Goal: Transaction & Acquisition: Obtain resource

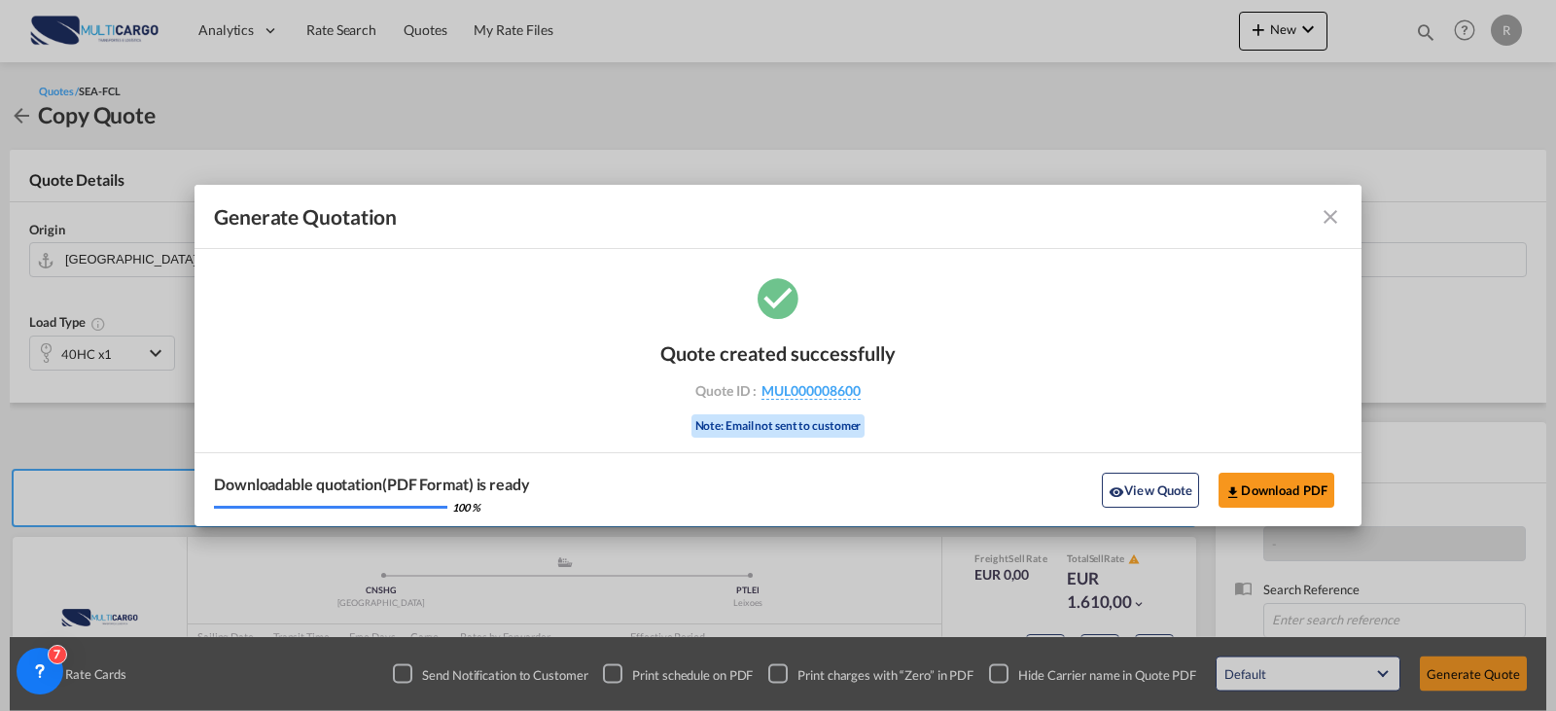
click at [1345, 223] on md-toolbar "Generate Quotation" at bounding box center [778, 217] width 1167 height 64
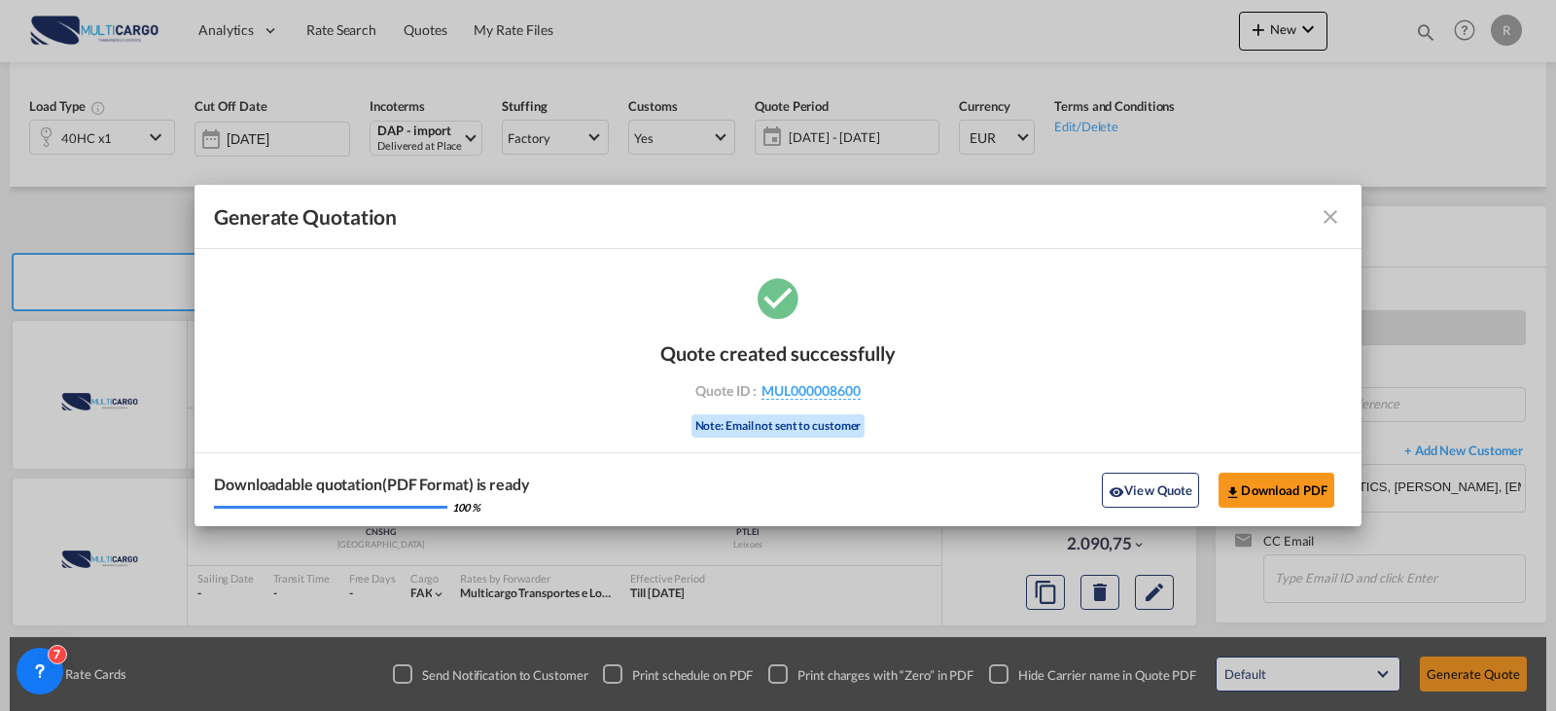
drag, startPoint x: 1320, startPoint y: 219, endPoint x: 1330, endPoint y: 226, distance: 11.9
click at [1325, 225] on md-icon "icon-close fg-AAA8AD cursor m-0" at bounding box center [1330, 216] width 23 height 23
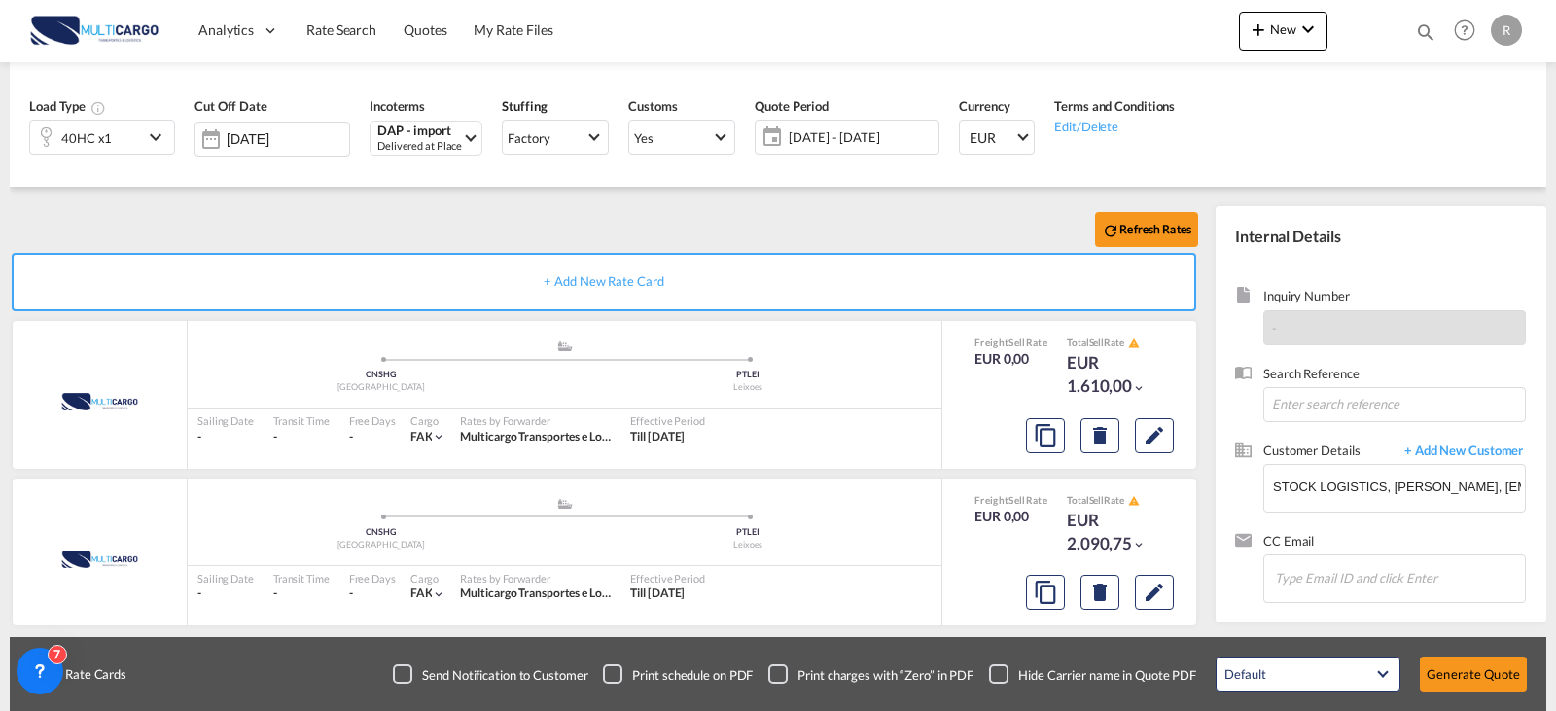
click at [1331, 226] on div "Generate Quotation Quote created successfully Quote ID : MUL000008600 Note: Ema…" at bounding box center [778, 355] width 1556 height 711
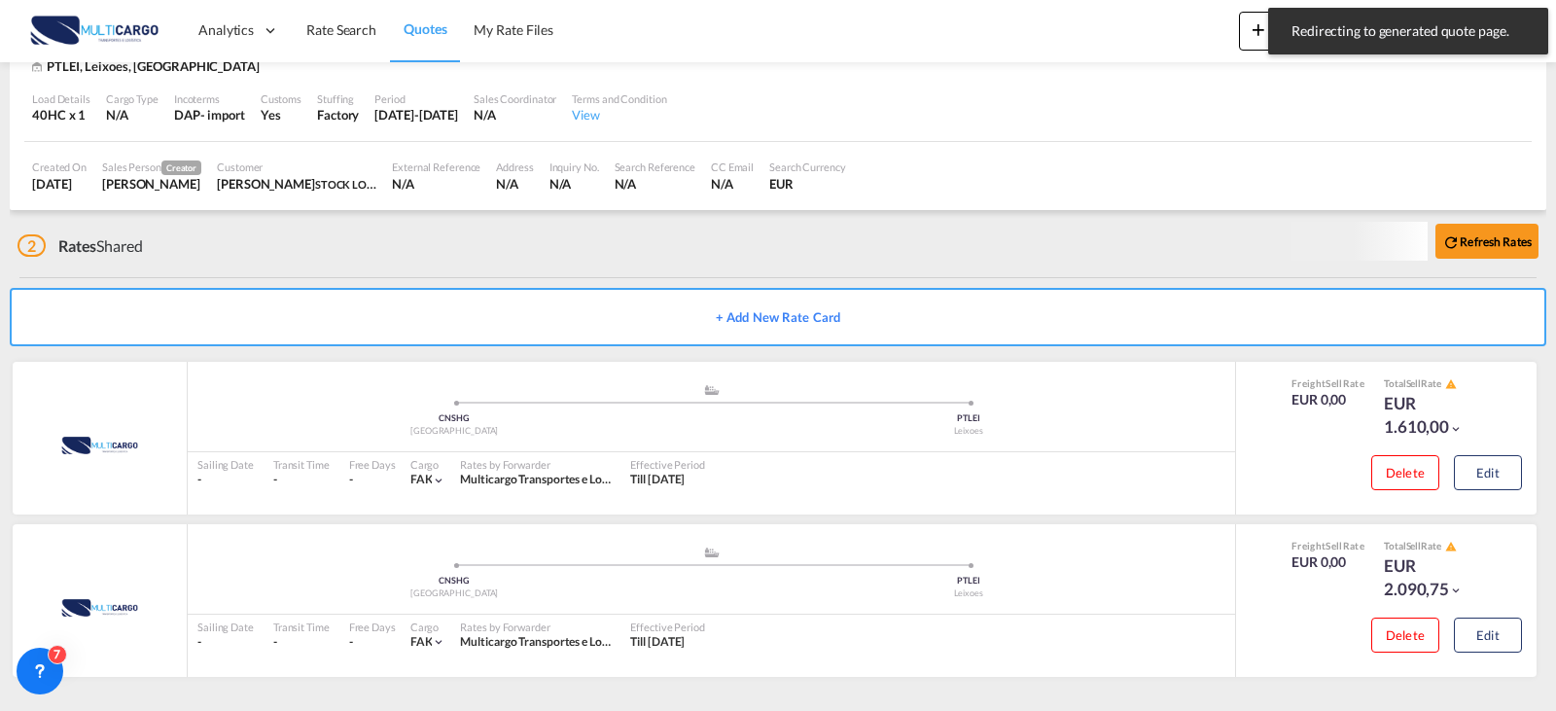
scroll to position [167, 0]
click at [1261, 41] on md-toast "Redirecting to generated quote page. Press Escape to dismiss." at bounding box center [1409, 31] width 296 height 62
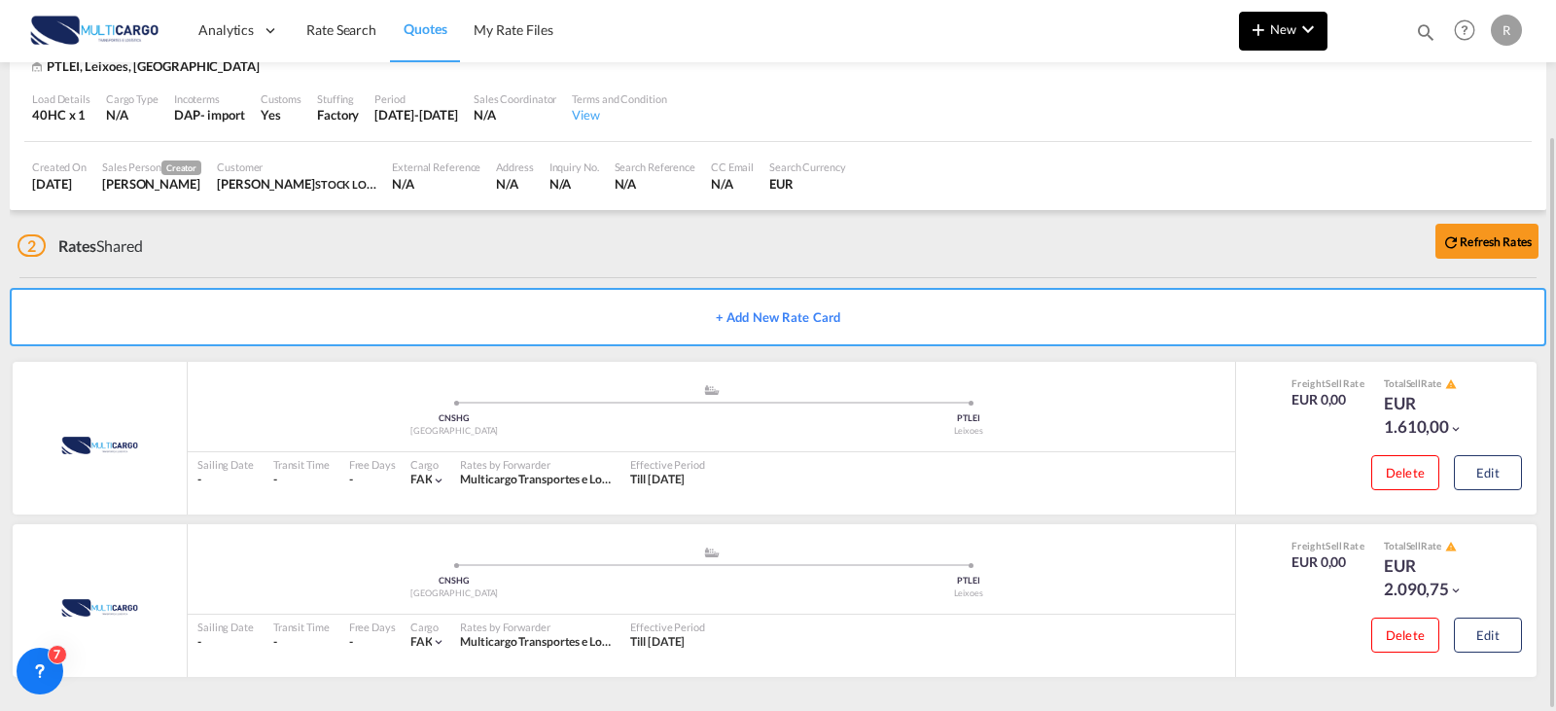
click at [1295, 37] on button "New" at bounding box center [1283, 31] width 89 height 39
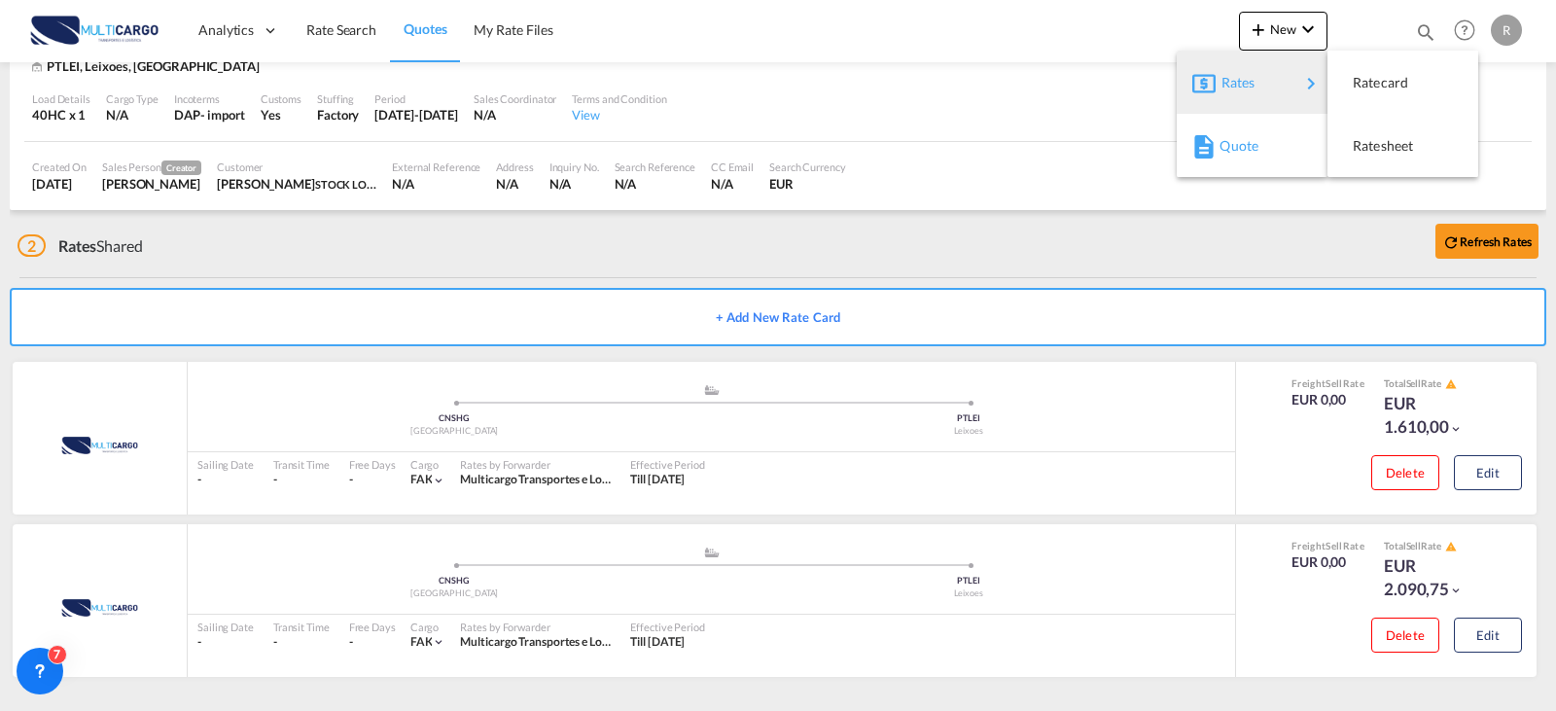
click at [1241, 150] on span "Quote" at bounding box center [1230, 145] width 21 height 39
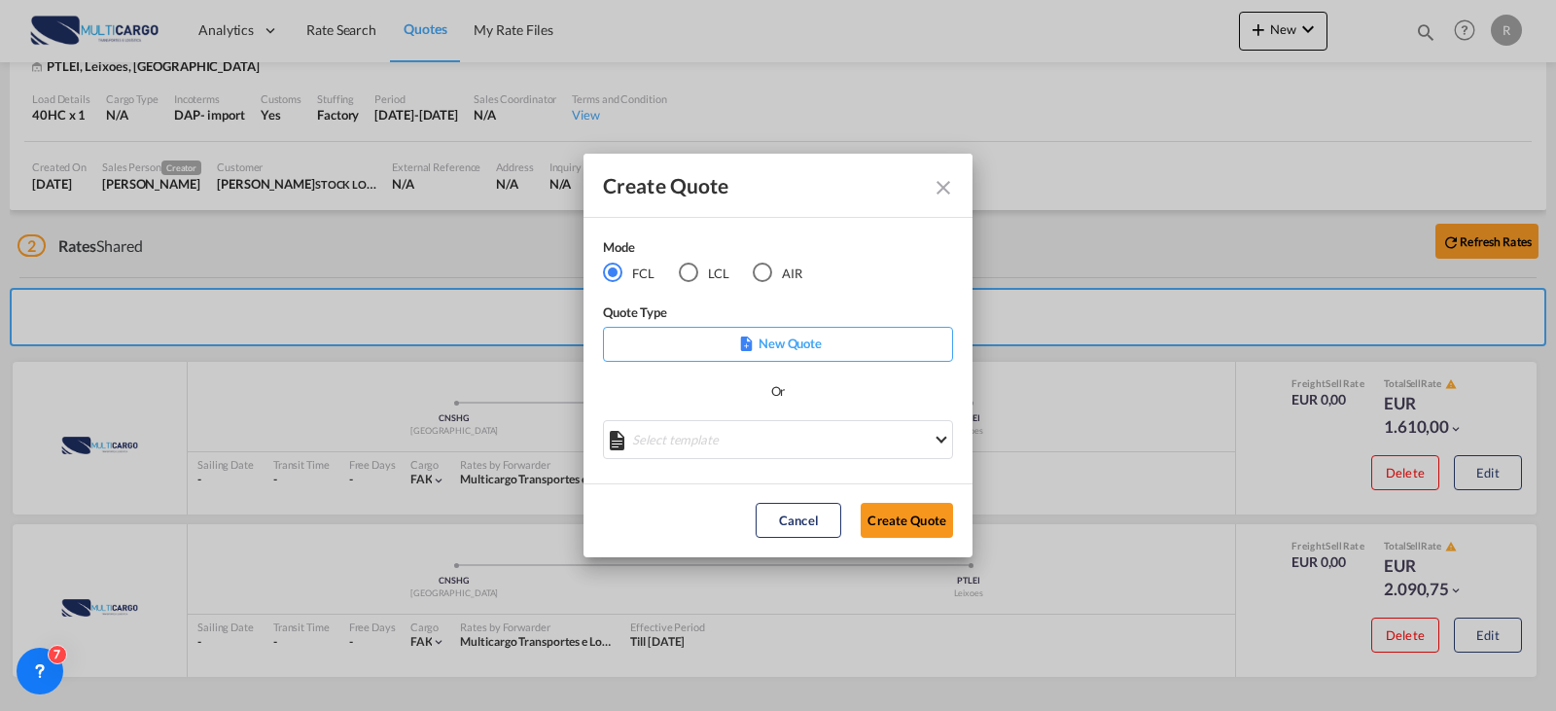
click at [778, 346] on p "New Quote" at bounding box center [778, 343] width 337 height 19
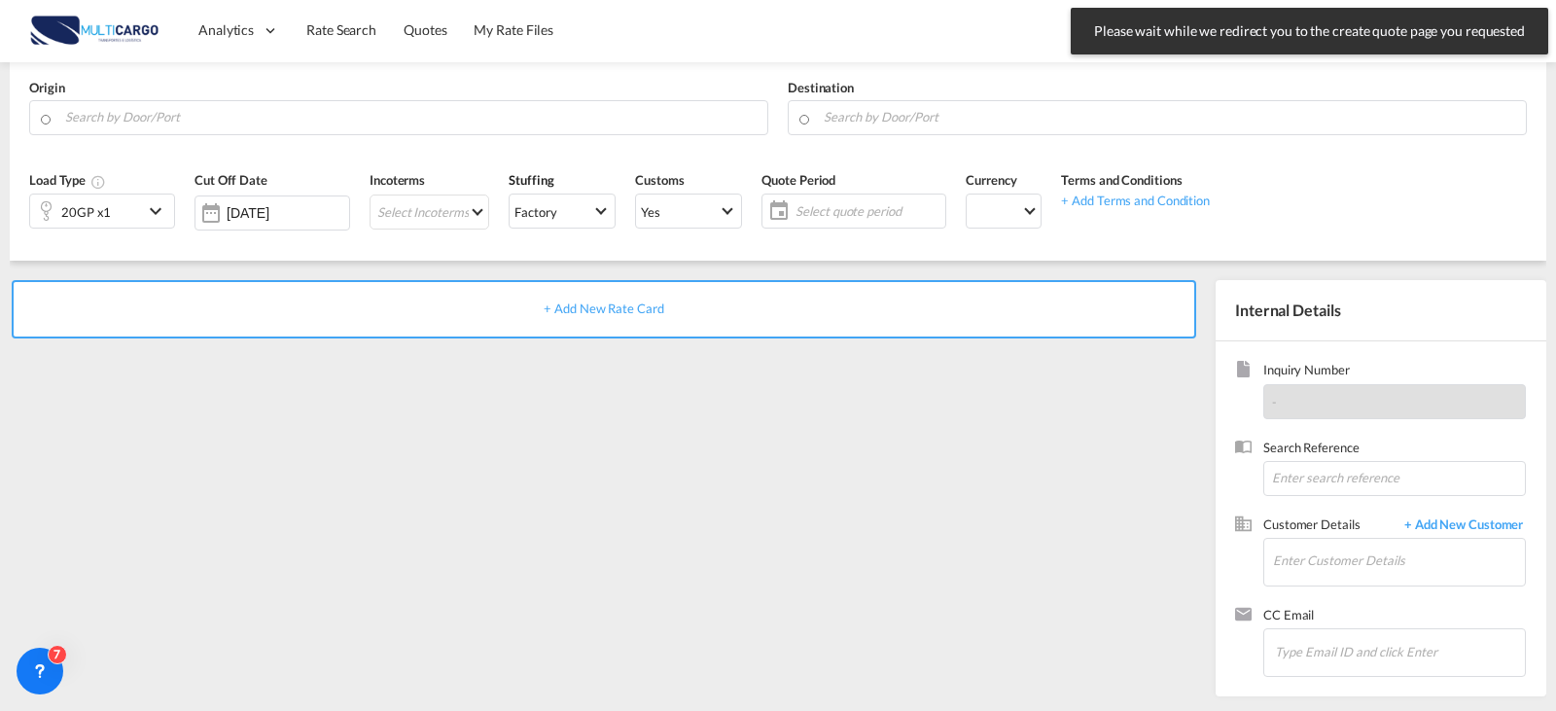
scroll to position [142, 0]
click at [112, 212] on div "20GP x1" at bounding box center [86, 211] width 113 height 33
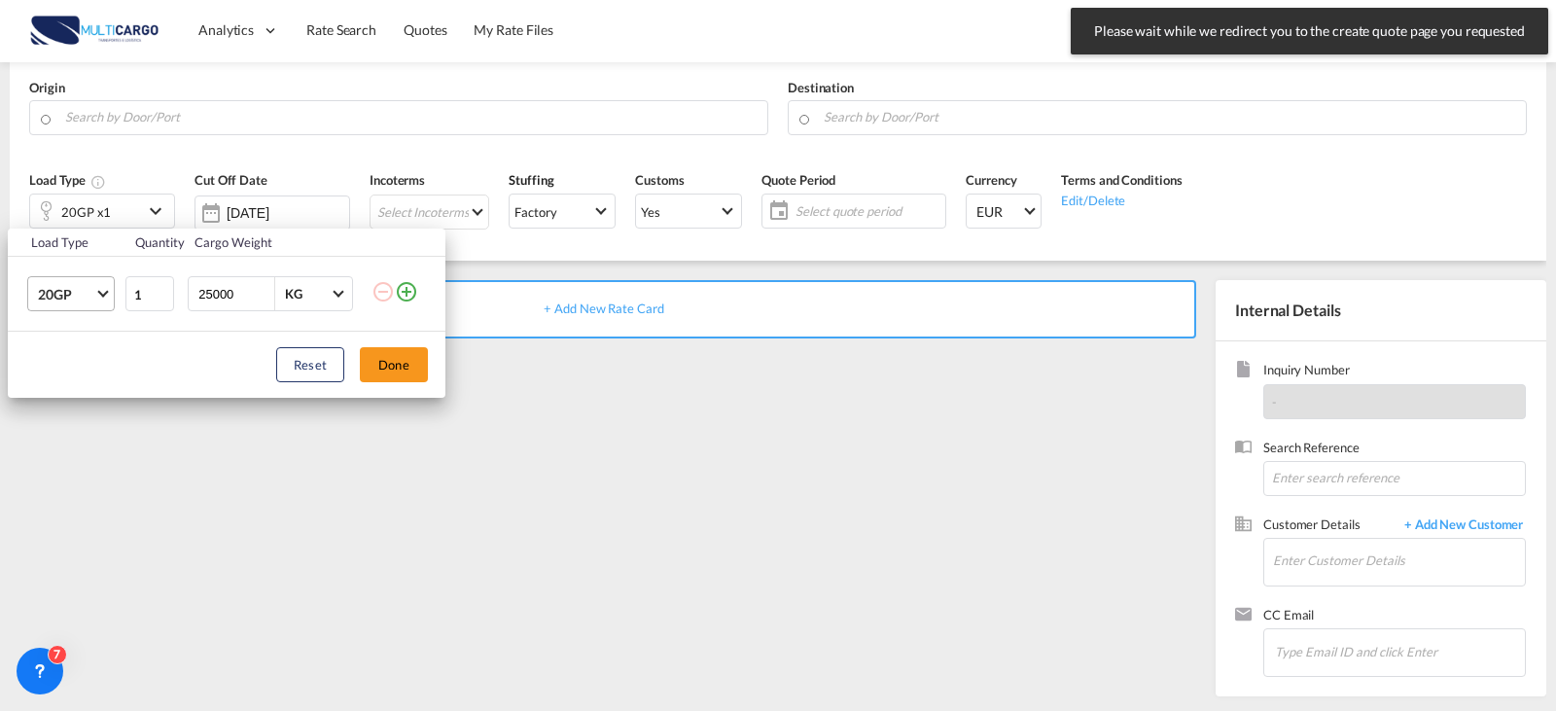
click at [90, 291] on span "20GP" at bounding box center [66, 294] width 56 height 19
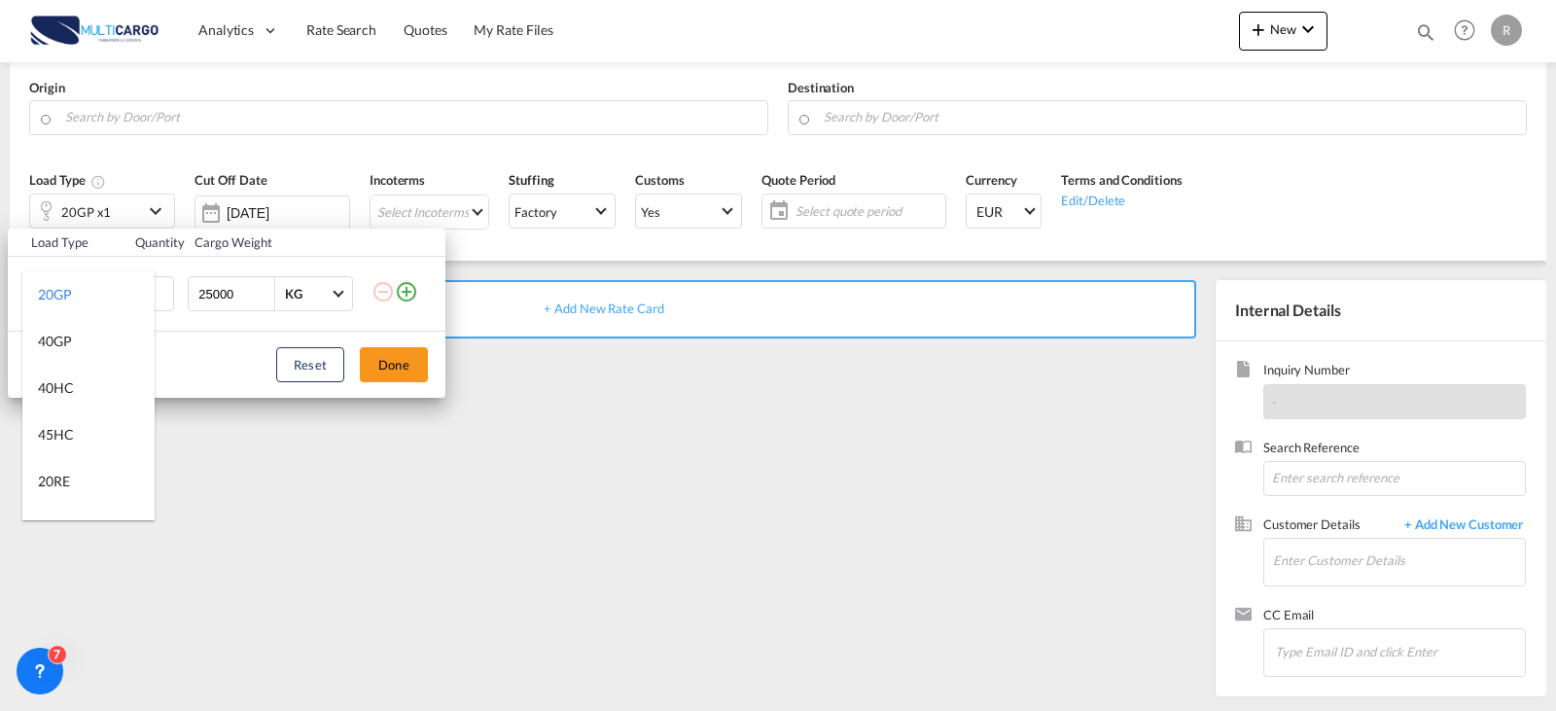
scroll to position [195, 0]
drag, startPoint x: 63, startPoint y: 295, endPoint x: 124, endPoint y: 312, distance: 62.8
click at [63, 294] on div "20RE" at bounding box center [54, 286] width 32 height 19
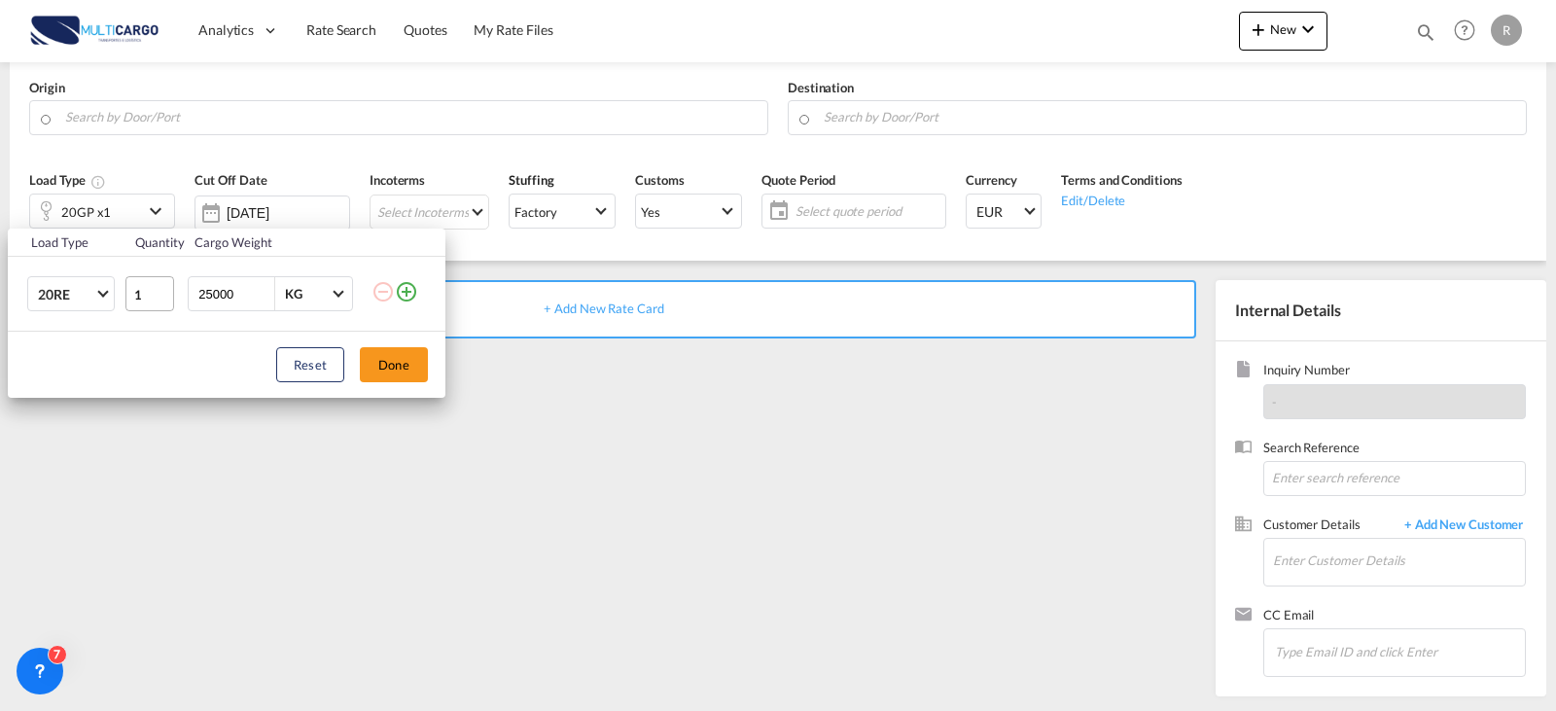
drag, startPoint x: 244, startPoint y: 294, endPoint x: 130, endPoint y: 294, distance: 113.8
click at [130, 294] on tr "20RE 1 25000 KG KG" at bounding box center [227, 294] width 438 height 75
type input "10000"
drag, startPoint x: 409, startPoint y: 362, endPoint x: 515, endPoint y: 344, distance: 107.5
click at [410, 363] on button "Done" at bounding box center [394, 364] width 68 height 35
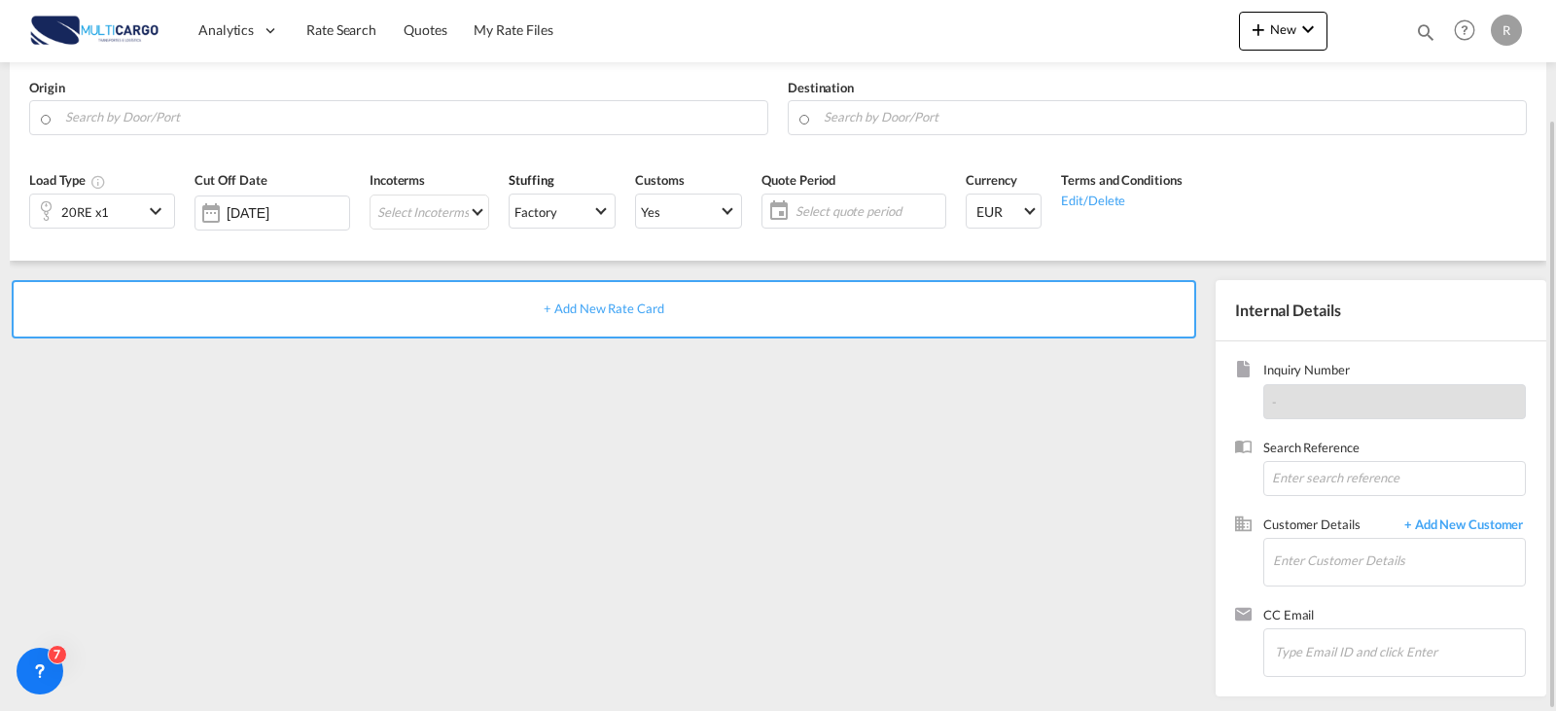
click at [782, 223] on div "Select quote period Select quote period September January February March April …" at bounding box center [854, 211] width 185 height 35
click at [447, 203] on md-select "Select Incoterms CIP - import Carriage and Insurance Paid to FAS - export Free …" at bounding box center [430, 212] width 120 height 35
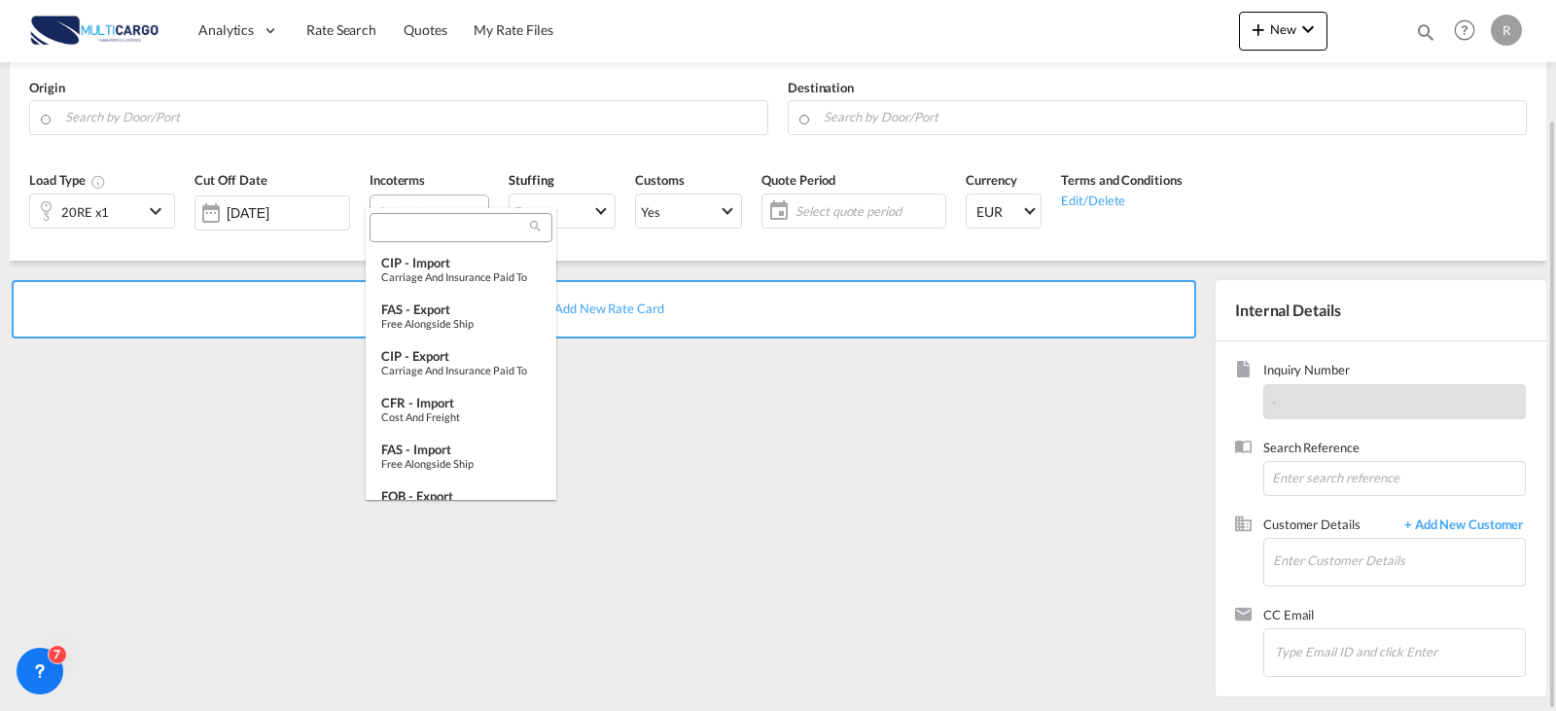
type md-option "[object Object]"
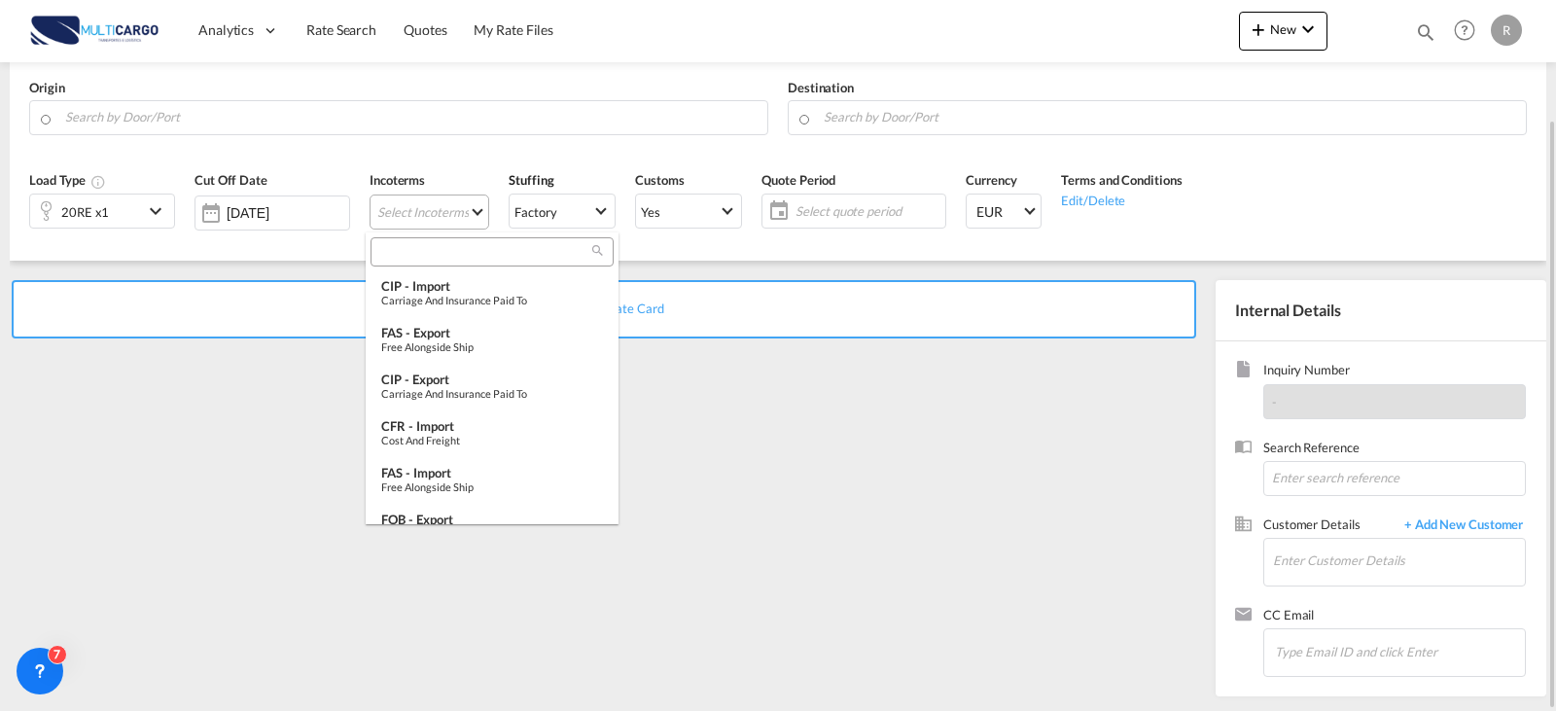
type md-option "[object Object]"
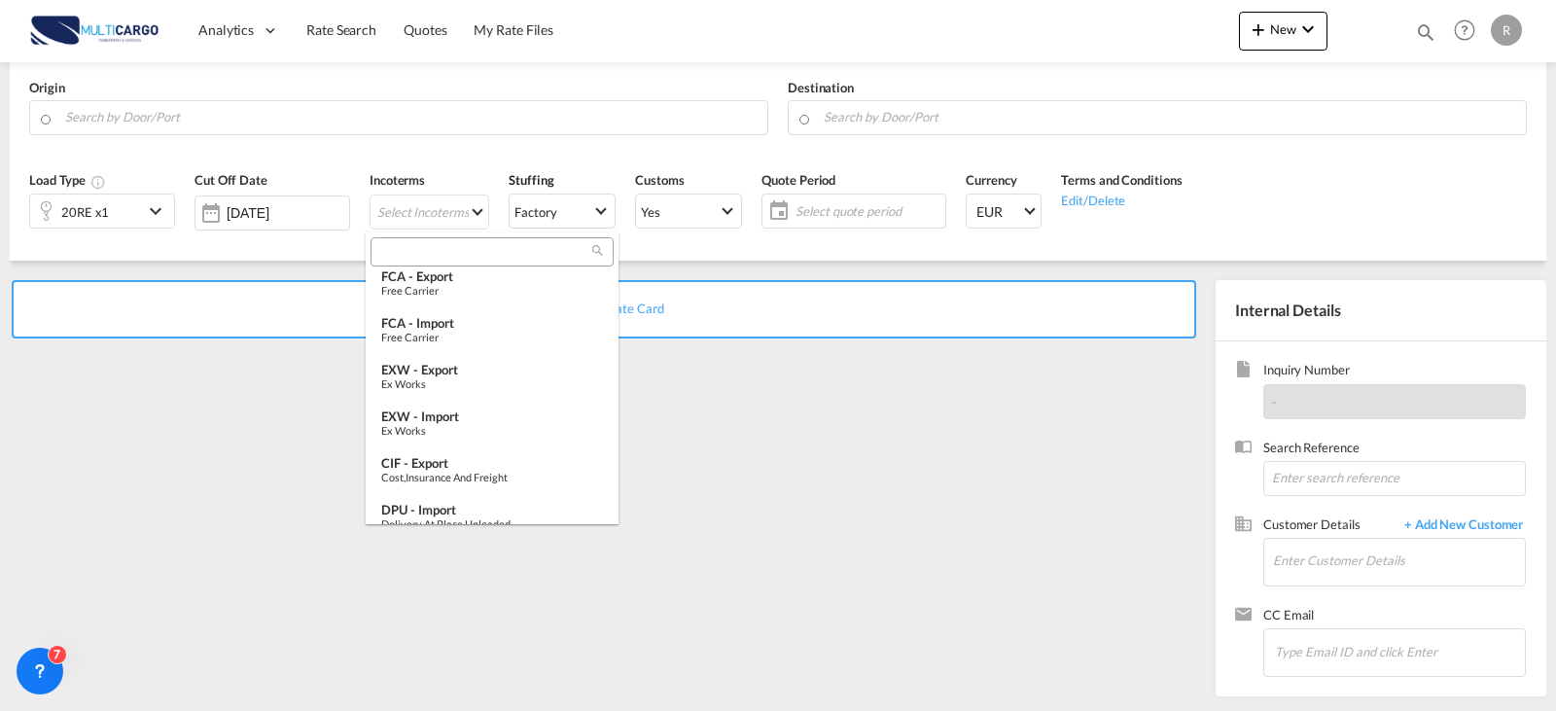
click at [263, 137] on md-backdrop at bounding box center [778, 355] width 1556 height 711
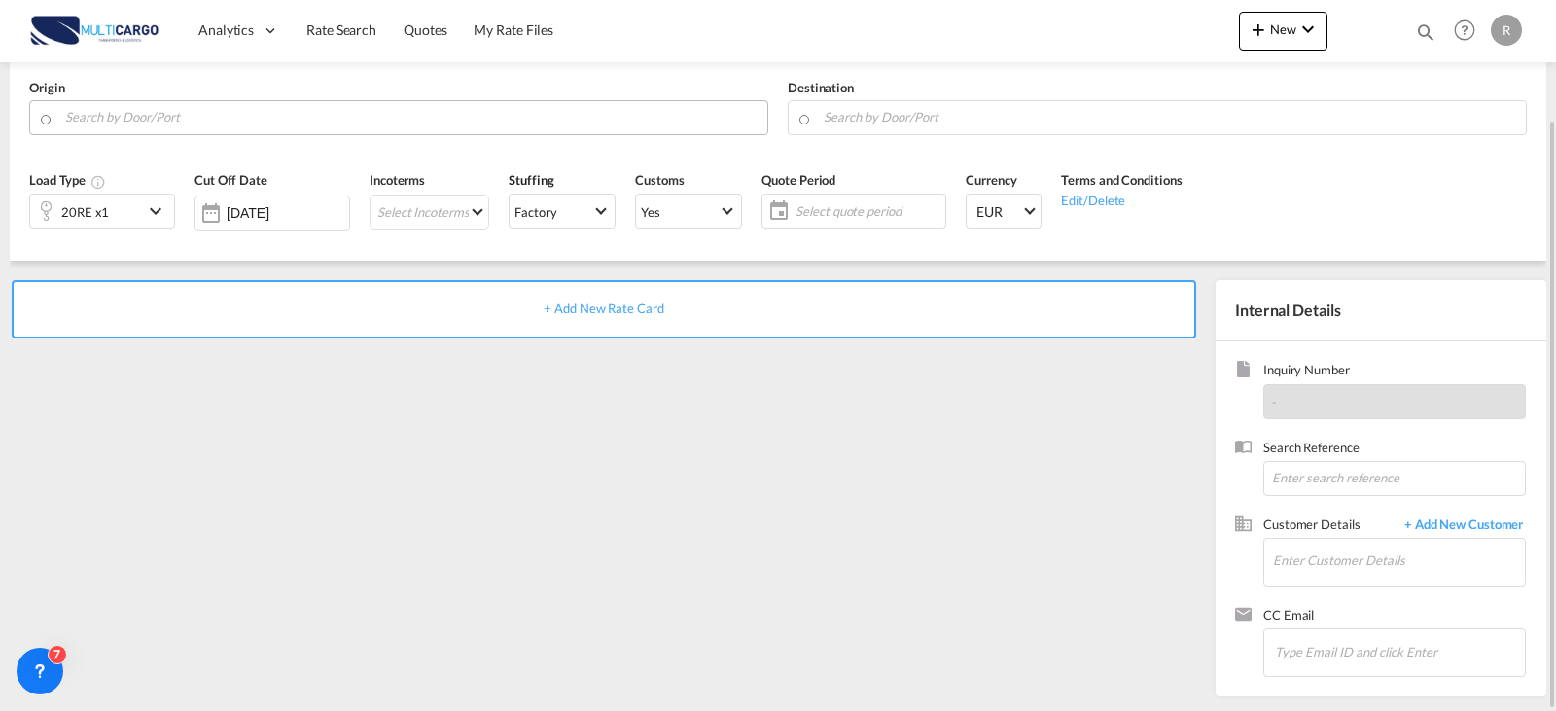
click at [259, 133] on md-autocomplete at bounding box center [411, 117] width 694 height 35
click at [254, 125] on input "Search by Door/Port" at bounding box center [411, 117] width 693 height 34
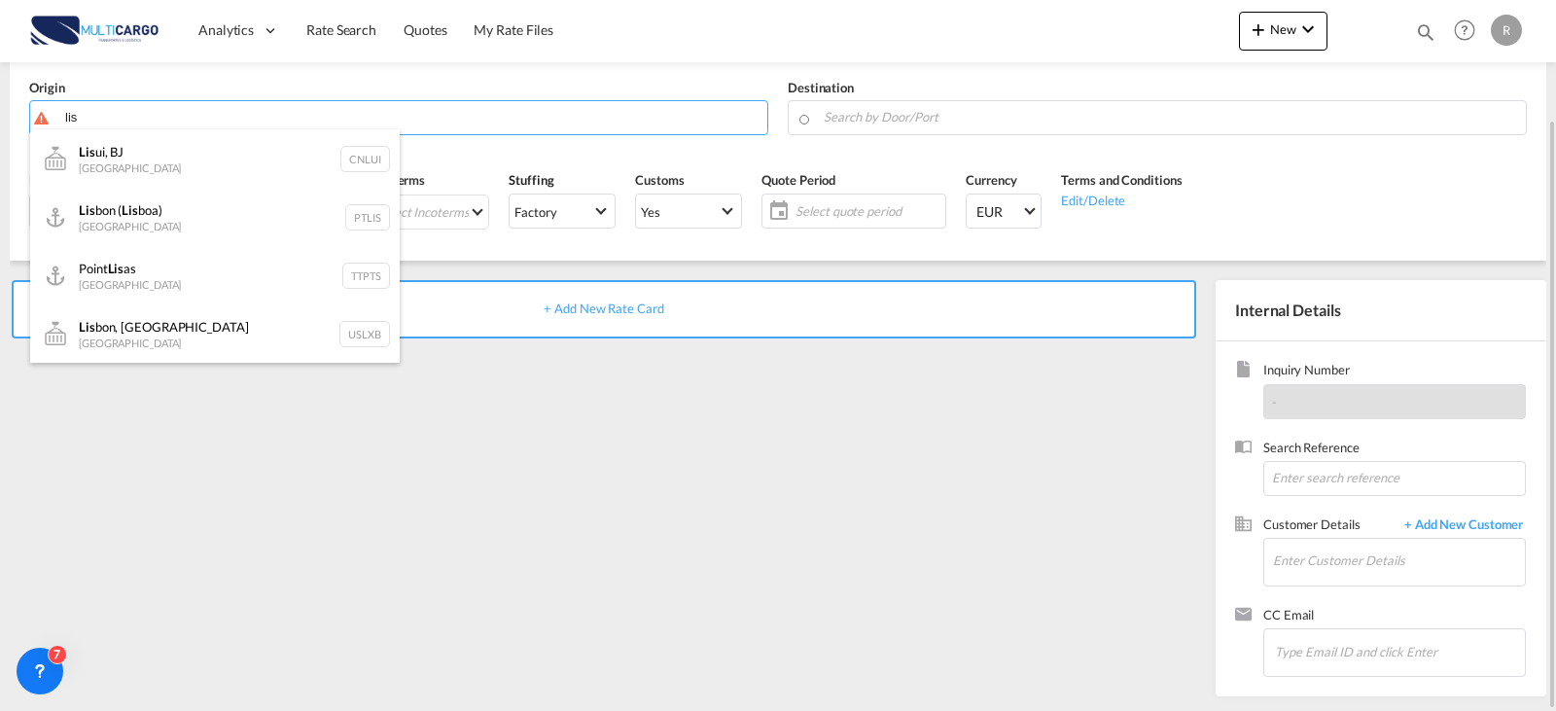
click at [192, 216] on div "Lis bon ( Lis boa) [GEOGRAPHIC_DATA] PTLIS" at bounding box center [215, 217] width 370 height 58
type input "[GEOGRAPHIC_DATA] ([GEOGRAPHIC_DATA]), PTLIS"
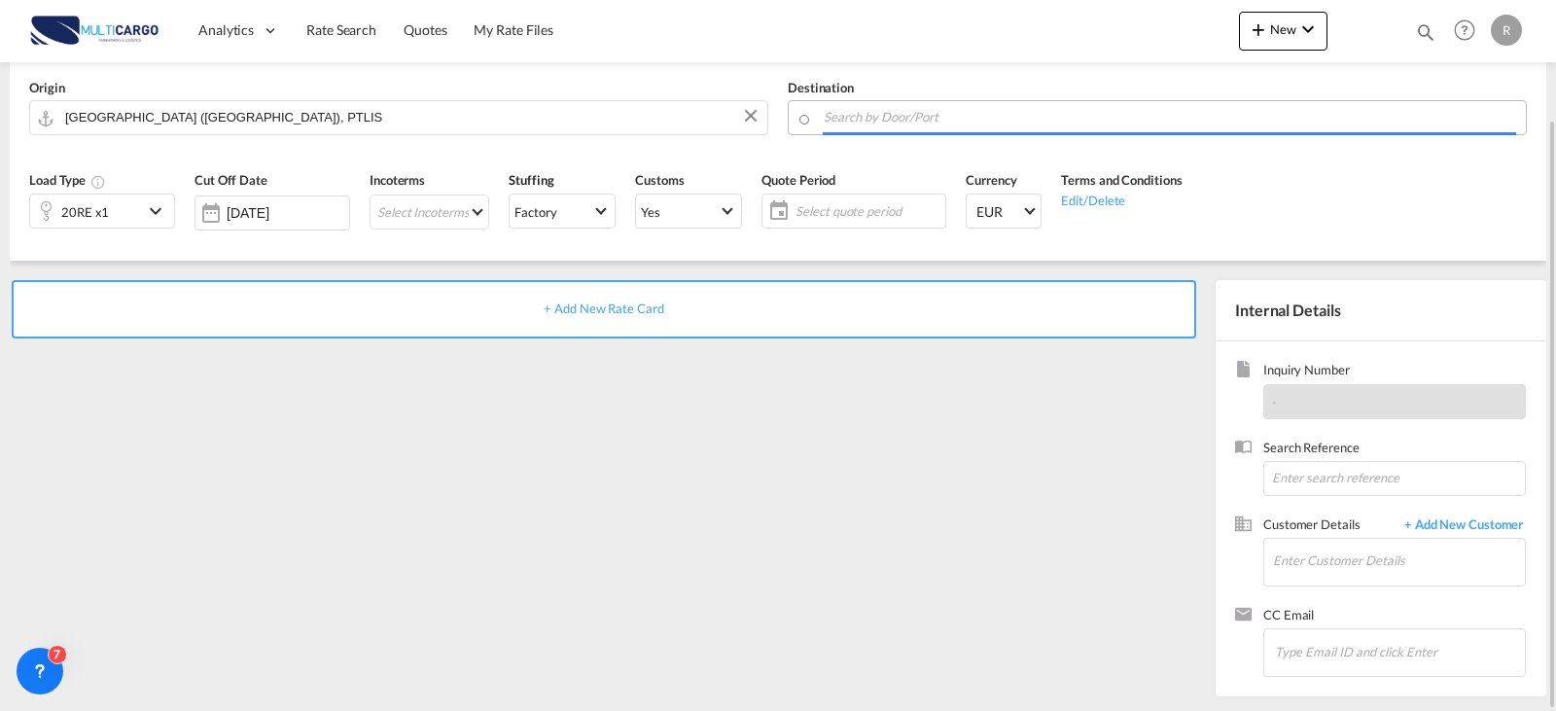
click at [956, 129] on input "Search by Door/Port" at bounding box center [1170, 117] width 693 height 34
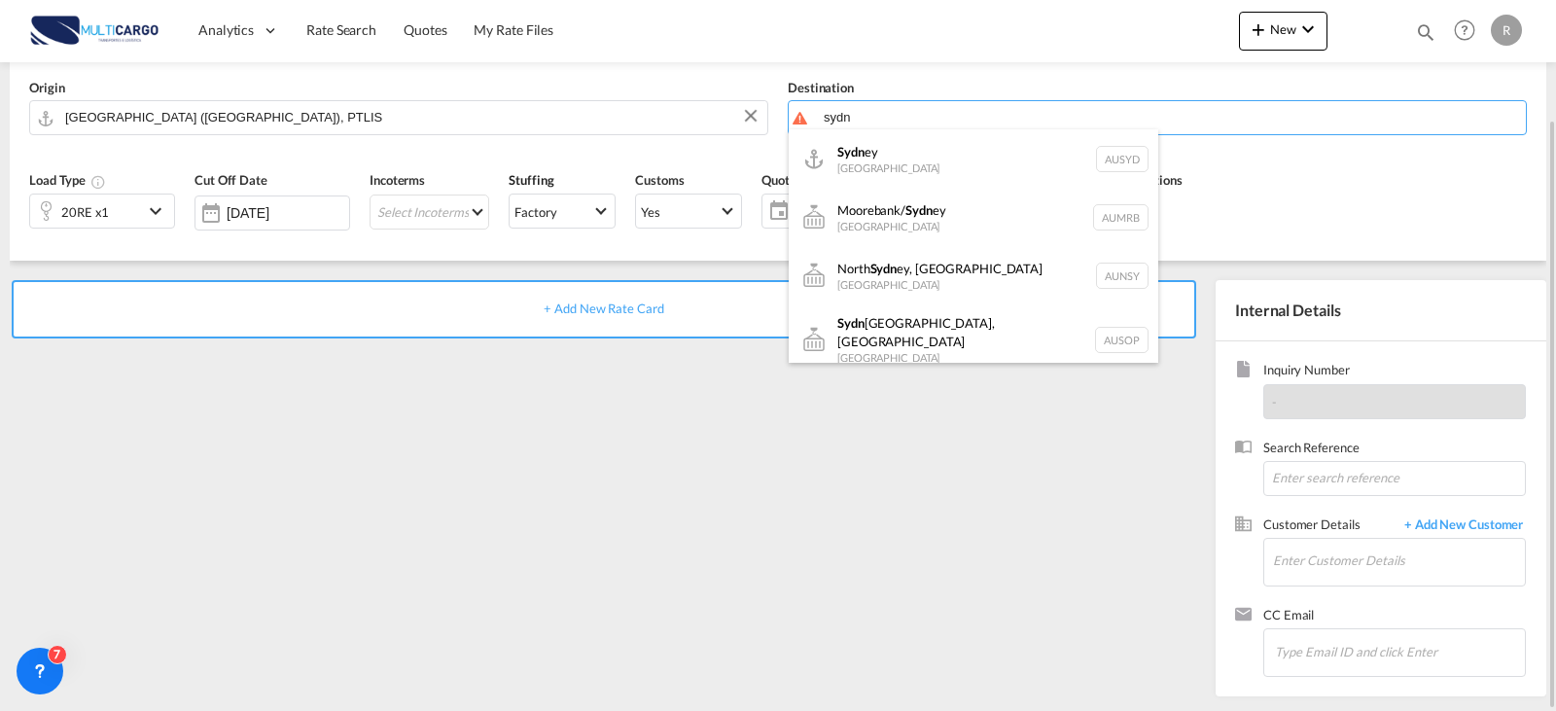
drag, startPoint x: 971, startPoint y: 165, endPoint x: 975, endPoint y: 178, distance: 13.2
click at [971, 165] on div "Sydn ey [GEOGRAPHIC_DATA] AUSYD" at bounding box center [974, 158] width 370 height 58
type input "[GEOGRAPHIC_DATA], AUSYD"
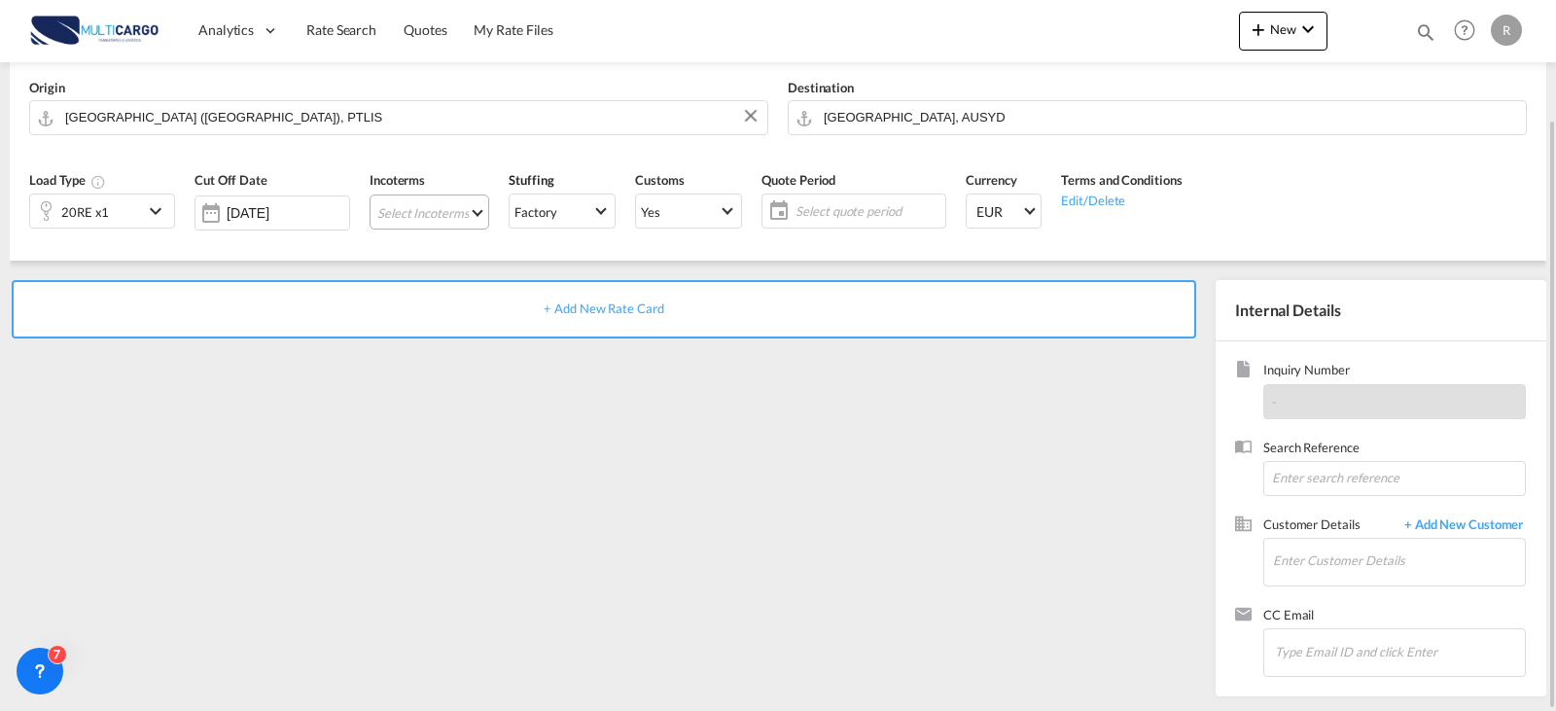
click at [394, 213] on md-select "Select Incoterms" at bounding box center [430, 212] width 120 height 35
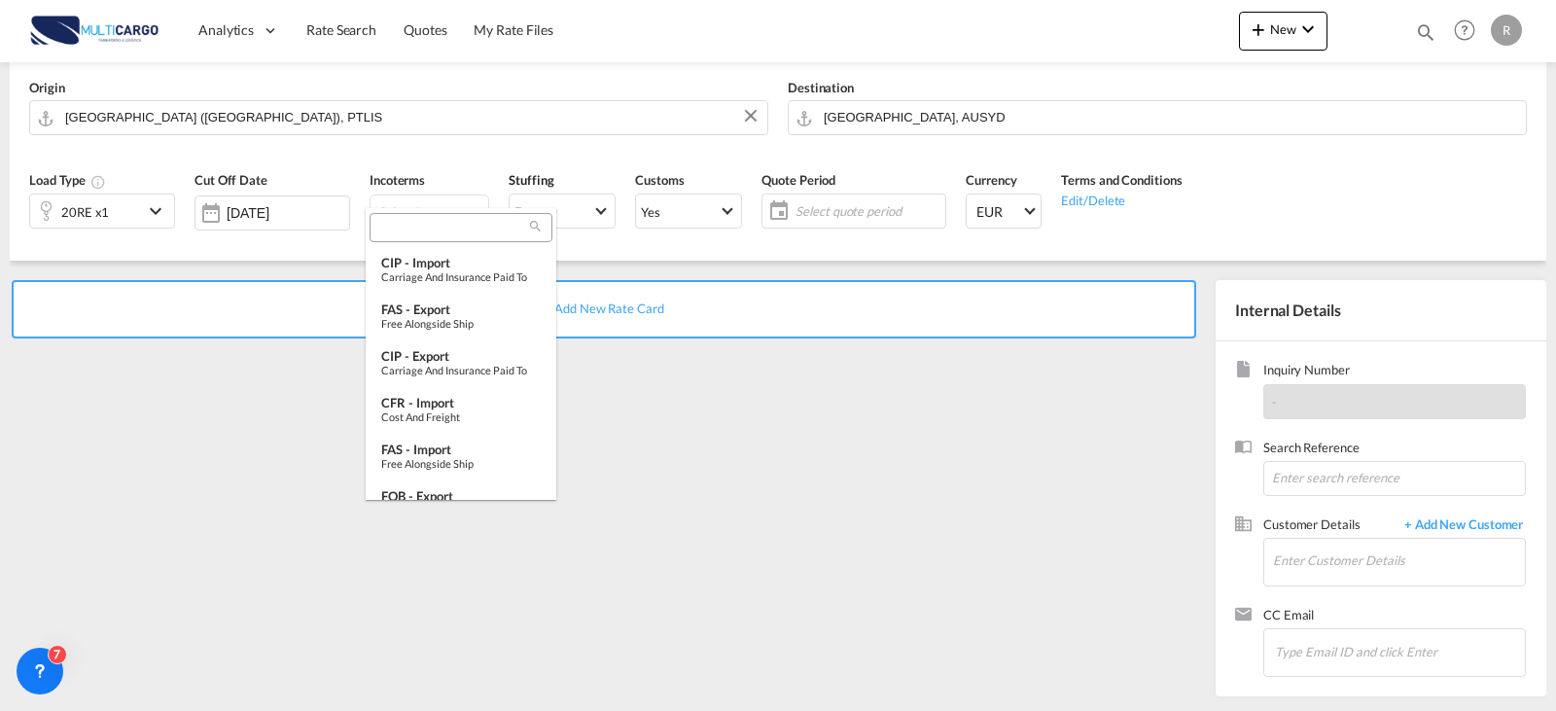
type md-option "[object Object]"
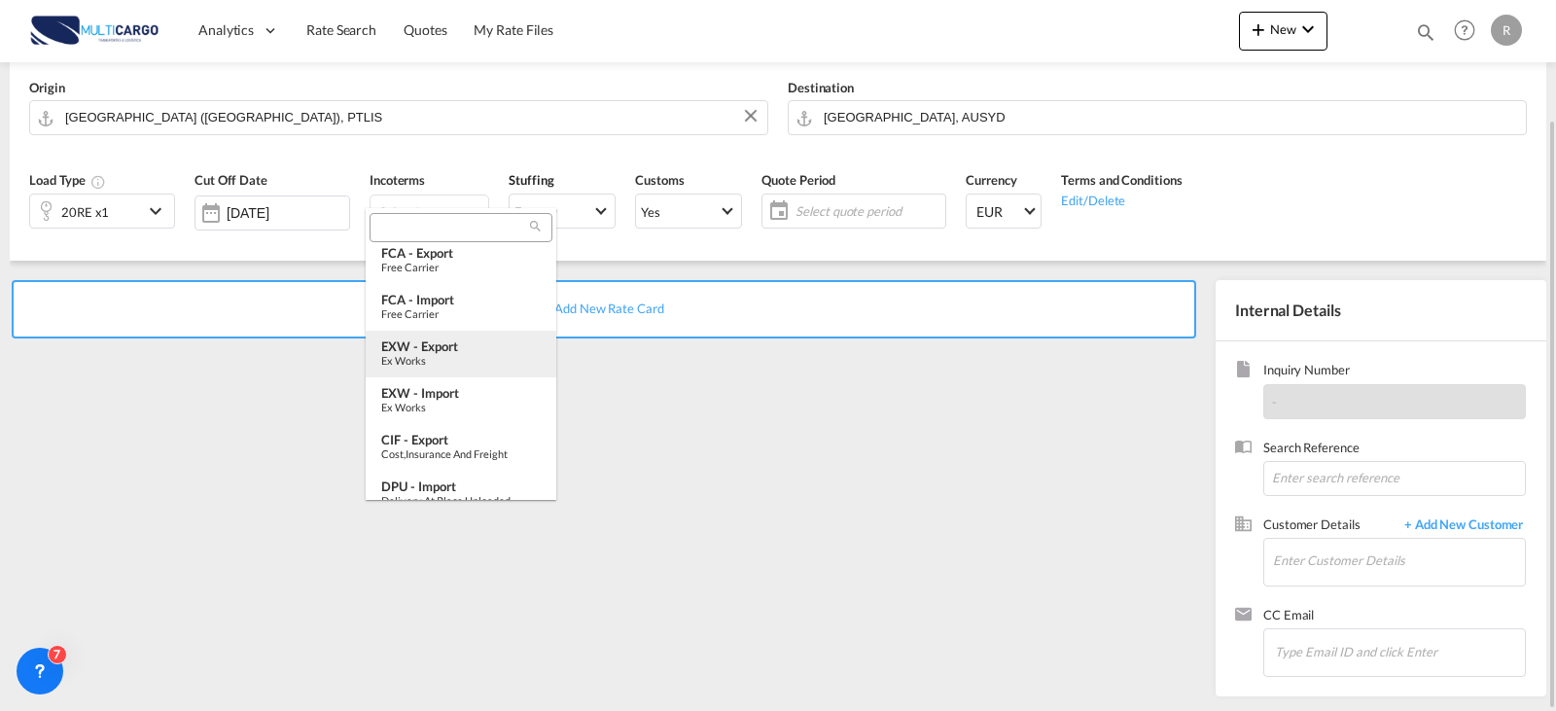
click at [449, 346] on div "EXW - export" at bounding box center [461, 346] width 160 height 16
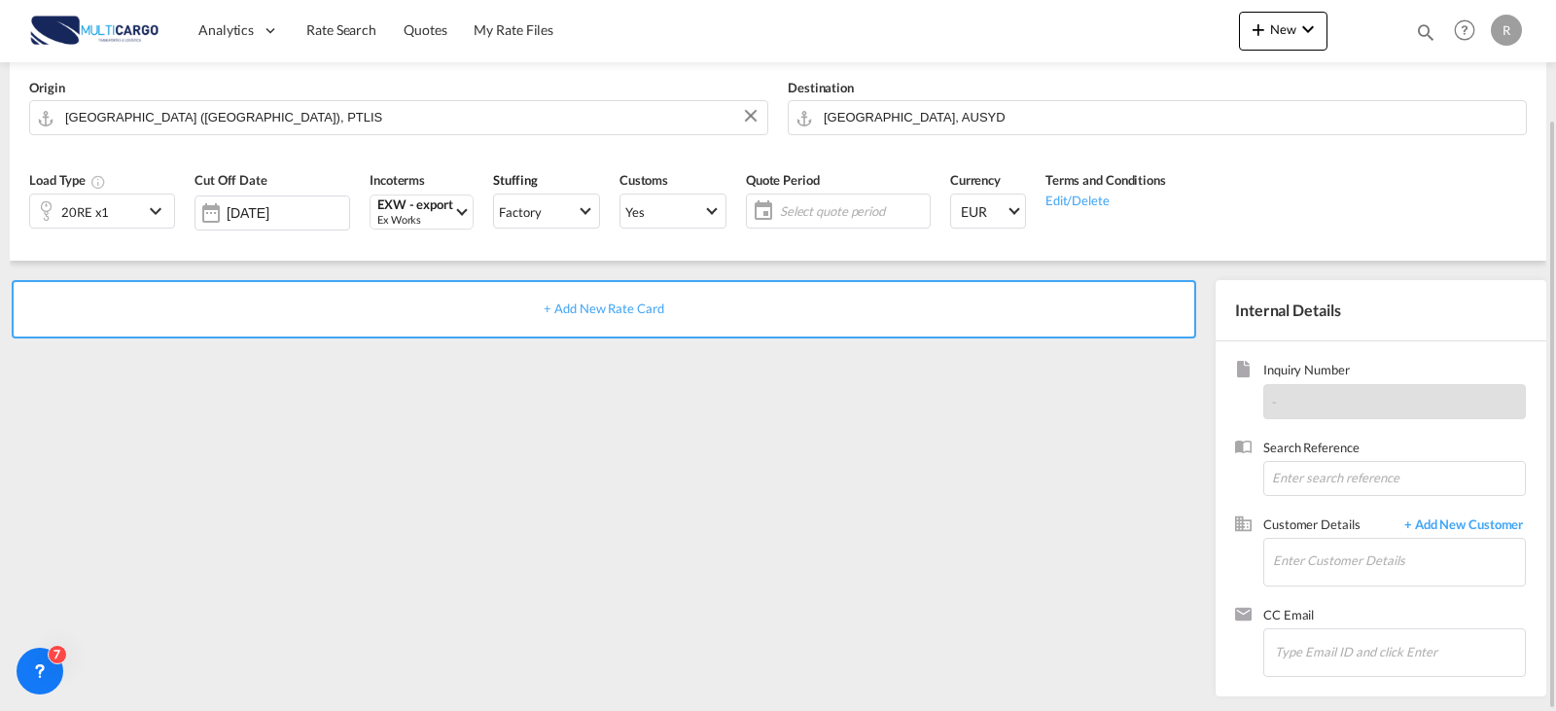
click at [765, 195] on div "Select quote period Select quote period September January February March April …" at bounding box center [838, 211] width 185 height 35
click at [788, 226] on div "Select quote period Select quote period September January February March April …" at bounding box center [838, 211] width 185 height 35
click at [825, 204] on span "Select quote period" at bounding box center [852, 211] width 145 height 18
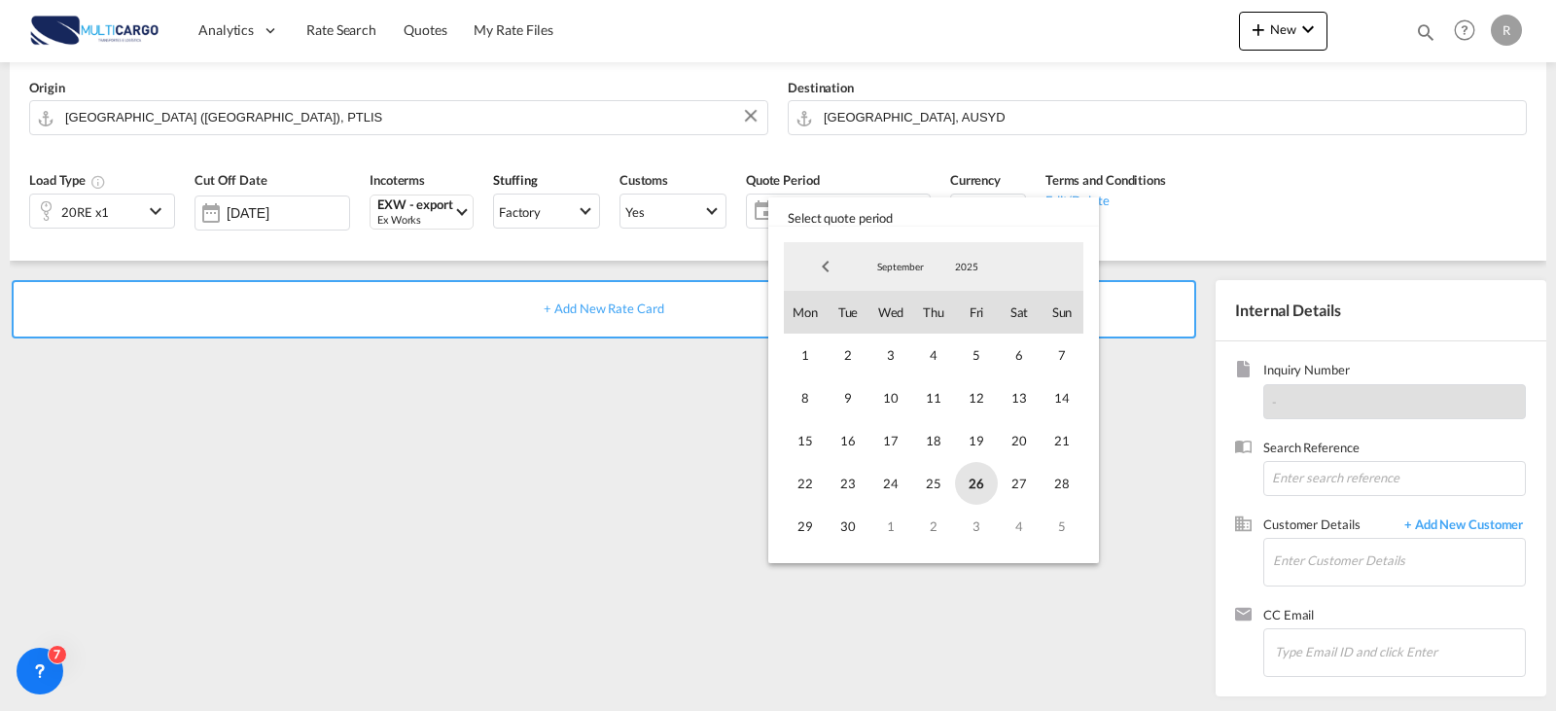
click at [981, 482] on span "26" at bounding box center [976, 483] width 43 height 43
drag, startPoint x: 908, startPoint y: 263, endPoint x: 940, endPoint y: 296, distance: 46.1
click at [909, 263] on span "September" at bounding box center [901, 267] width 62 height 14
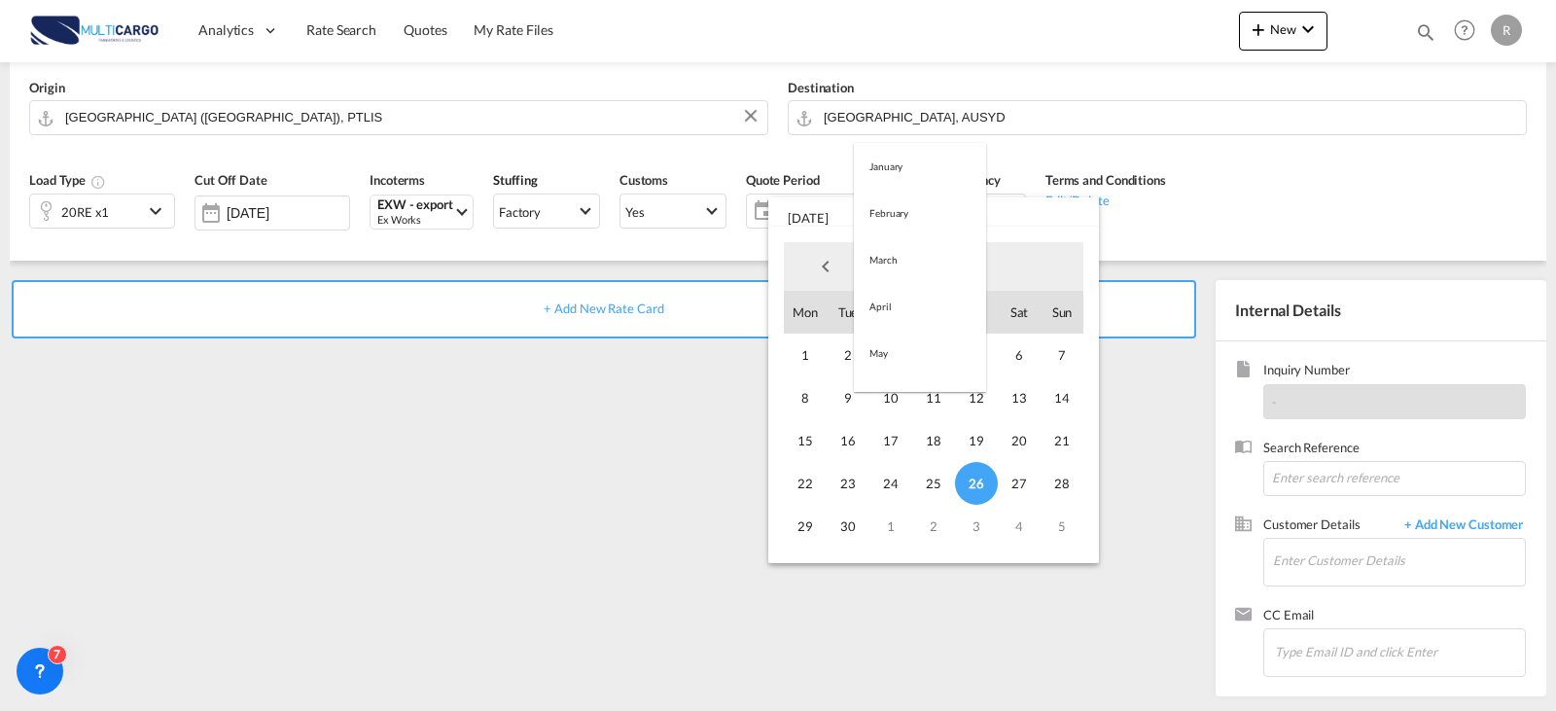
scroll to position [272, 0]
click at [897, 311] on md-option "October" at bounding box center [920, 314] width 132 height 47
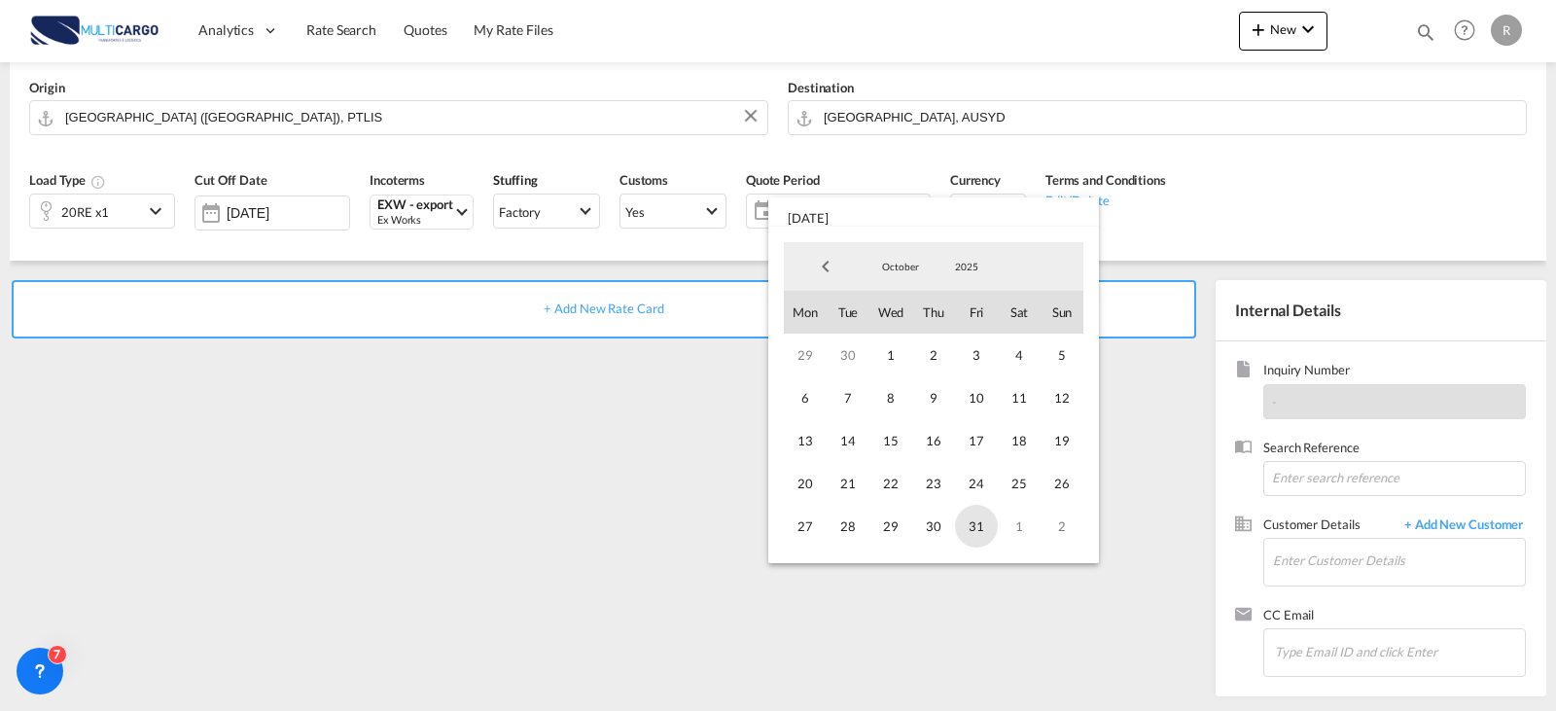
drag, startPoint x: 973, startPoint y: 519, endPoint x: 977, endPoint y: 502, distance: 17.9
click at [974, 519] on span "31" at bounding box center [976, 526] width 43 height 43
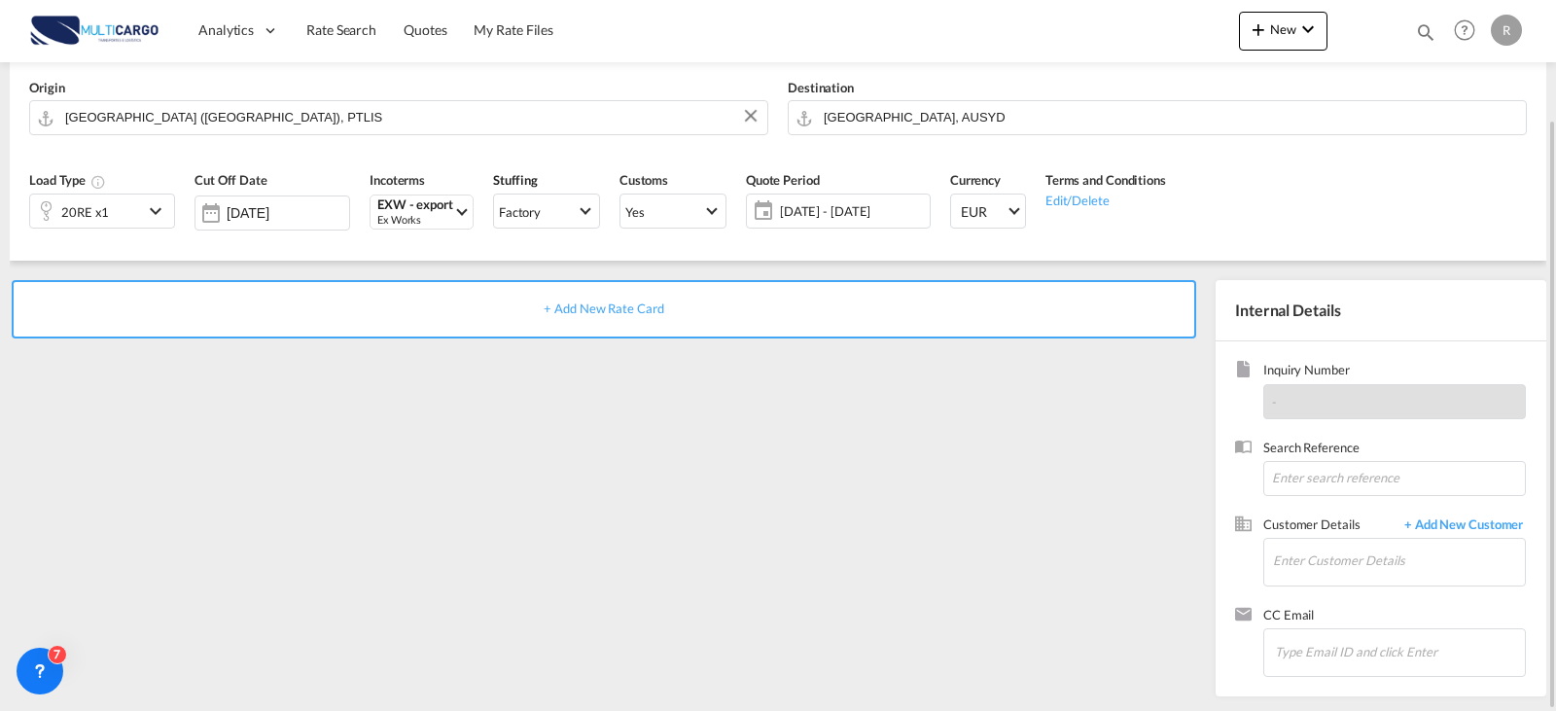
click at [581, 300] on div "+ Add New Rate Card" at bounding box center [604, 309] width 1185 height 58
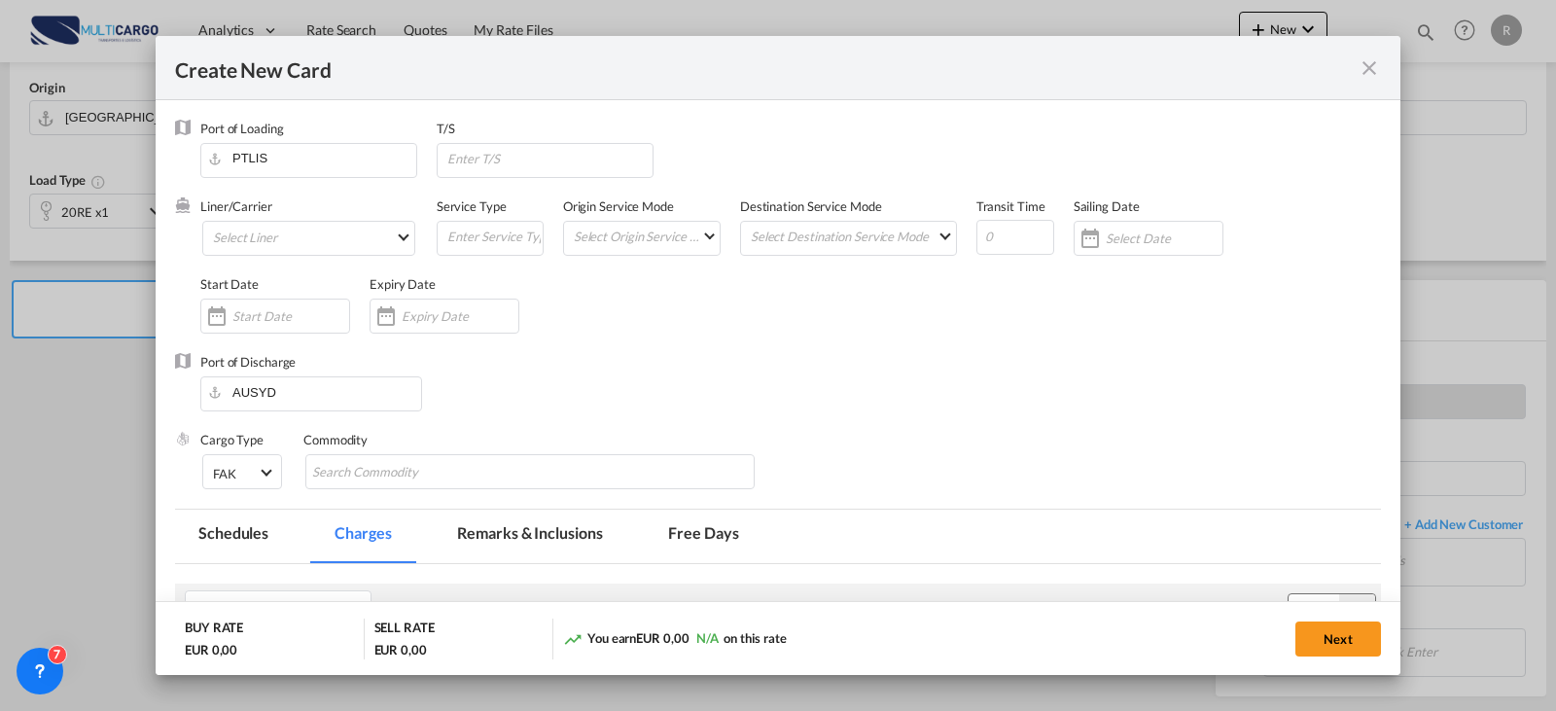
type input "Basic Ocean Freight"
select select "per equipment"
click at [350, 236] on md-select "Select Liner Atlantic Container Line (ACL) [PERSON_NAME] Transport ([GEOGRAPHIC…" at bounding box center [308, 238] width 213 height 35
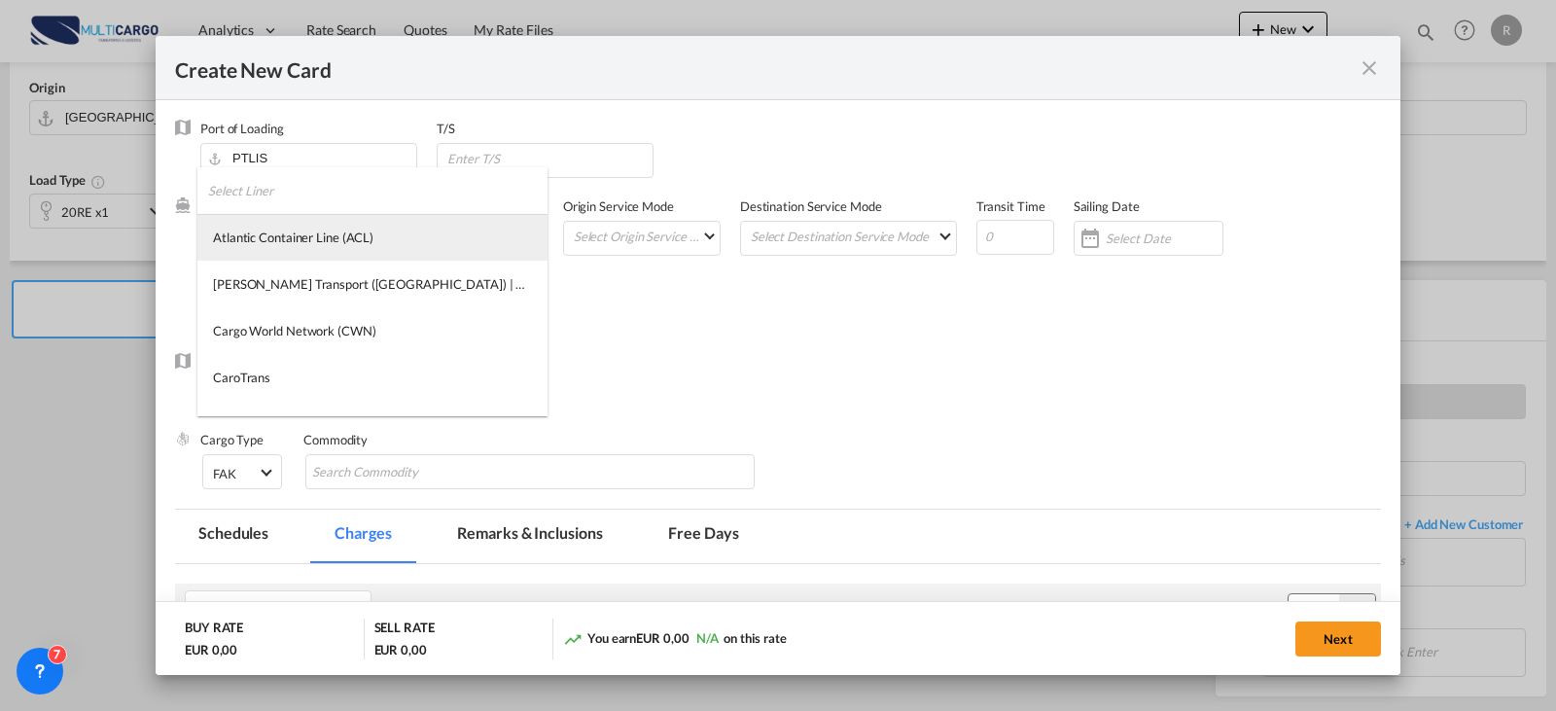
type md-option "275"
type md-option "12"
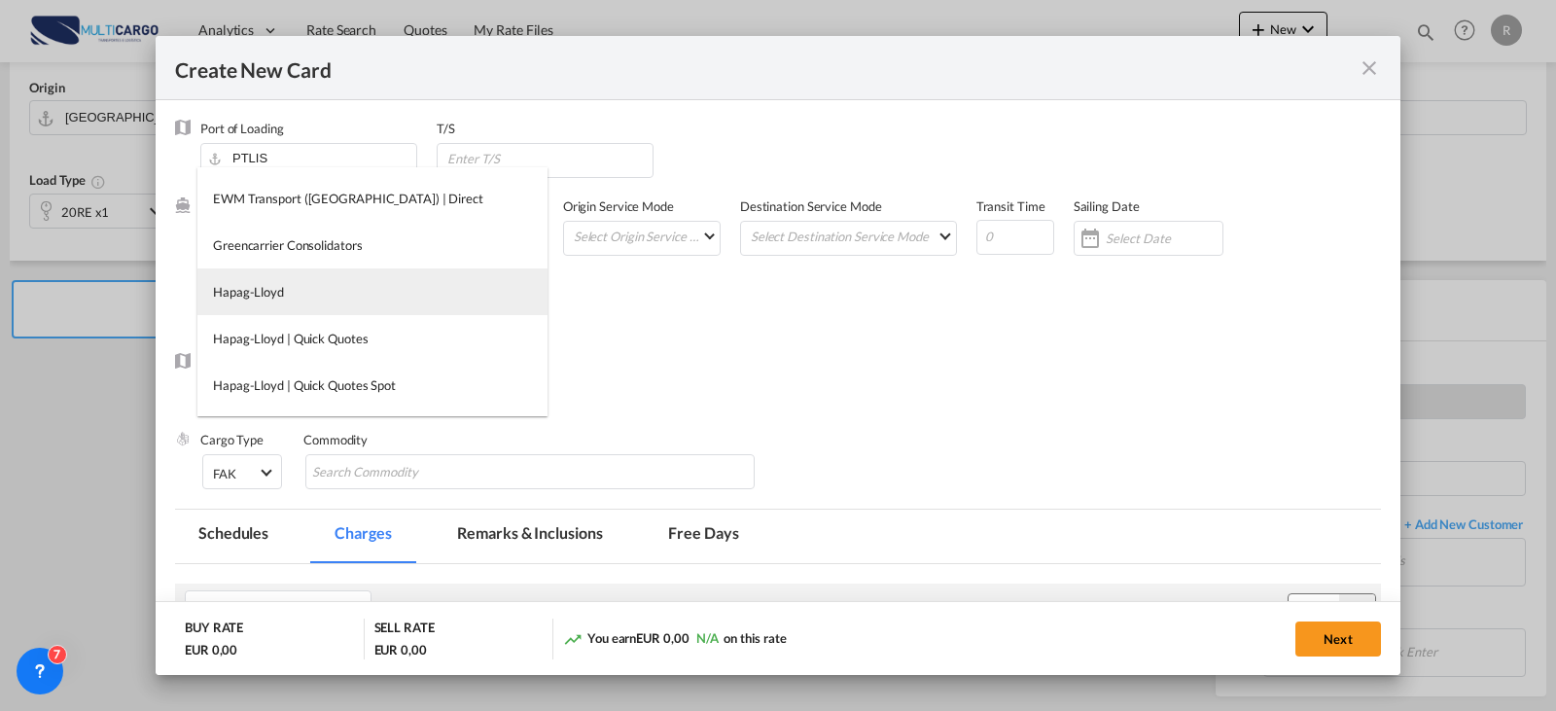
click at [333, 304] on md-option "Hapag-Lloyd" at bounding box center [372, 291] width 350 height 47
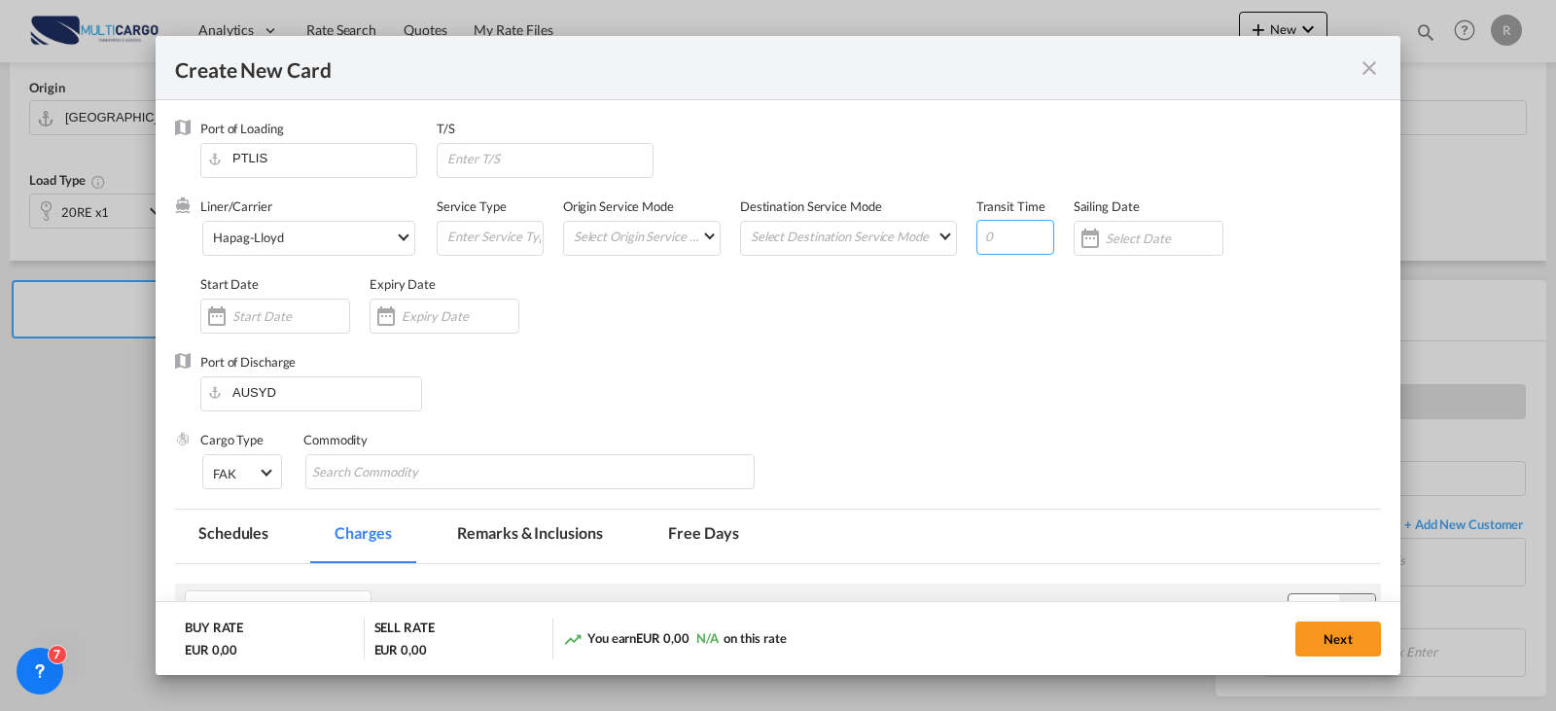
click at [999, 221] on input "Create New Card ..." at bounding box center [1016, 237] width 78 height 35
type input "68"
click at [381, 309] on div "Create New Card ..." at bounding box center [386, 316] width 31 height 39
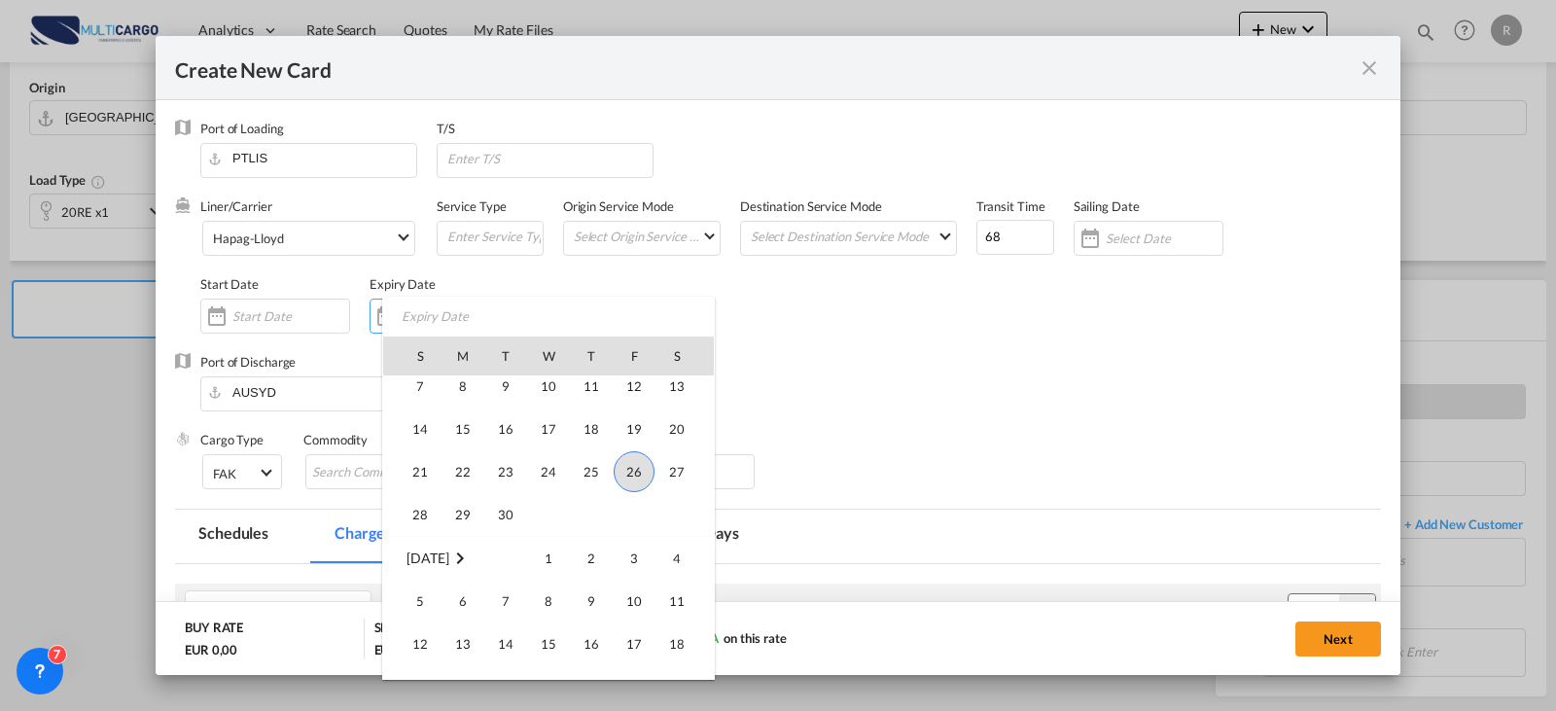
scroll to position [450564, 0]
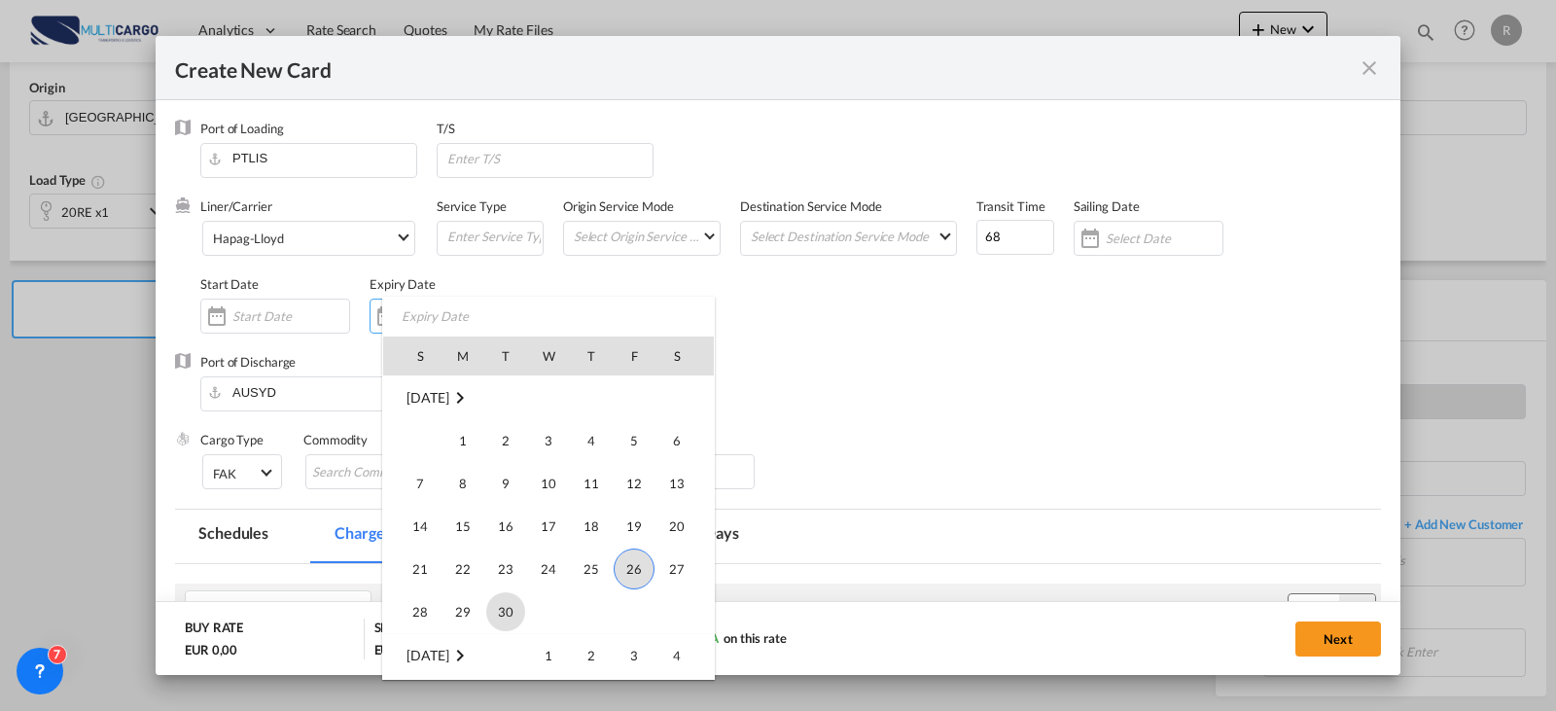
click at [510, 613] on span "30" at bounding box center [505, 611] width 39 height 39
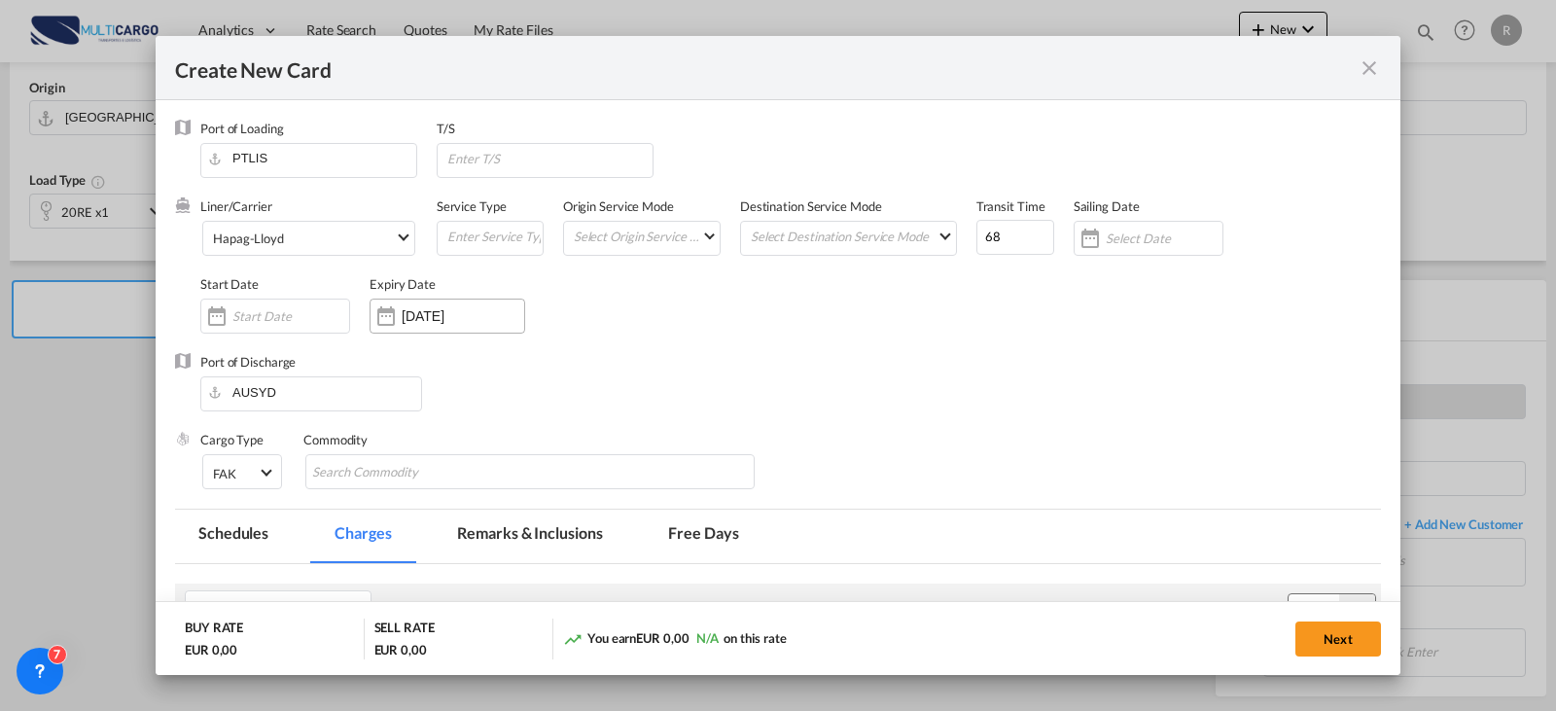
click at [502, 310] on input "[DATE]" at bounding box center [463, 316] width 123 height 16
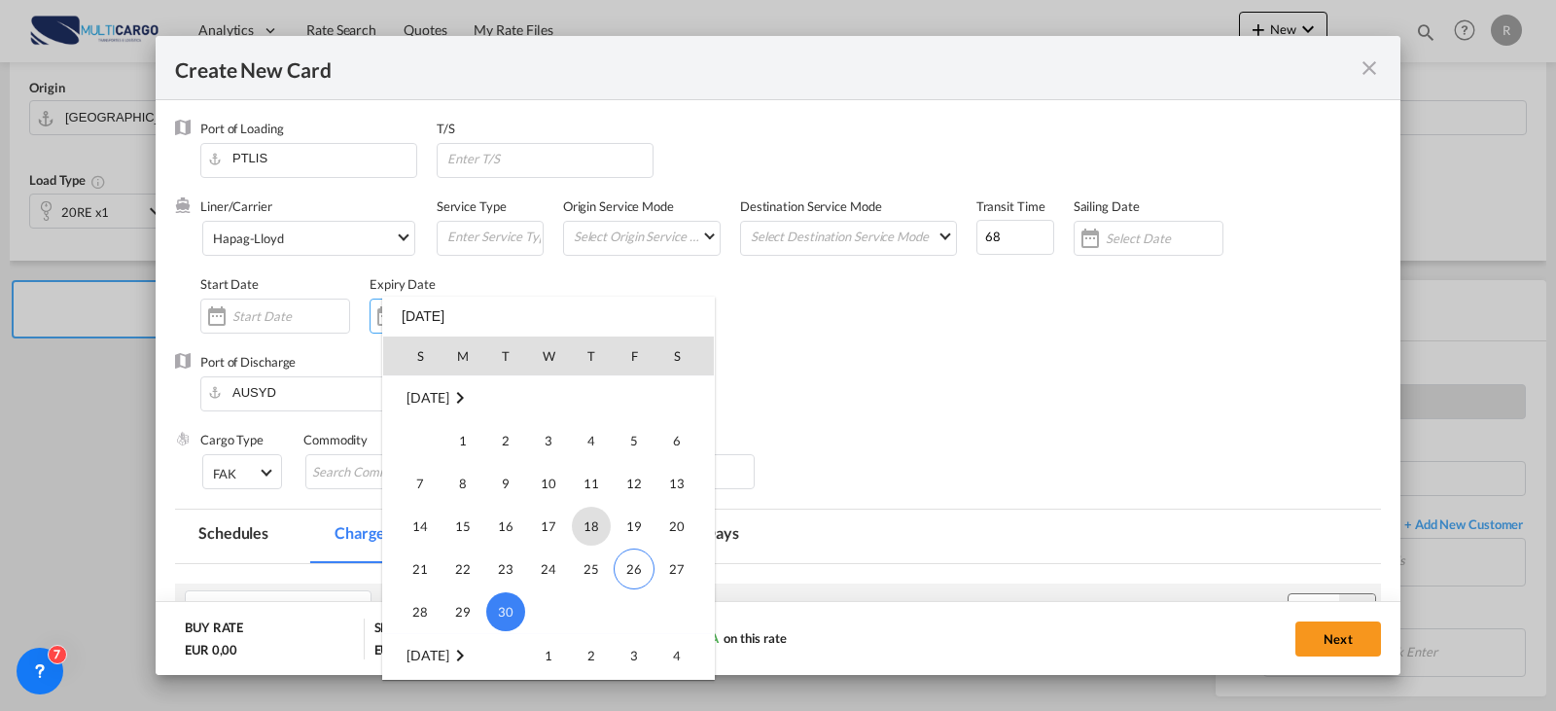
scroll to position [450856, 0]
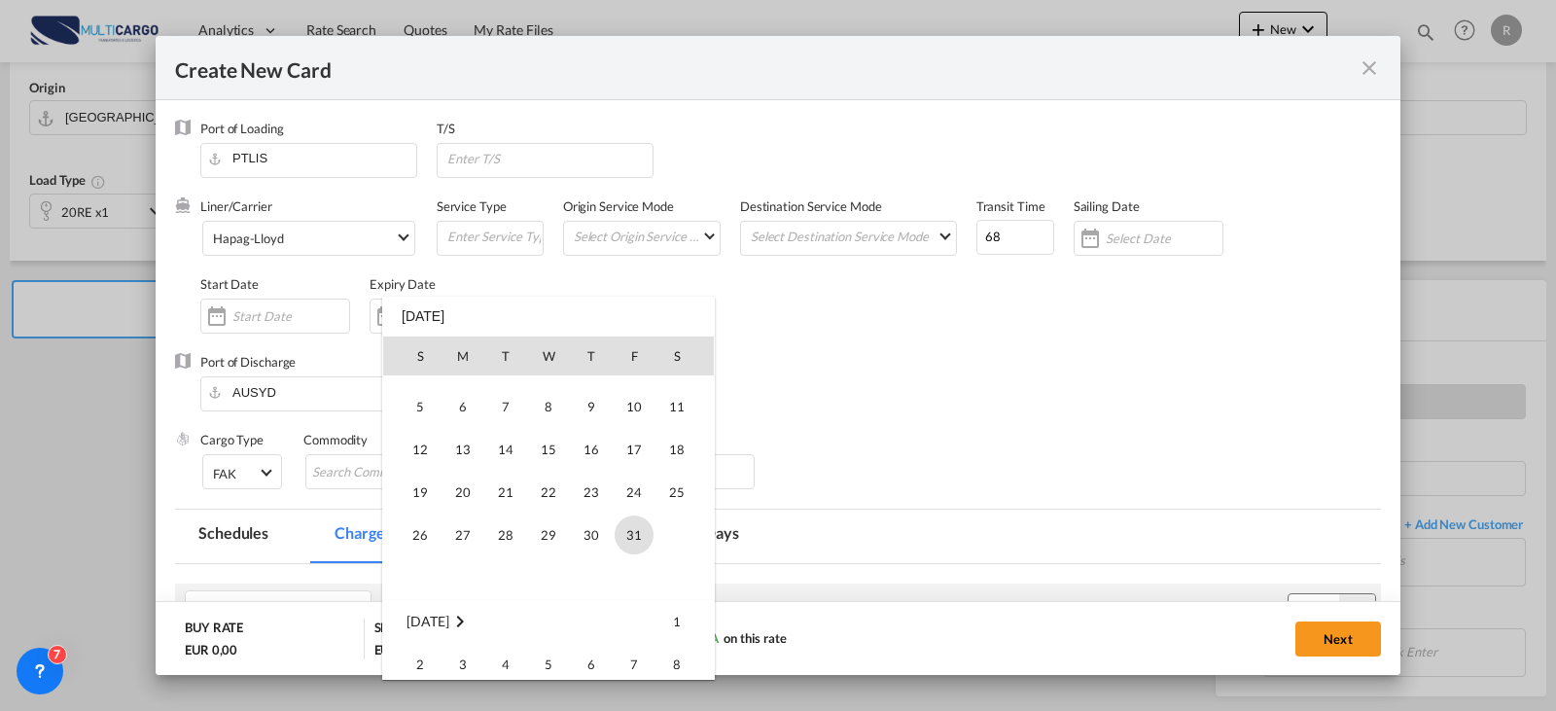
click at [623, 530] on span "31" at bounding box center [634, 535] width 39 height 39
type input "[DATE]"
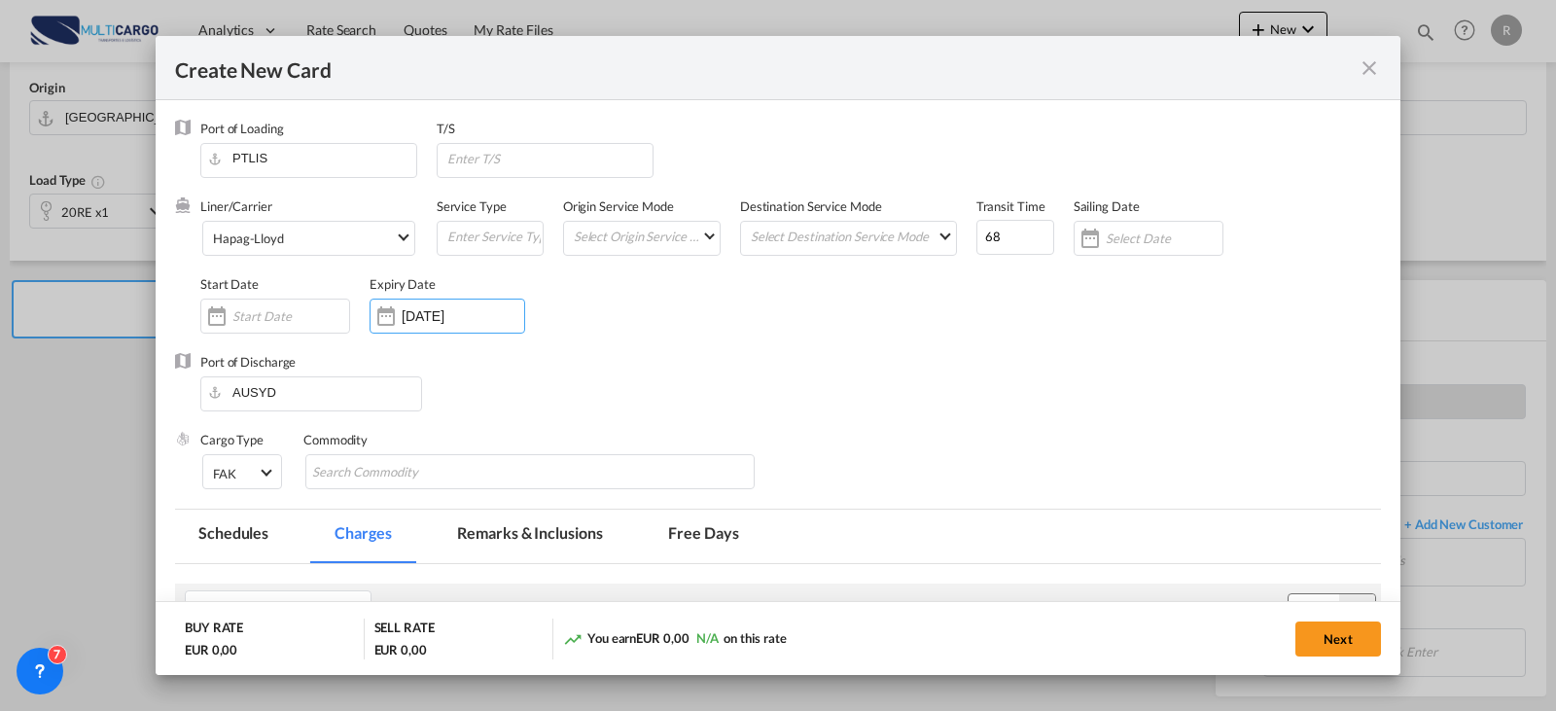
click at [580, 388] on div "Port of Discharge AUSYD" at bounding box center [778, 392] width 1206 height 78
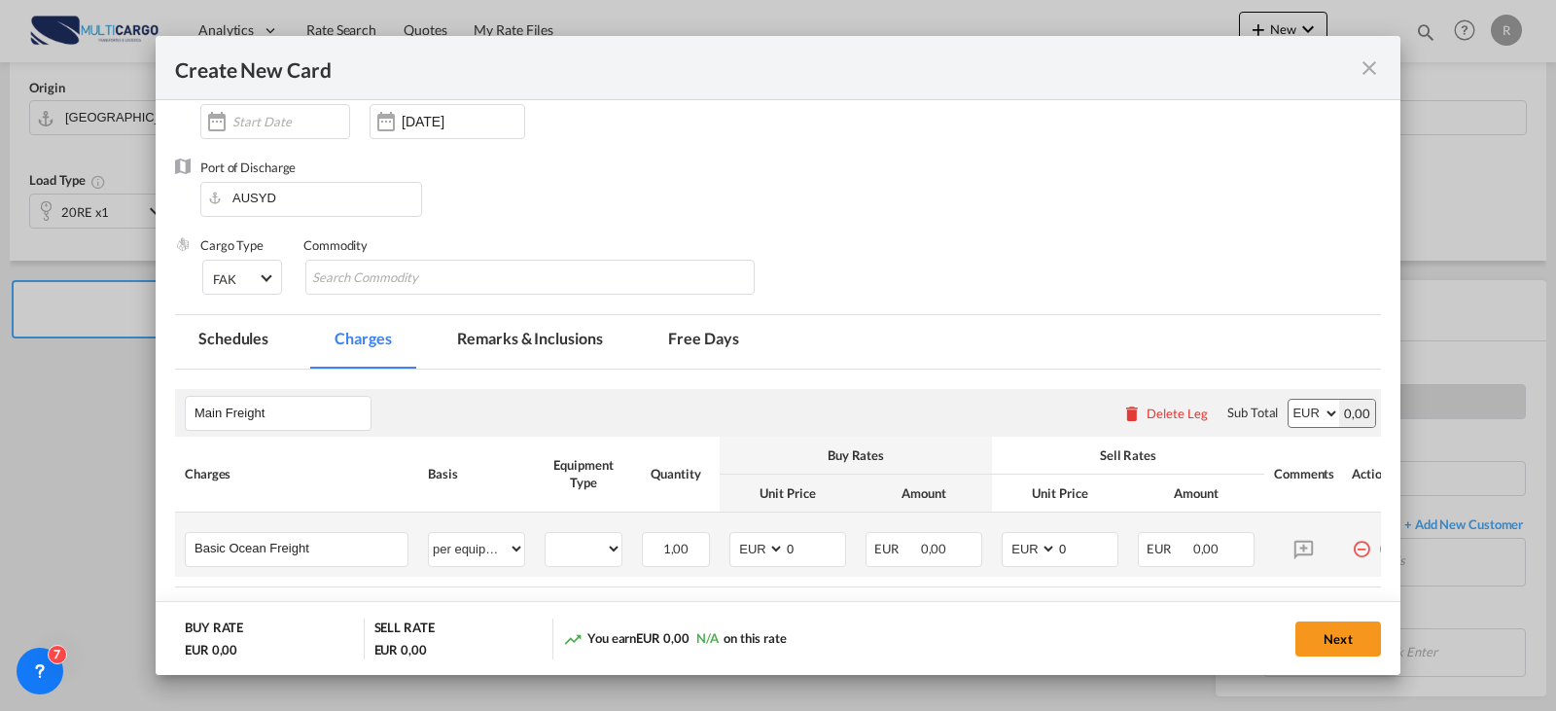
scroll to position [292, 0]
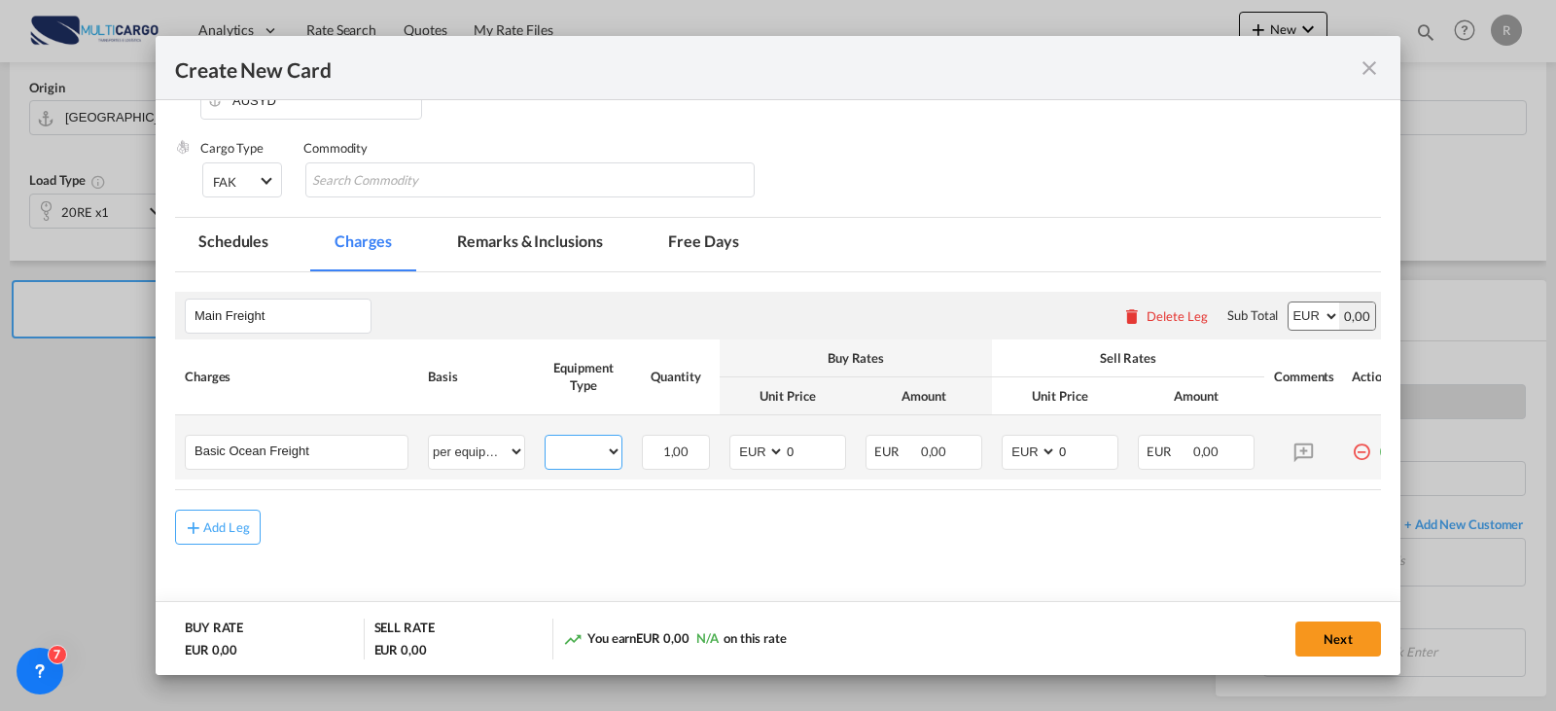
click at [597, 452] on select "20RE" at bounding box center [584, 452] width 76 height 26
select select "20RE"
click at [546, 439] on select "20RE" at bounding box center [584, 452] width 76 height 26
click at [772, 454] on select "AED AFN ALL AMD ANG AOA ARS AUD AWG AZN BAM BBD BDT BGN BHD BIF BMD BND BOB BRL…" at bounding box center [758, 452] width 51 height 26
select select "string:USD"
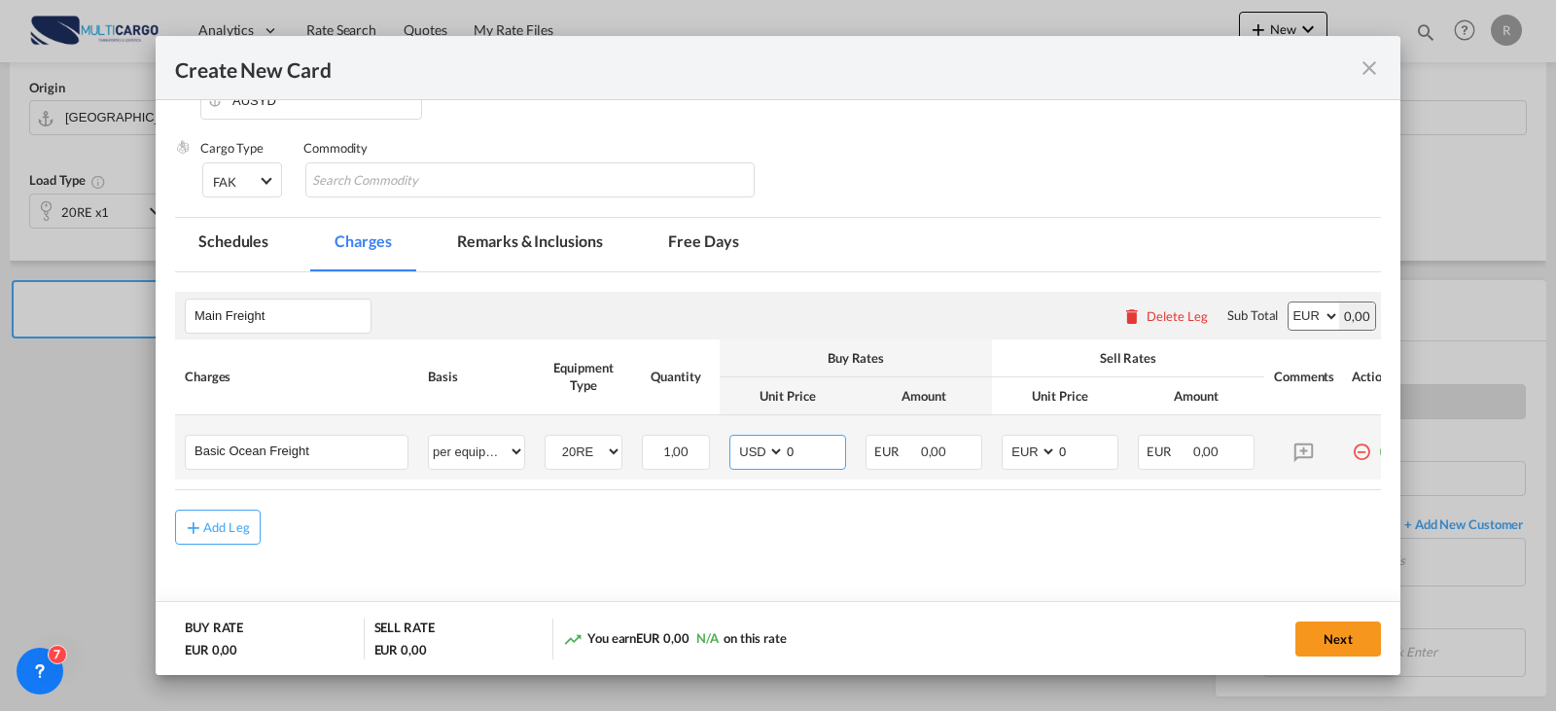
click at [733, 439] on select "AED AFN ALL AMD ANG AOA ARS AUD AWG AZN BAM BBD BDT BGN BHD BIF BMD BND BOB BRL…" at bounding box center [758, 452] width 51 height 26
type input "2724"
type input "u"
click at [1029, 456] on select "AED AFN ALL AMD ANG AOA ARS AUD AWG AZN BAM BBD BDT BGN BHD BIF BMD BND BOB BRL…" at bounding box center [1031, 452] width 51 height 26
select select "string:USD"
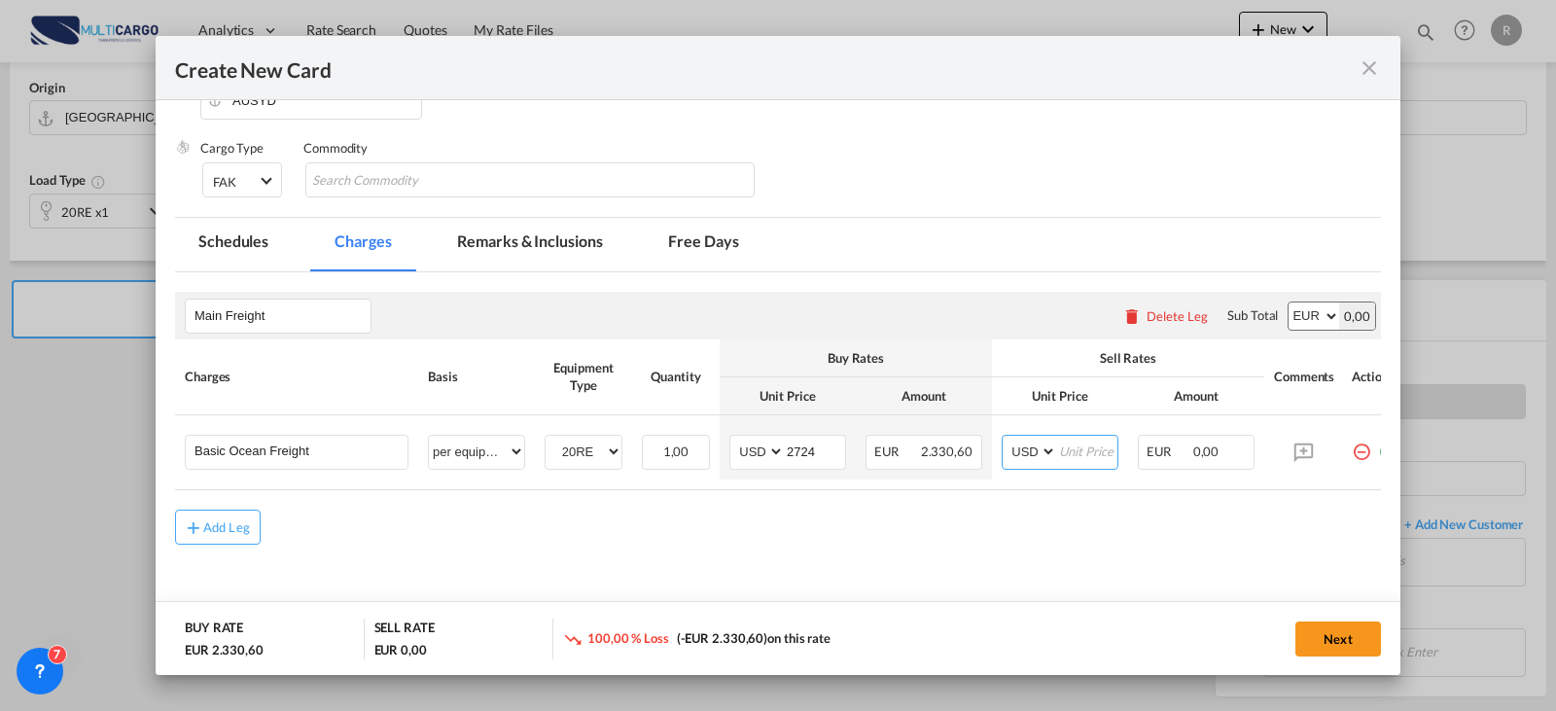
click at [1006, 439] on select "AED AFN ALL AMD ANG AOA ARS AUD AWG AZN BAM BBD BDT BGN BHD BIF BMD BND BOB BRL…" at bounding box center [1031, 452] width 51 height 26
type input "3124"
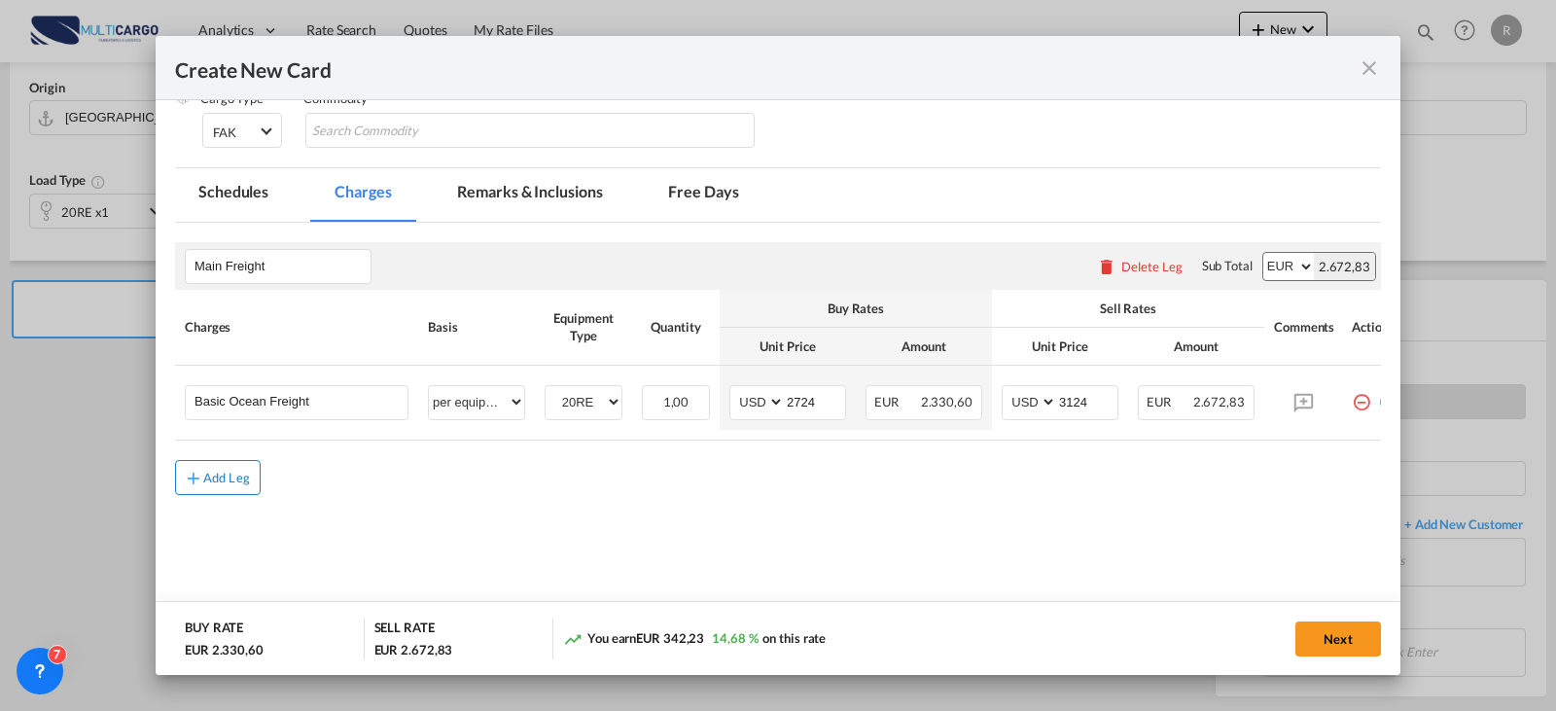
click at [220, 477] on button "Add Leg" at bounding box center [218, 477] width 86 height 35
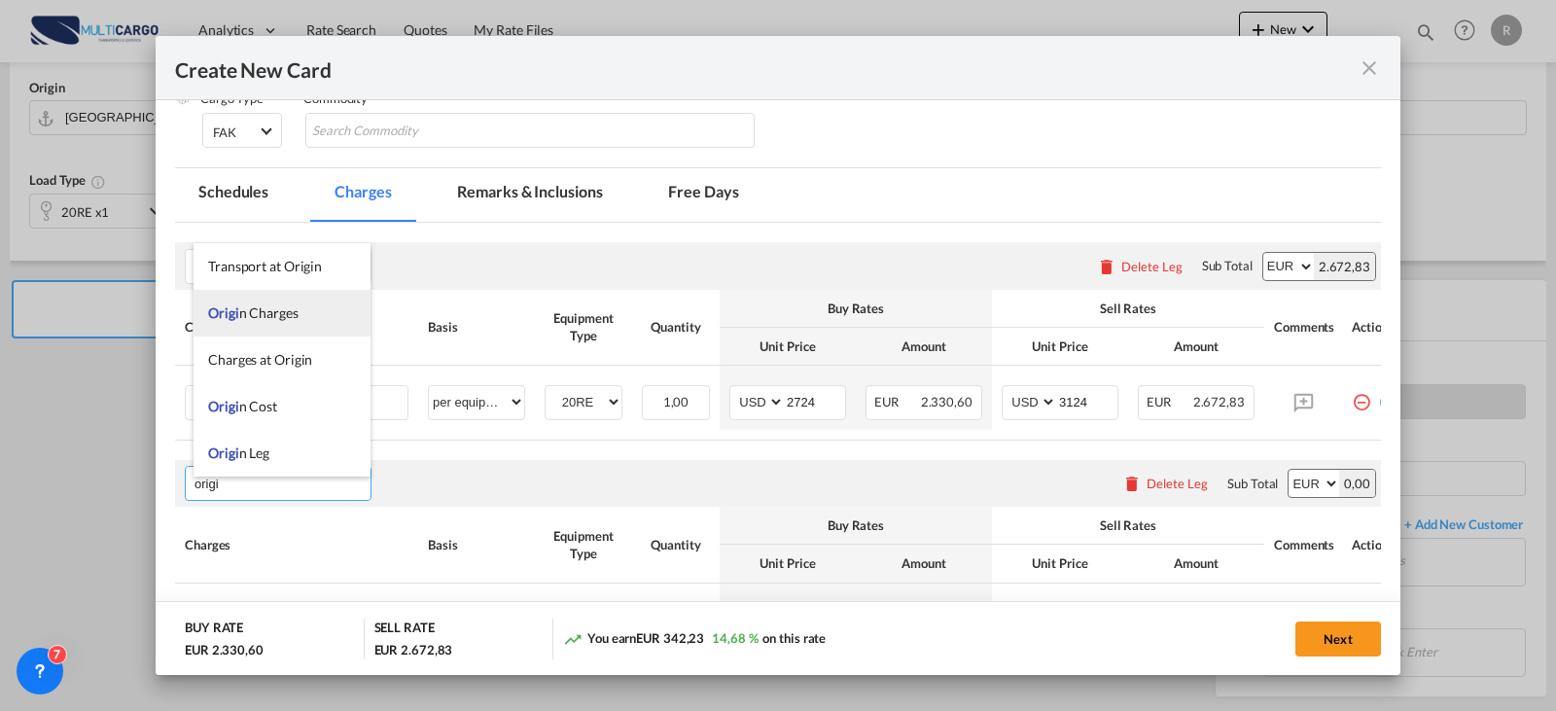
click at [263, 315] on span "Origi n Charges" at bounding box center [253, 312] width 90 height 17
type input "Origin Charges"
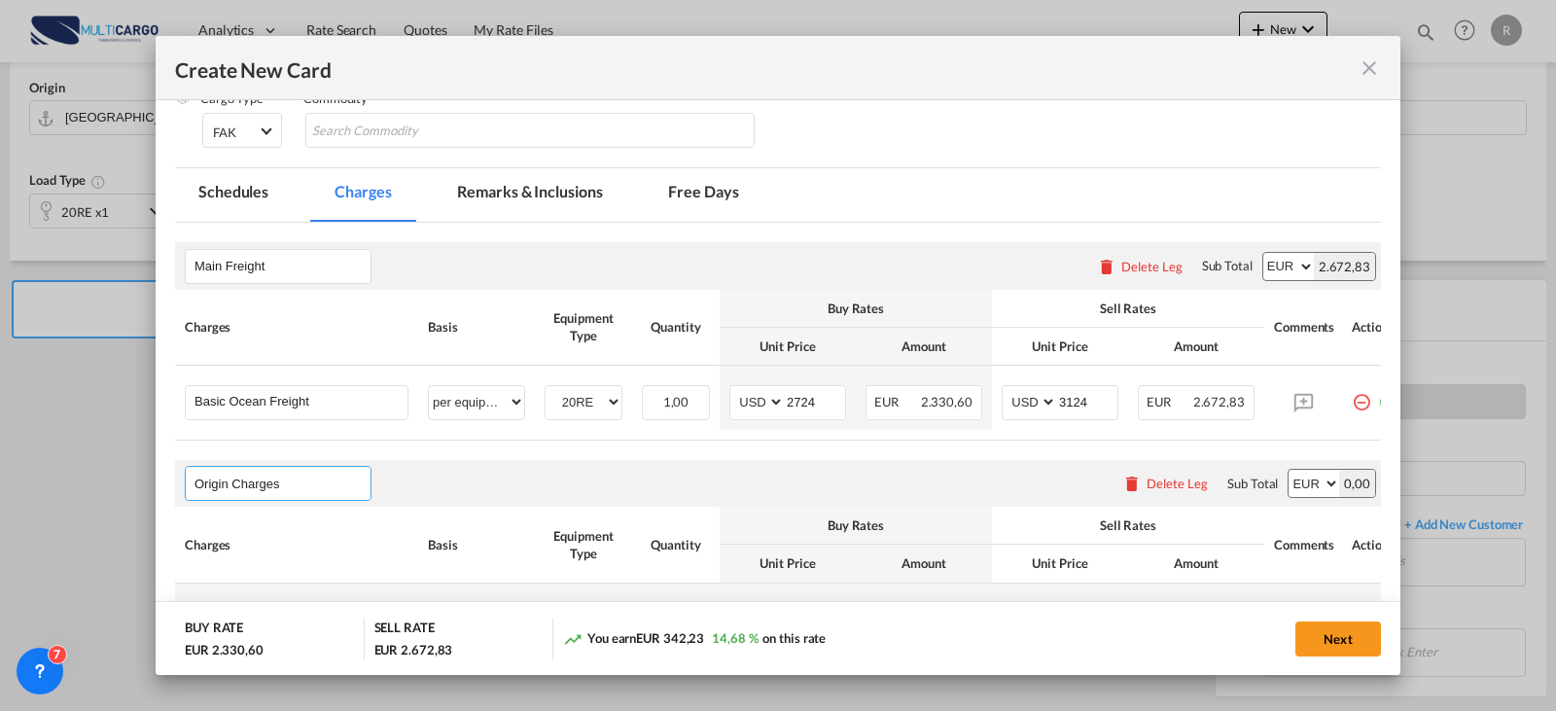
scroll to position [526, 0]
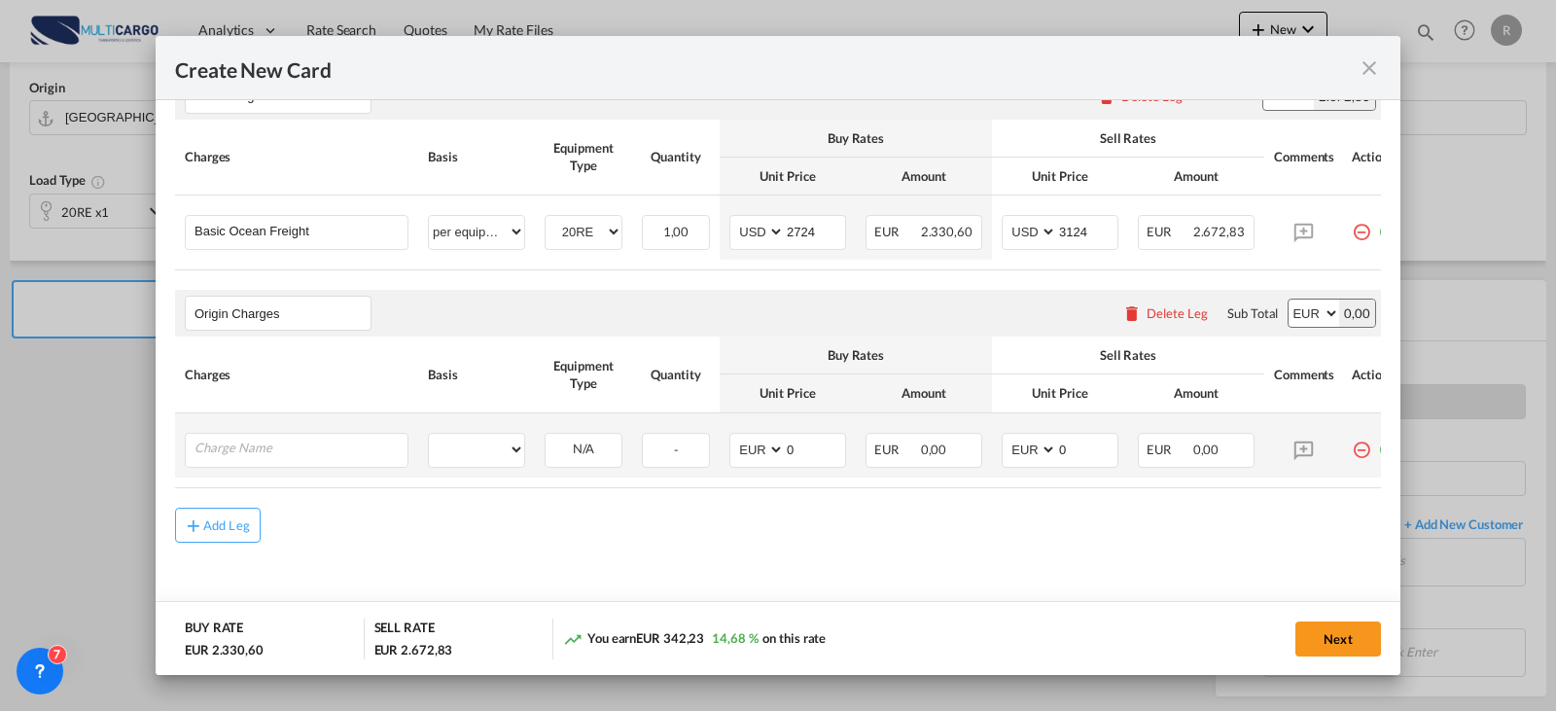
click at [304, 468] on td "Please Enter User Defined Charges Cannot Be Published" at bounding box center [296, 445] width 243 height 64
click at [303, 448] on input "Charge Name" at bounding box center [301, 448] width 213 height 29
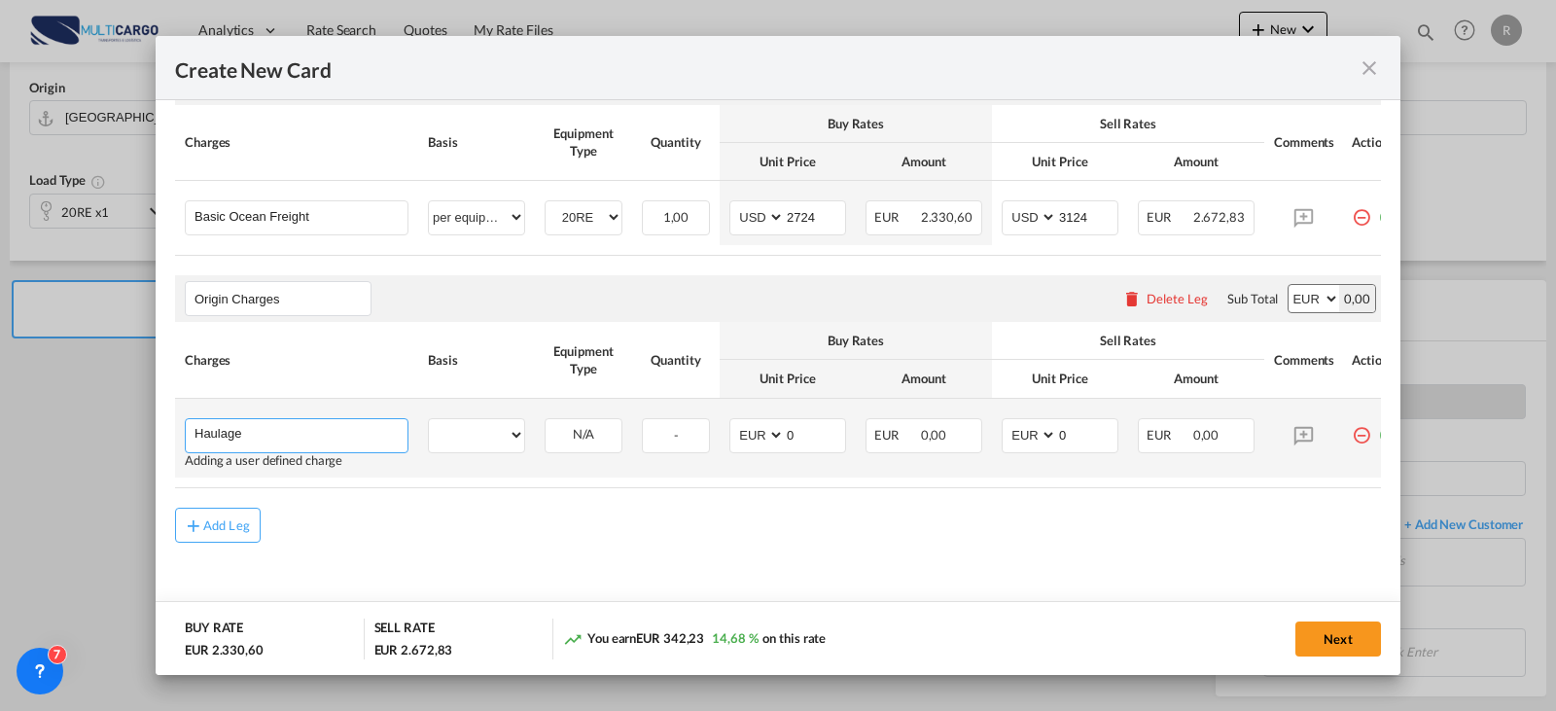
type input "Haulage"
click at [476, 438] on select "per equipment per container per B/L per shipping bill per shipment per pallet p…" at bounding box center [476, 434] width 95 height 31
click at [191, 509] on rate-modification "Main Freight Please enter leg name Leg Name Already Exists Delete Leg Sub Total…" at bounding box center [778, 290] width 1206 height 504
click at [485, 442] on select "per equipment per container per B/L per shipping bill per shipment per pallet p…" at bounding box center [476, 434] width 95 height 31
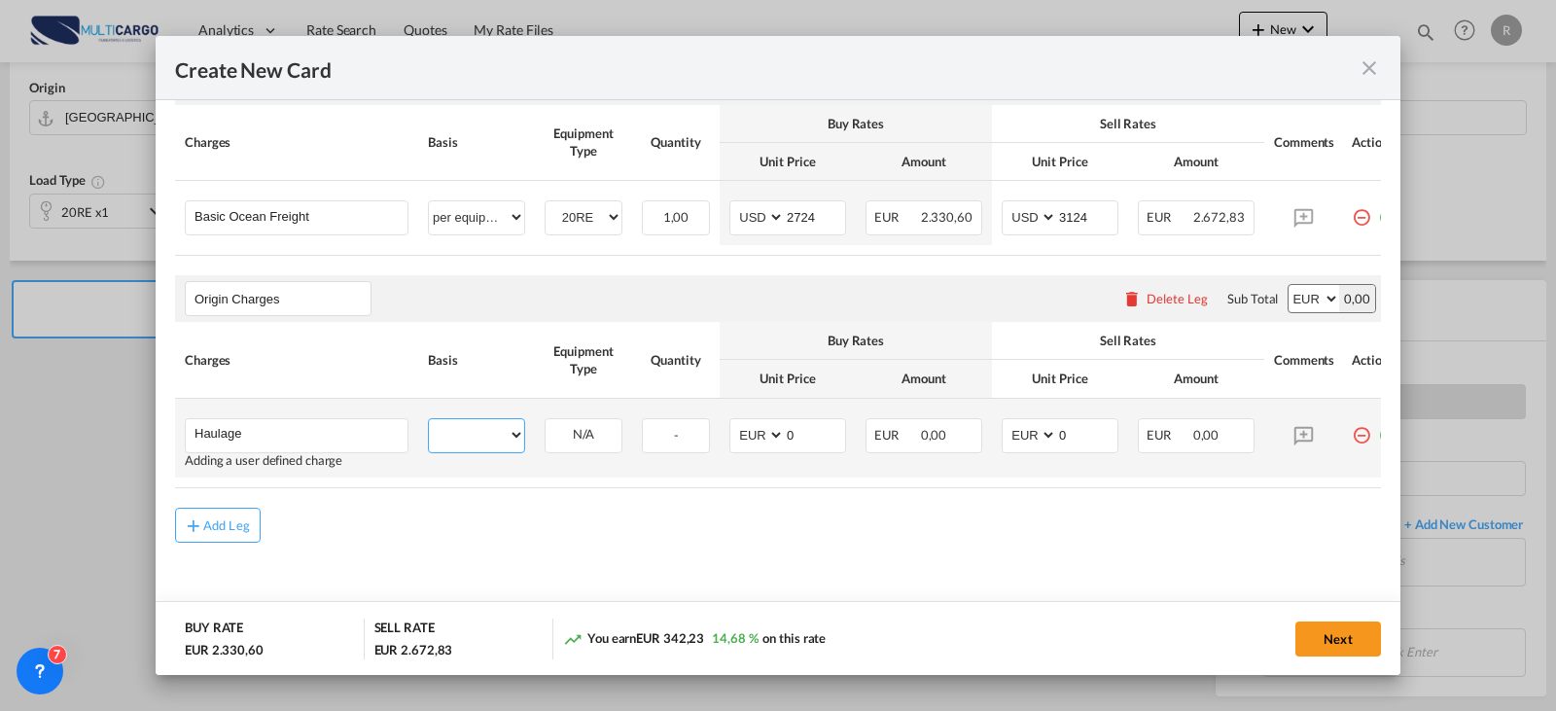
select select "per container"
click at [429, 419] on select "per equipment per container per B/L per shipping bill per shipment per pallet p…" at bounding box center [476, 434] width 95 height 31
click at [1057, 424] on input "0" at bounding box center [1087, 433] width 60 height 29
drag, startPoint x: 1073, startPoint y: 433, endPoint x: 1014, endPoint y: 441, distance: 59.8
click at [1014, 441] on md-input-container "AED AFN ALL AMD ANG AOA ARS AUD AWG AZN BAM BBD BDT BGN BHD BIF BMD BND BOB BRL…" at bounding box center [1060, 435] width 117 height 35
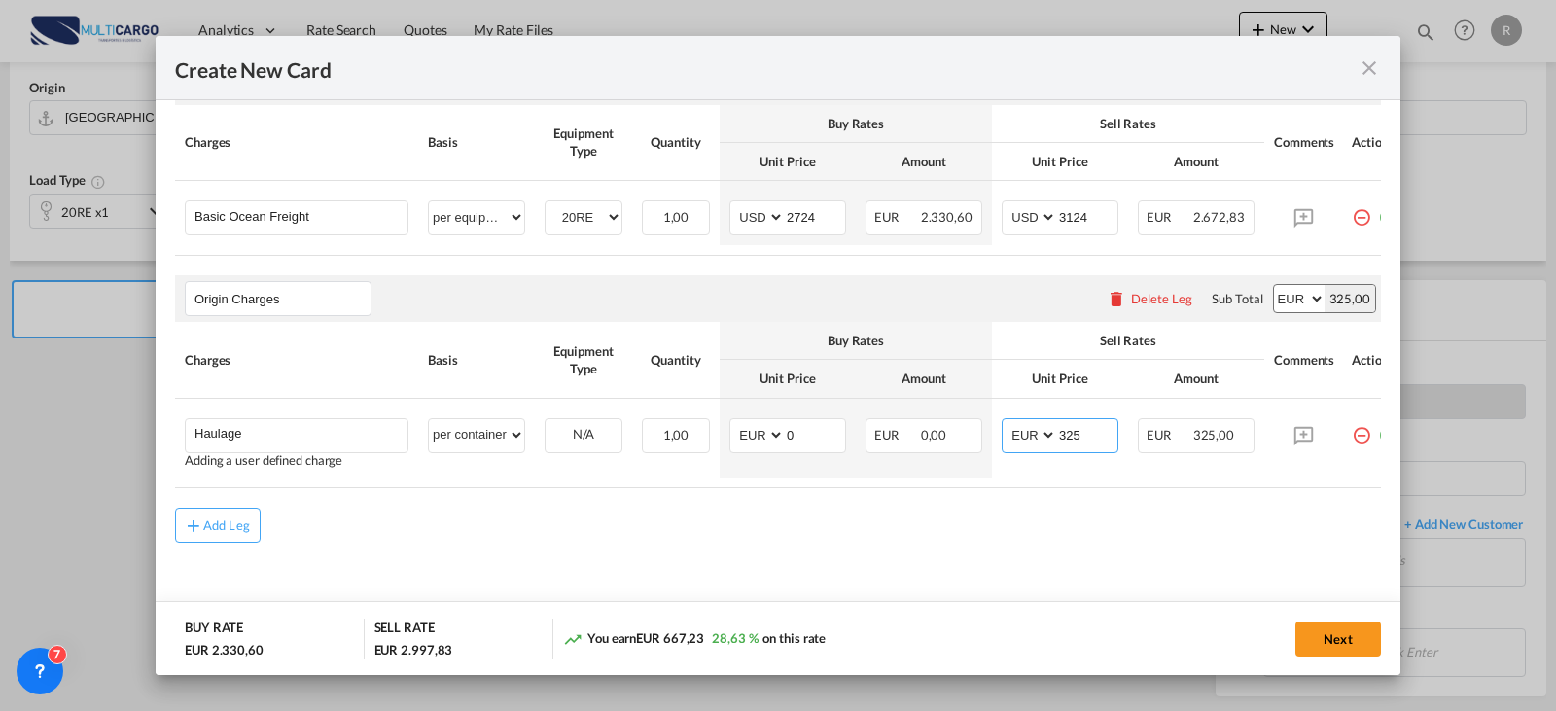
type input "325"
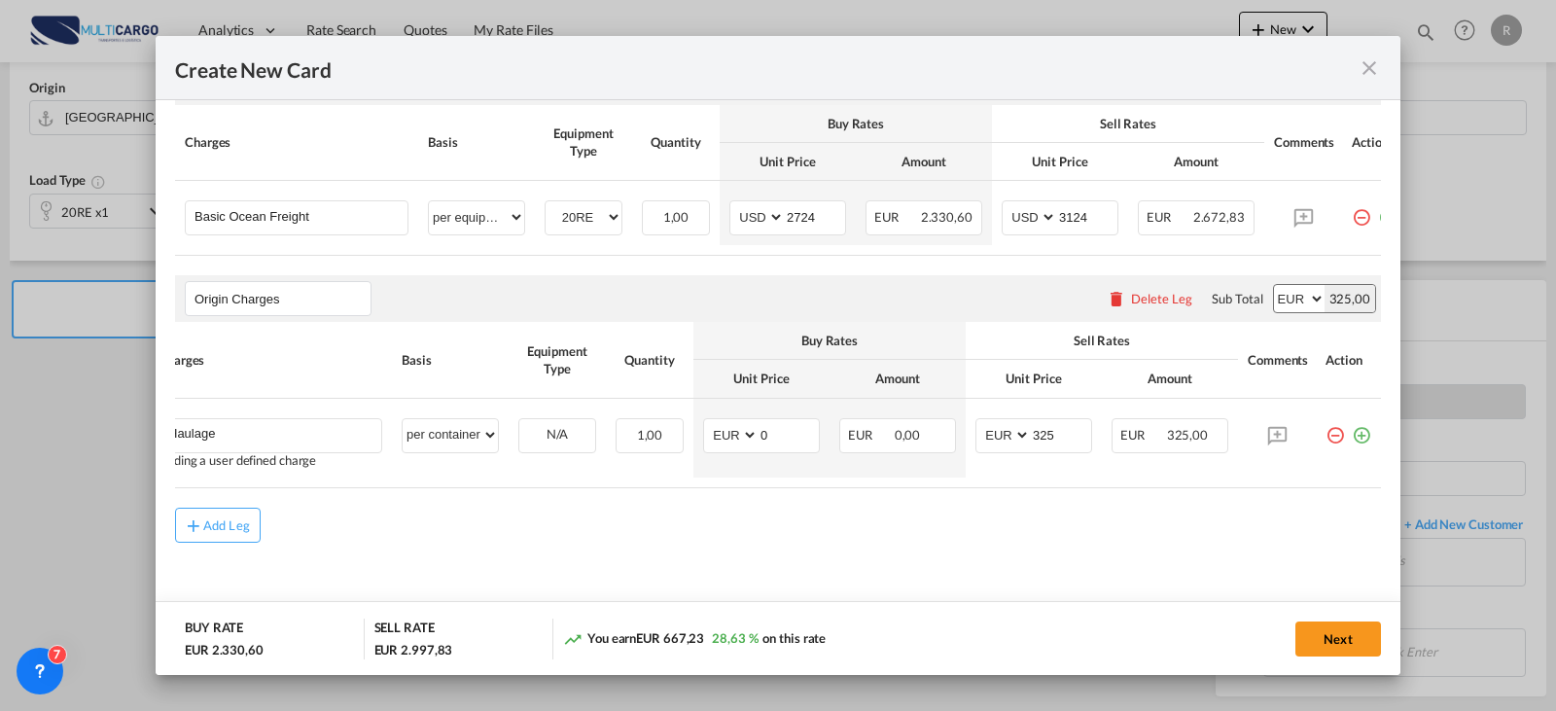
drag, startPoint x: 1279, startPoint y: 488, endPoint x: 1369, endPoint y: 471, distance: 91.2
click at [1369, 471] on md-dialog-content "Port of Loading PTLIS T/S Liner/Carrier Hapag-[PERSON_NAME] Service Type Origin…" at bounding box center [778, 388] width 1245 height 576
click at [1352, 425] on md-icon "icon-plus-circle-outline green-400-fg" at bounding box center [1361, 427] width 19 height 19
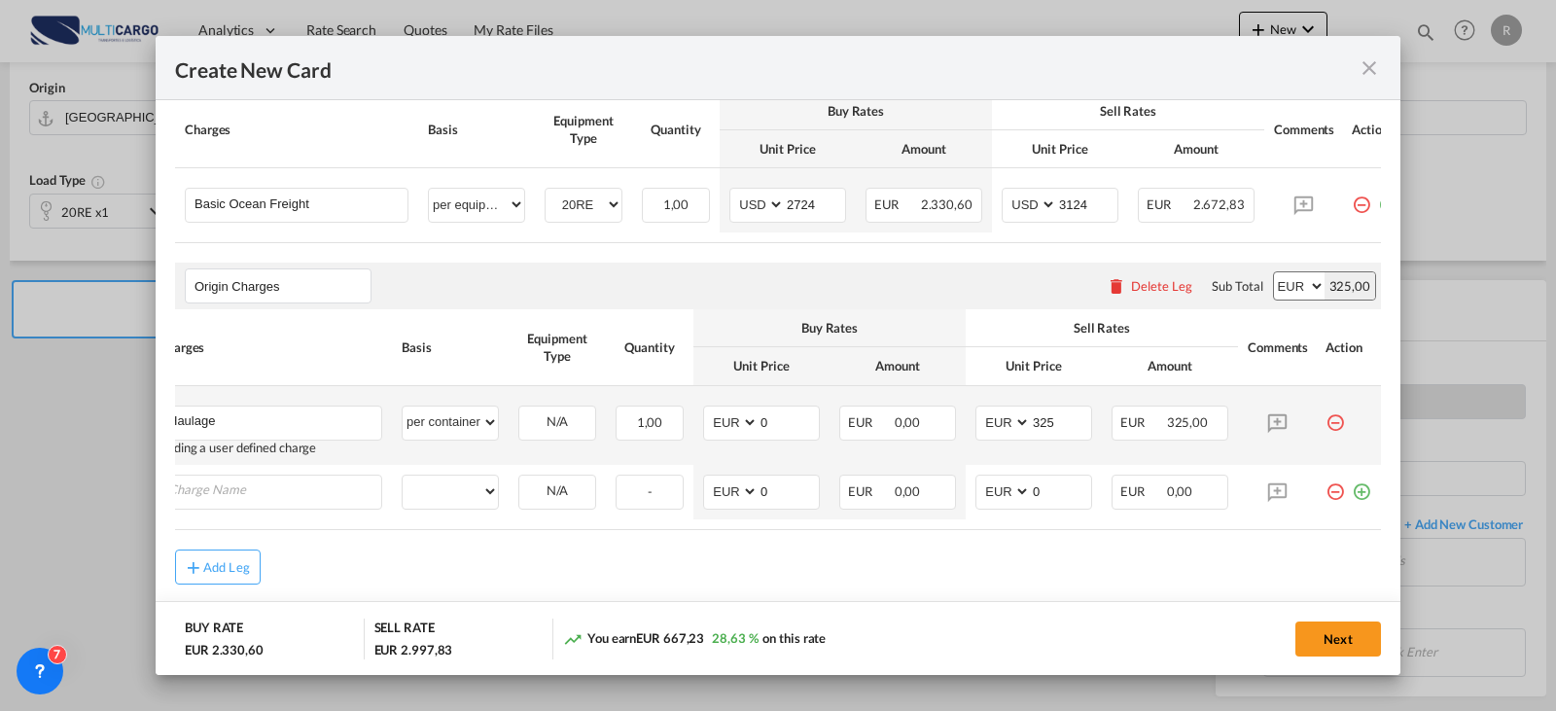
scroll to position [0, 19]
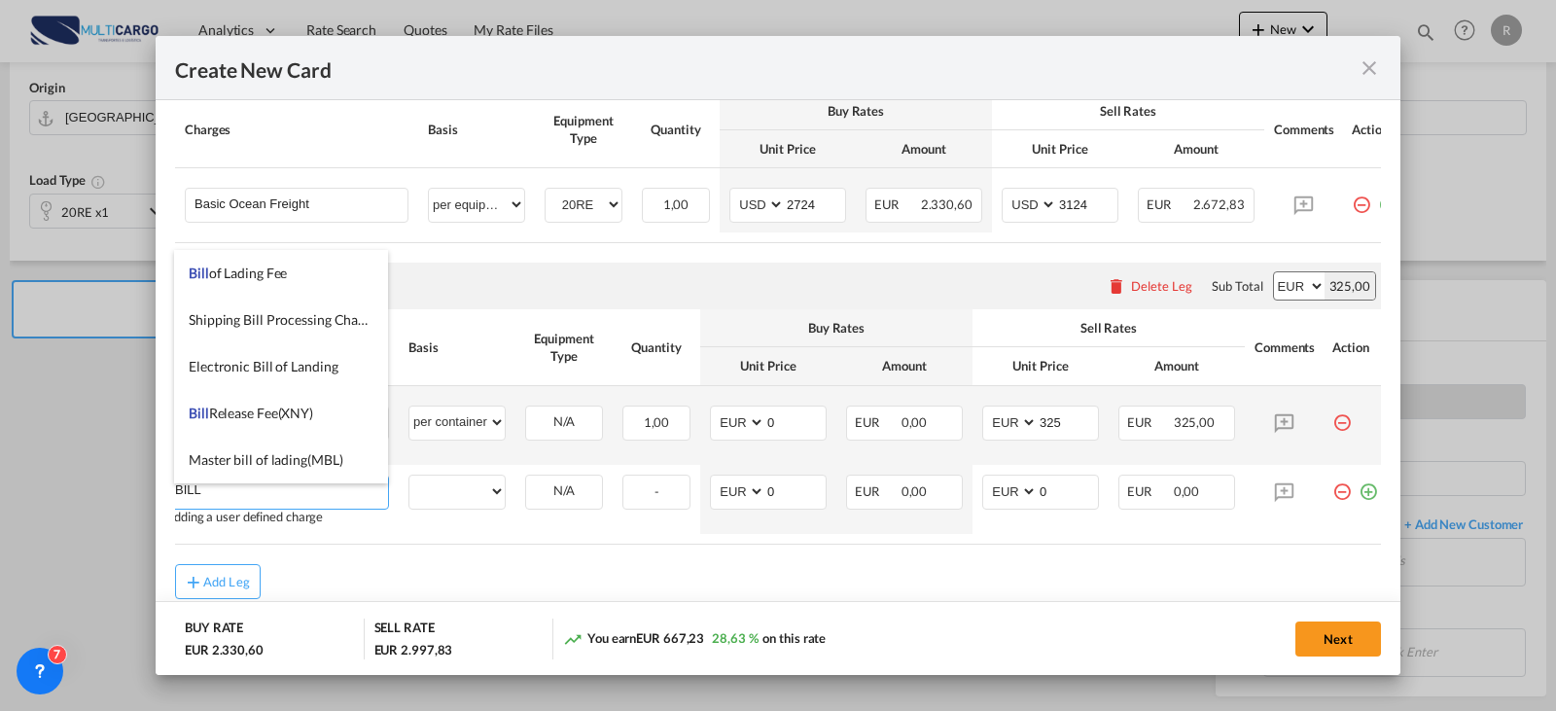
click at [250, 273] on span "Bill of Lading Fee" at bounding box center [238, 273] width 98 height 17
type input "Bill of Lading Fee"
select select "per B/L"
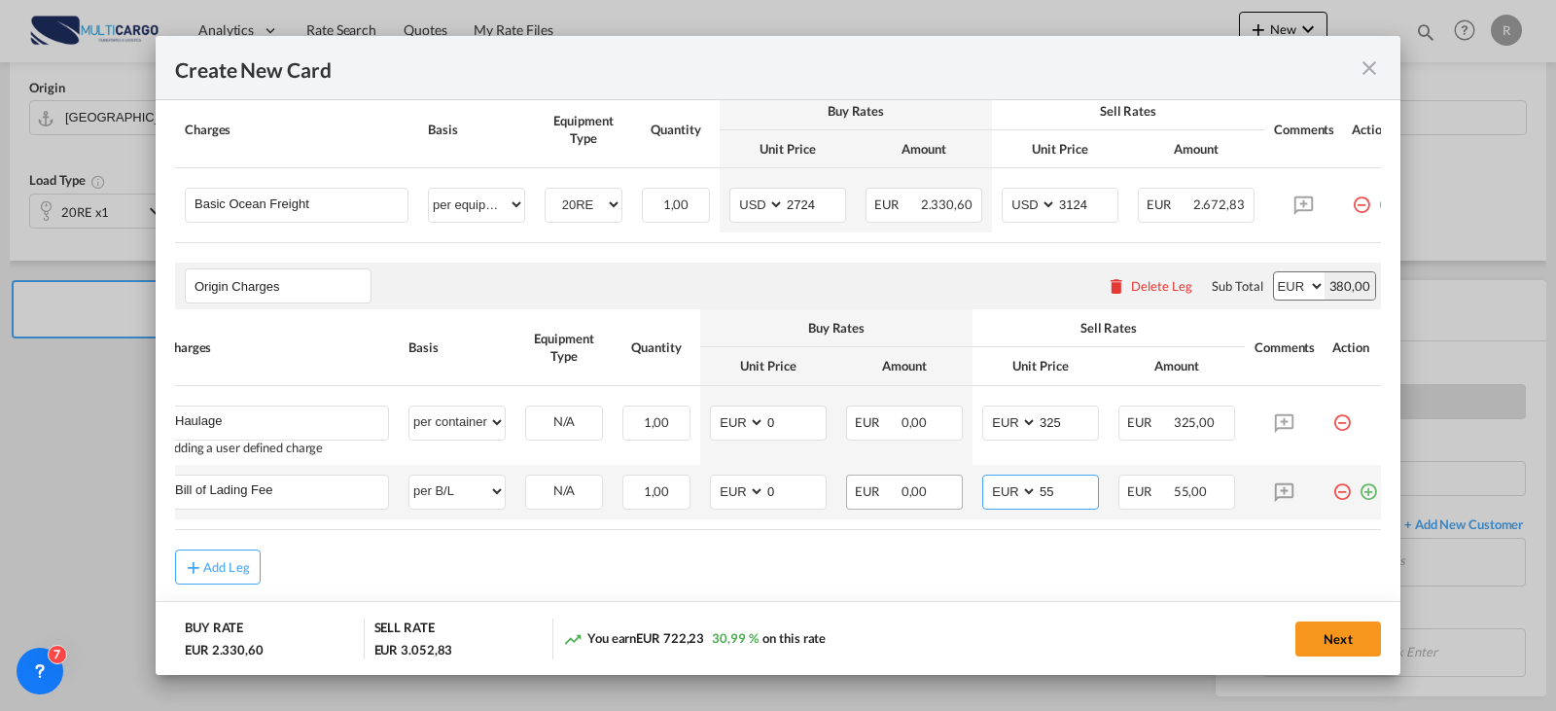
type input "55"
click at [1360, 494] on md-icon "icon-plus-circle-outline green-400-fg" at bounding box center [1368, 484] width 19 height 19
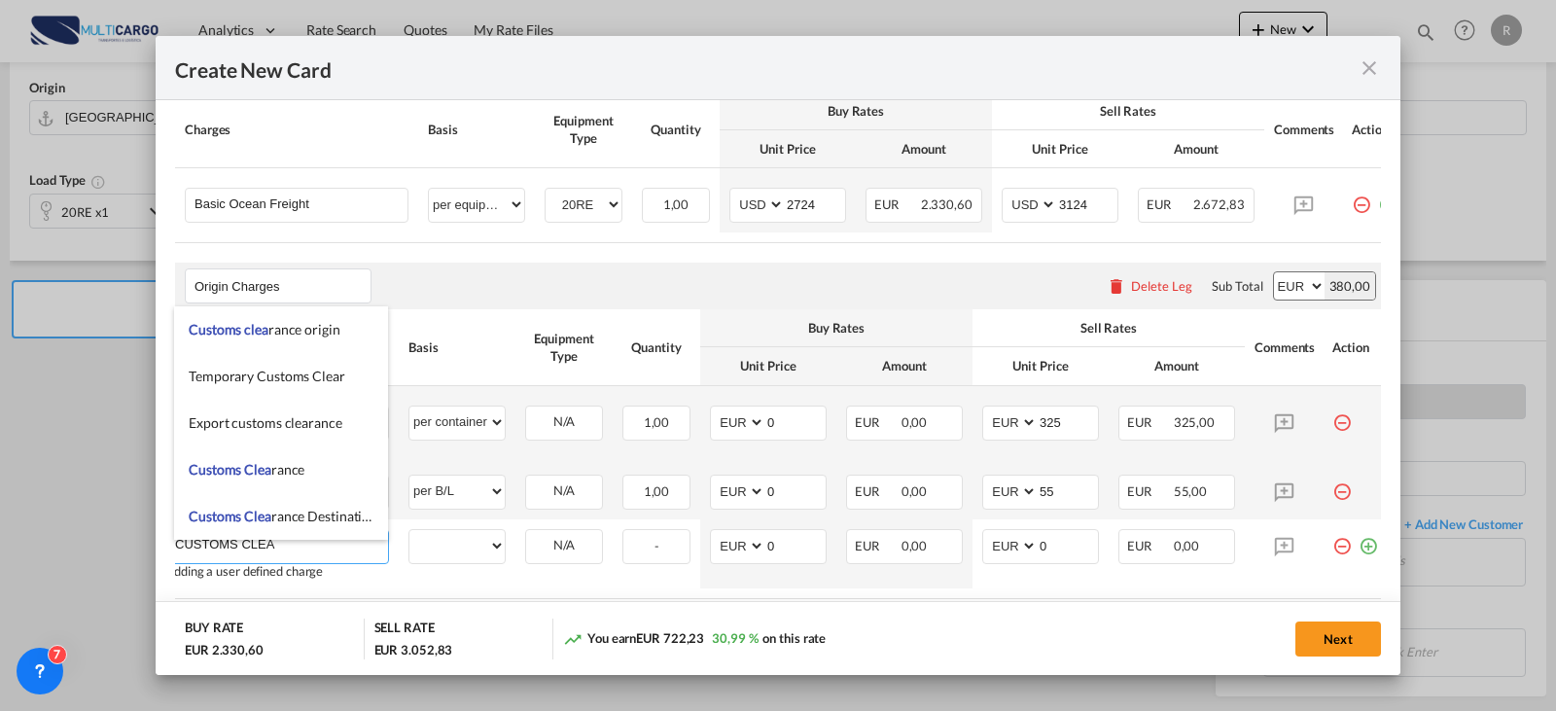
click at [272, 466] on span "Customs [PERSON_NAME]" at bounding box center [247, 469] width 116 height 17
type input "Customs Clearance"
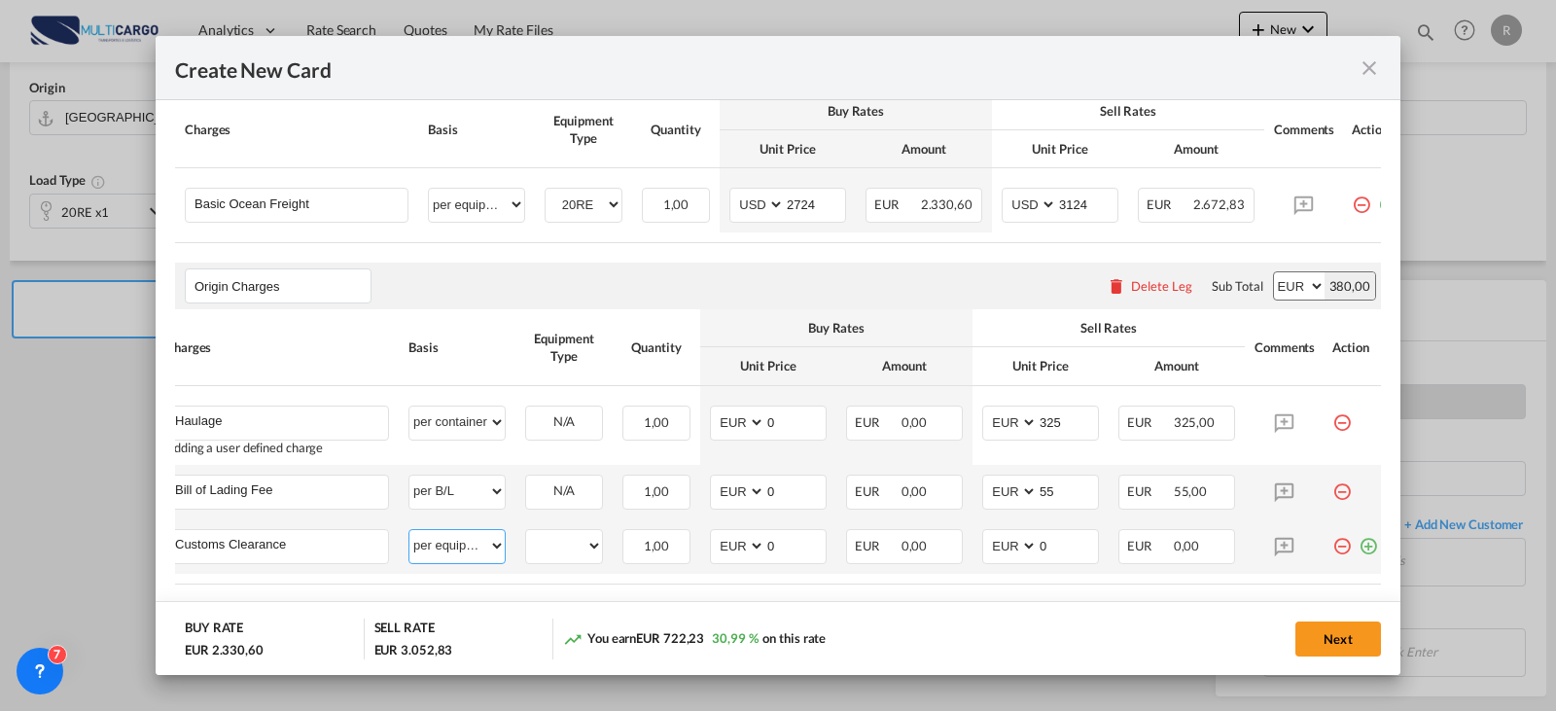
click at [484, 554] on select "per equipment per container per B/L per shipping bill per shipment per pallet p…" at bounding box center [456, 545] width 95 height 31
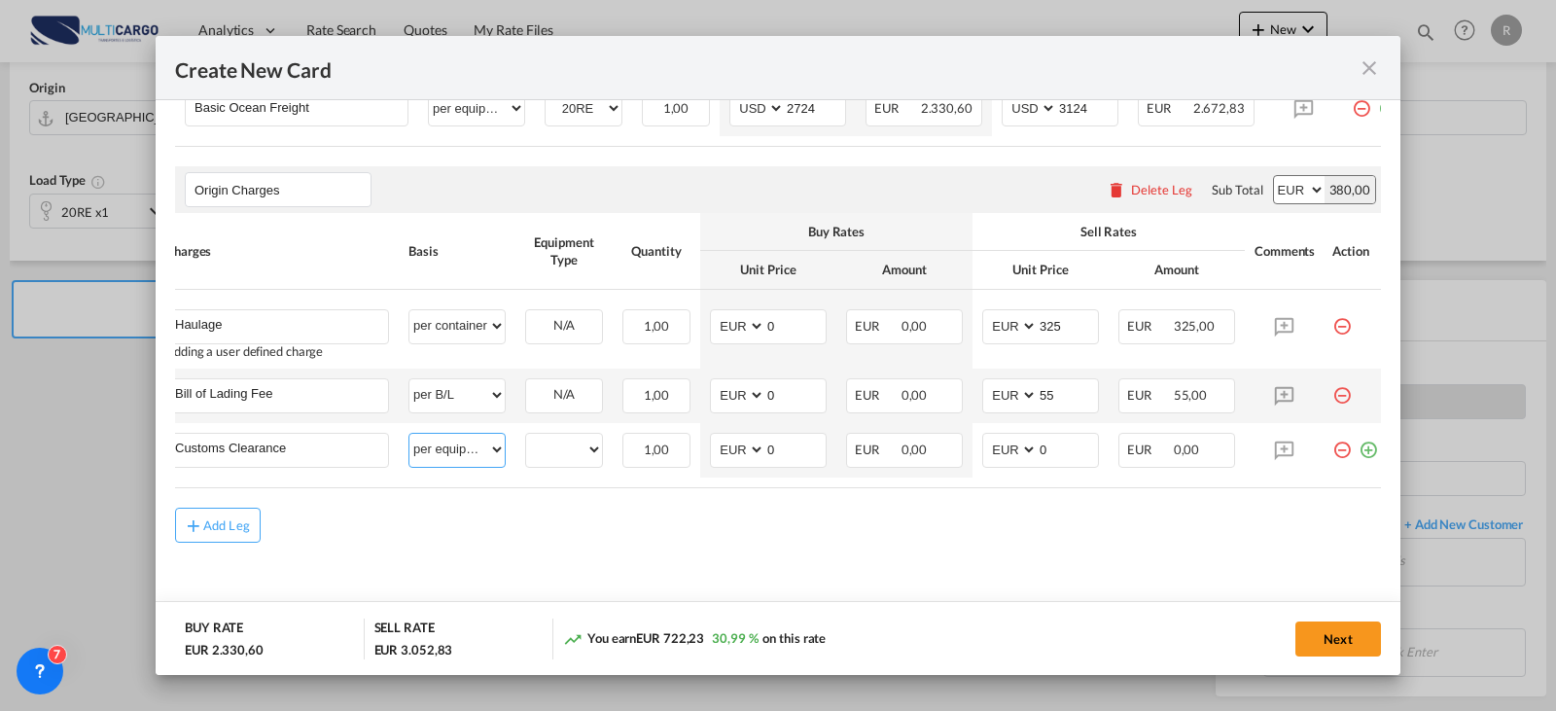
scroll to position [652, 0]
click at [455, 434] on select "per equipment per container per B/L per shipping bill per shipment per pallet p…" at bounding box center [456, 449] width 95 height 31
click at [457, 444] on select "per equipment per container per B/L per shipping bill per shipment per pallet p…" at bounding box center [456, 449] width 95 height 31
select select "per clearance"
click at [409, 434] on select "per equipment per container per B/L per shipping bill per shipment per pallet p…" at bounding box center [456, 449] width 95 height 31
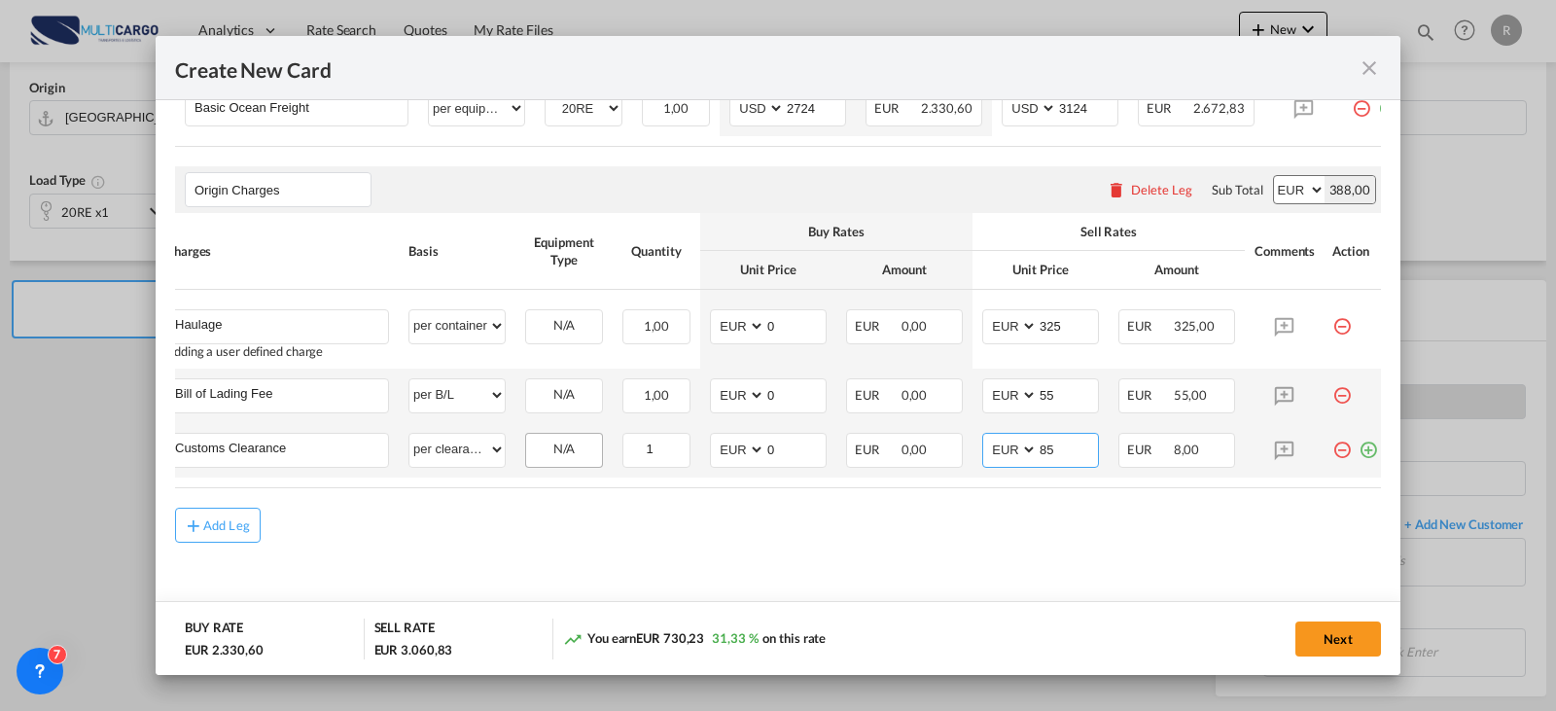
type input "85"
click at [1368, 443] on md-dialog-content "Port of Loading PTLIS T/S Liner/Carrier Hapag-[PERSON_NAME] Service Type Origin…" at bounding box center [778, 388] width 1245 height 576
click at [1368, 446] on md-dialog-content "Port of Loading PTLIS T/S Liner/Carrier Hapag-[PERSON_NAME] Service Type Origin…" at bounding box center [778, 388] width 1245 height 576
click at [1360, 446] on md-icon "icon-plus-circle-outline green-400-fg" at bounding box center [1368, 442] width 19 height 19
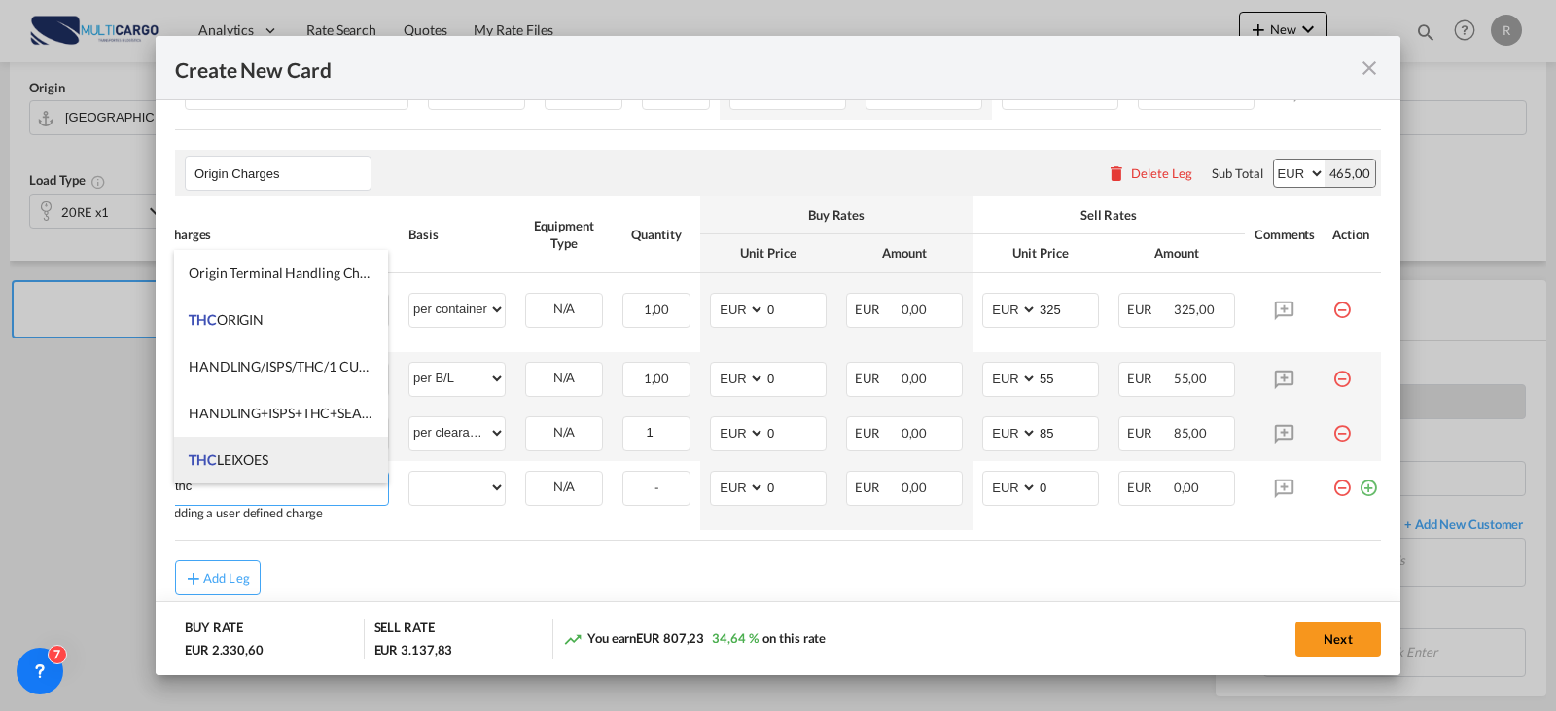
click at [265, 438] on li "THC LEIXOES" at bounding box center [281, 460] width 214 height 47
type input "THC LEIXOES"
select select "per container"
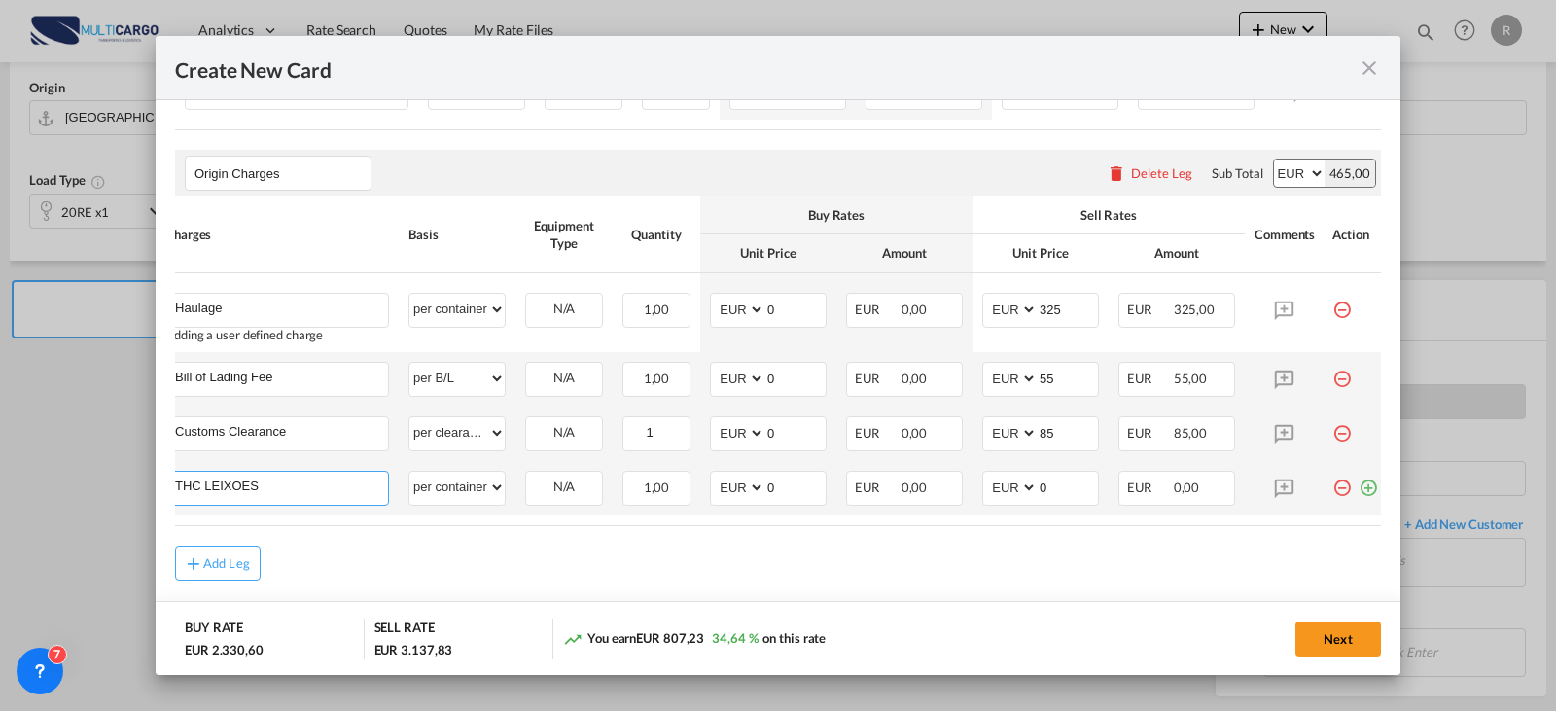
drag, startPoint x: 258, startPoint y: 492, endPoint x: 226, endPoint y: 492, distance: 32.1
click at [226, 492] on input "THC LEIXOES" at bounding box center [281, 486] width 213 height 29
type input "THC"
type input "345"
click at [1365, 490] on md-icon "icon-plus-circle-outline green-400-fg" at bounding box center [1368, 480] width 19 height 19
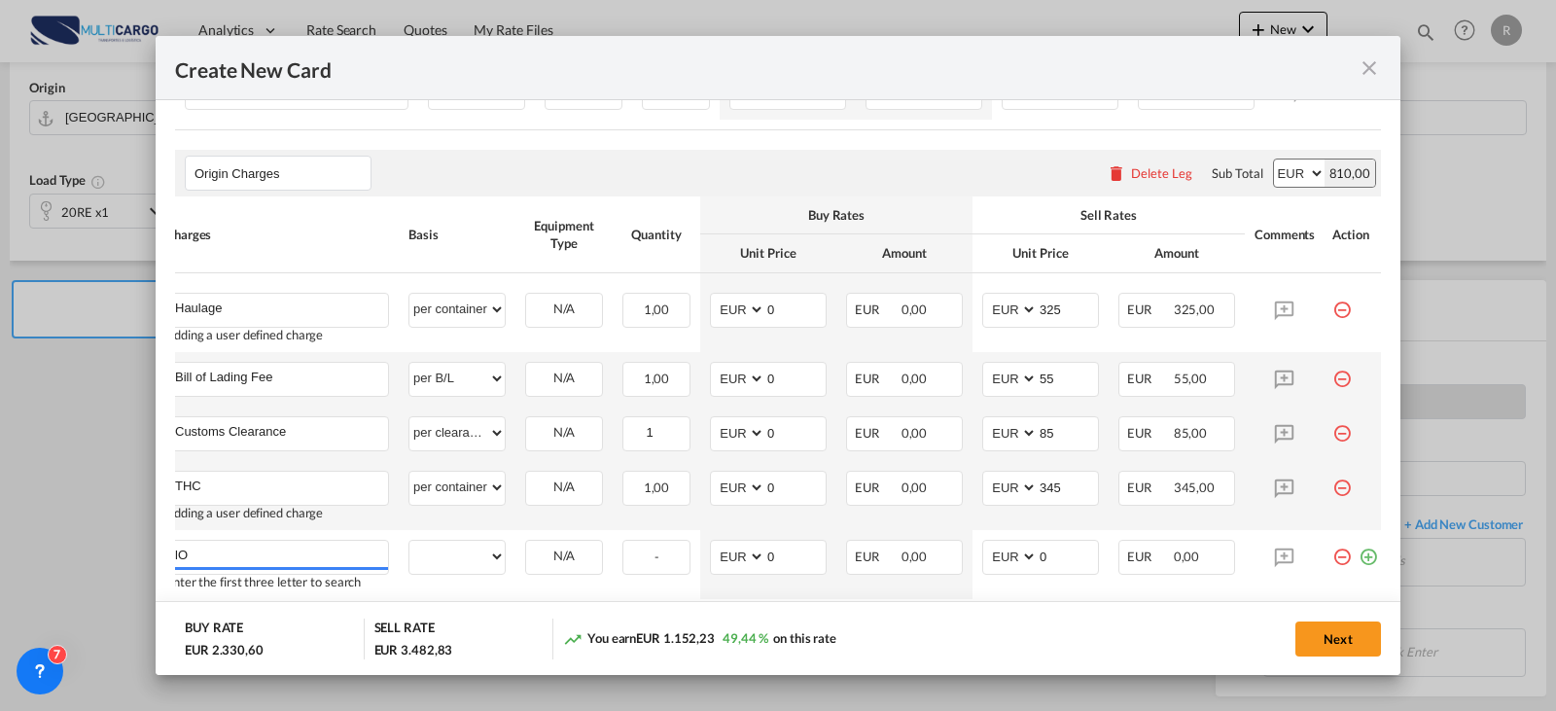
type input "l"
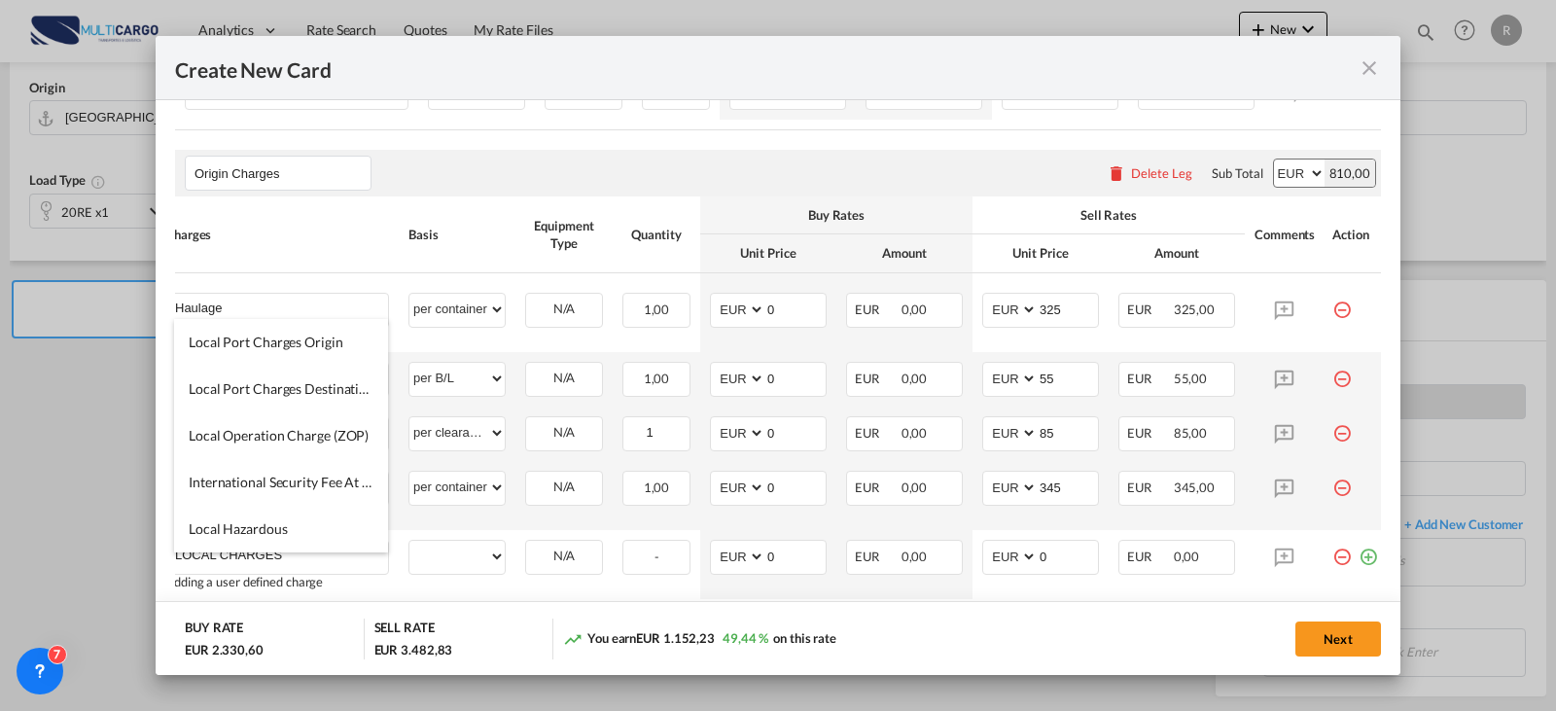
type input "LOCAL CHARGES"
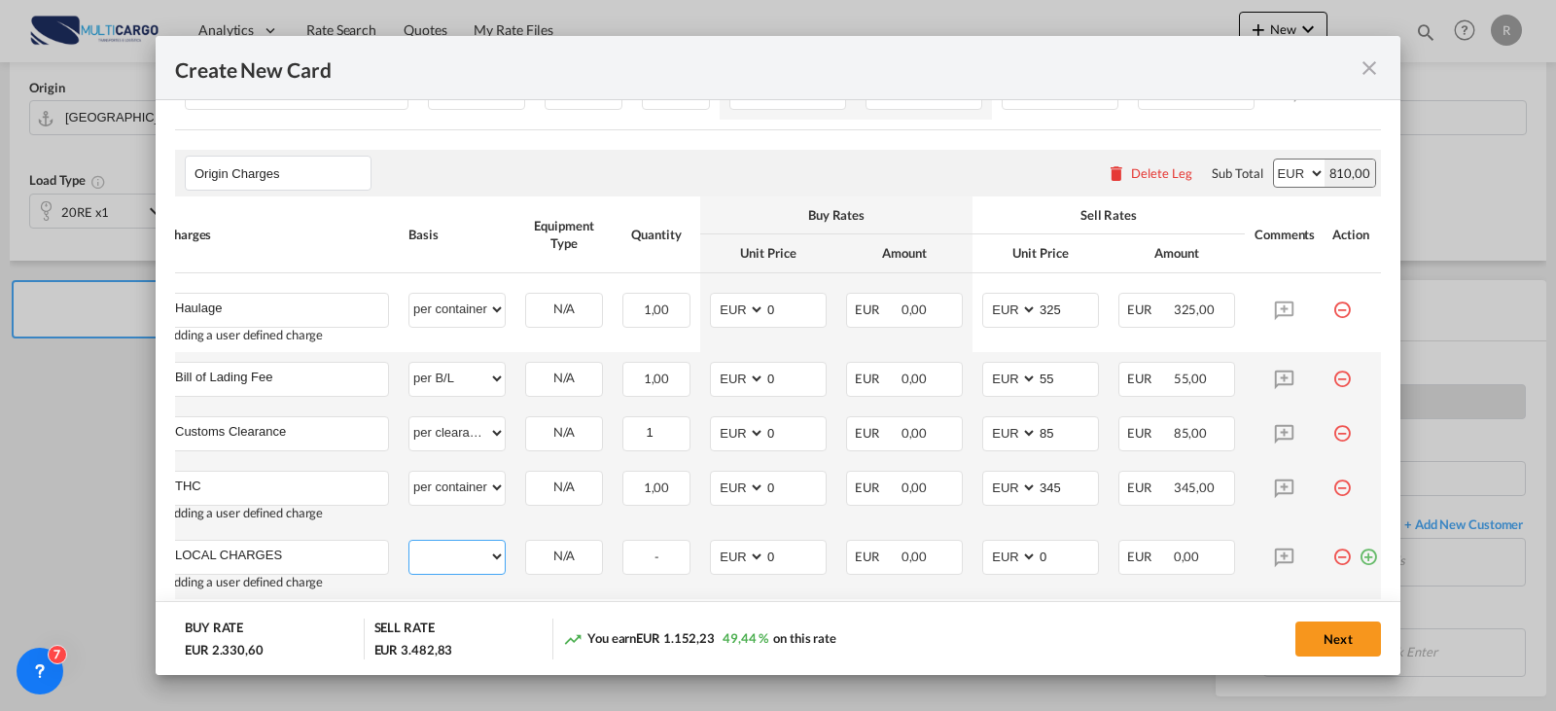
click at [470, 568] on select "per equipment per container per B/L per shipping bill per shipment per pallet p…" at bounding box center [456, 556] width 95 height 31
click at [409, 552] on select "per equipment per container per B/L per shipping bill per shipment per pallet p…" at bounding box center [456, 556] width 95 height 31
drag, startPoint x: 464, startPoint y: 580, endPoint x: 471, endPoint y: 558, distance: 22.5
click at [464, 572] on select "per equipment per container per B/L per shipping bill per shipment per pallet p…" at bounding box center [456, 556] width 95 height 31
select select "per container"
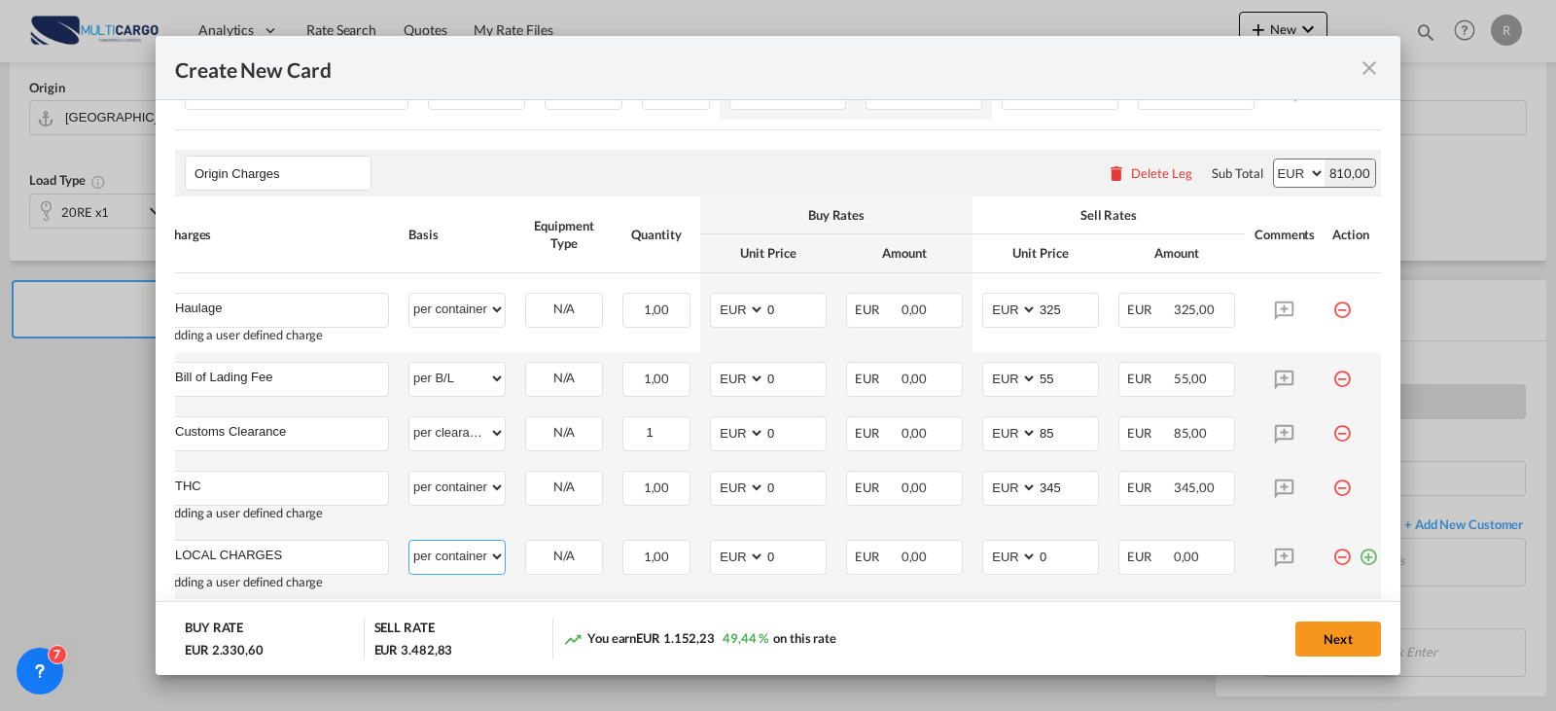
click at [409, 552] on select "per equipment per container per B/L per shipping bill per shipment per pallet p…" at bounding box center [456, 556] width 95 height 31
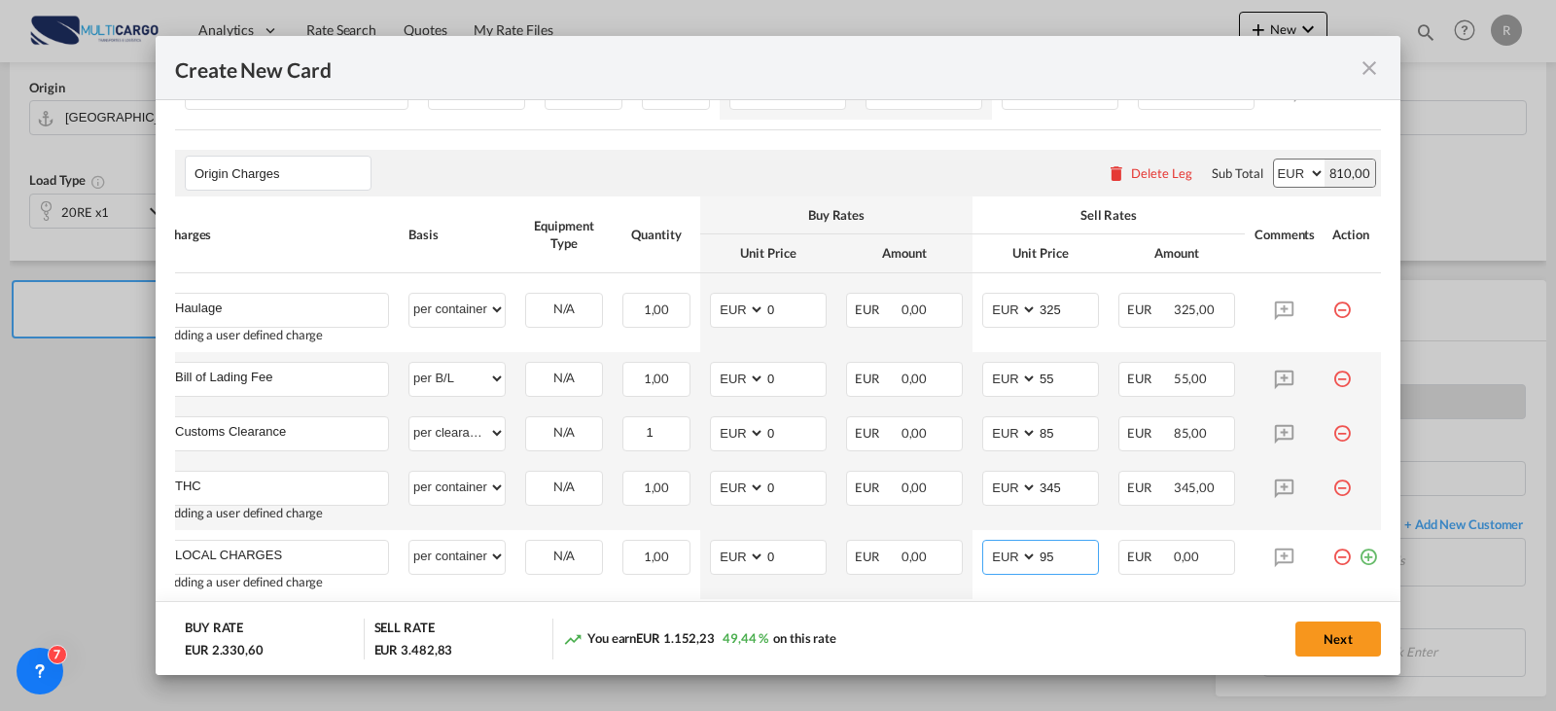
type input "95"
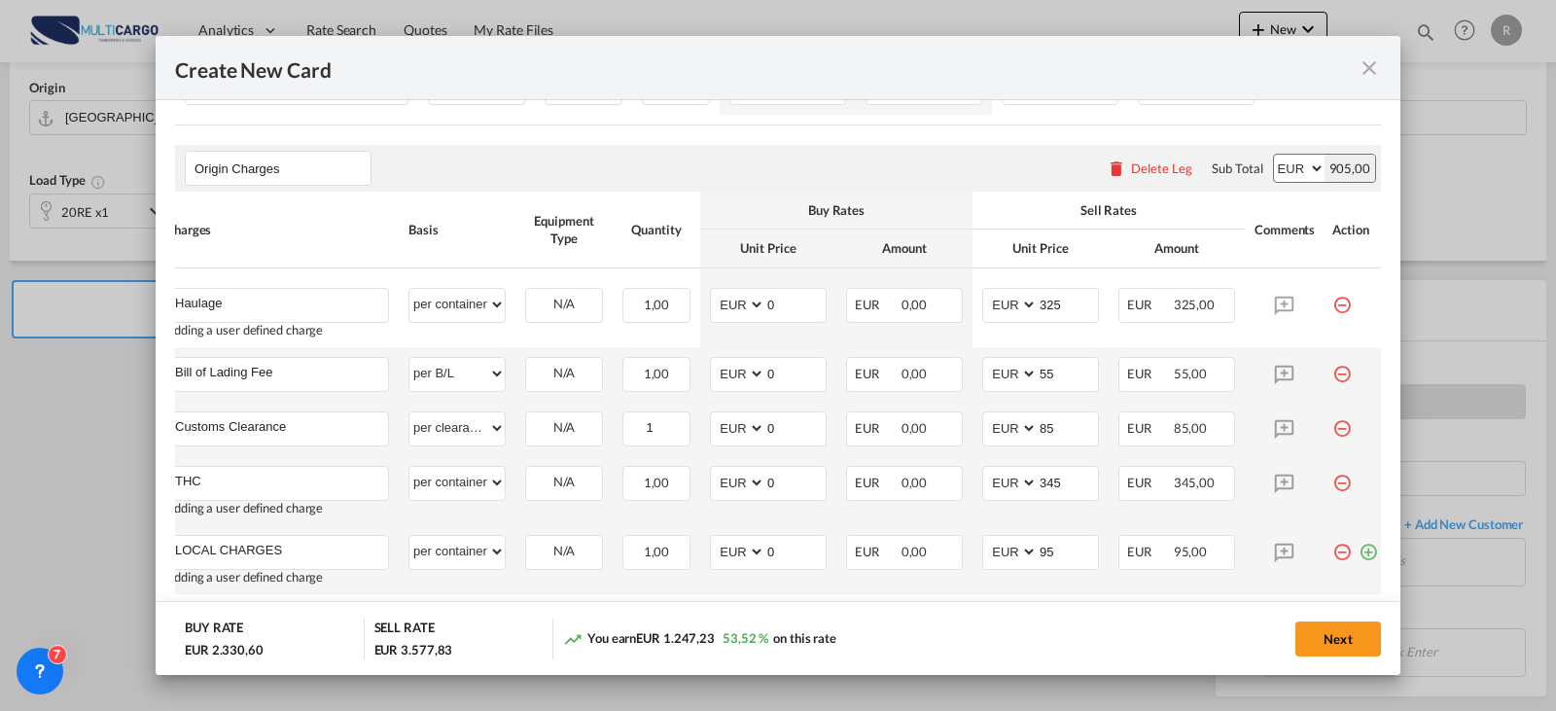
click at [1364, 554] on md-icon "icon-plus-circle-outline green-400-fg" at bounding box center [1368, 544] width 19 height 19
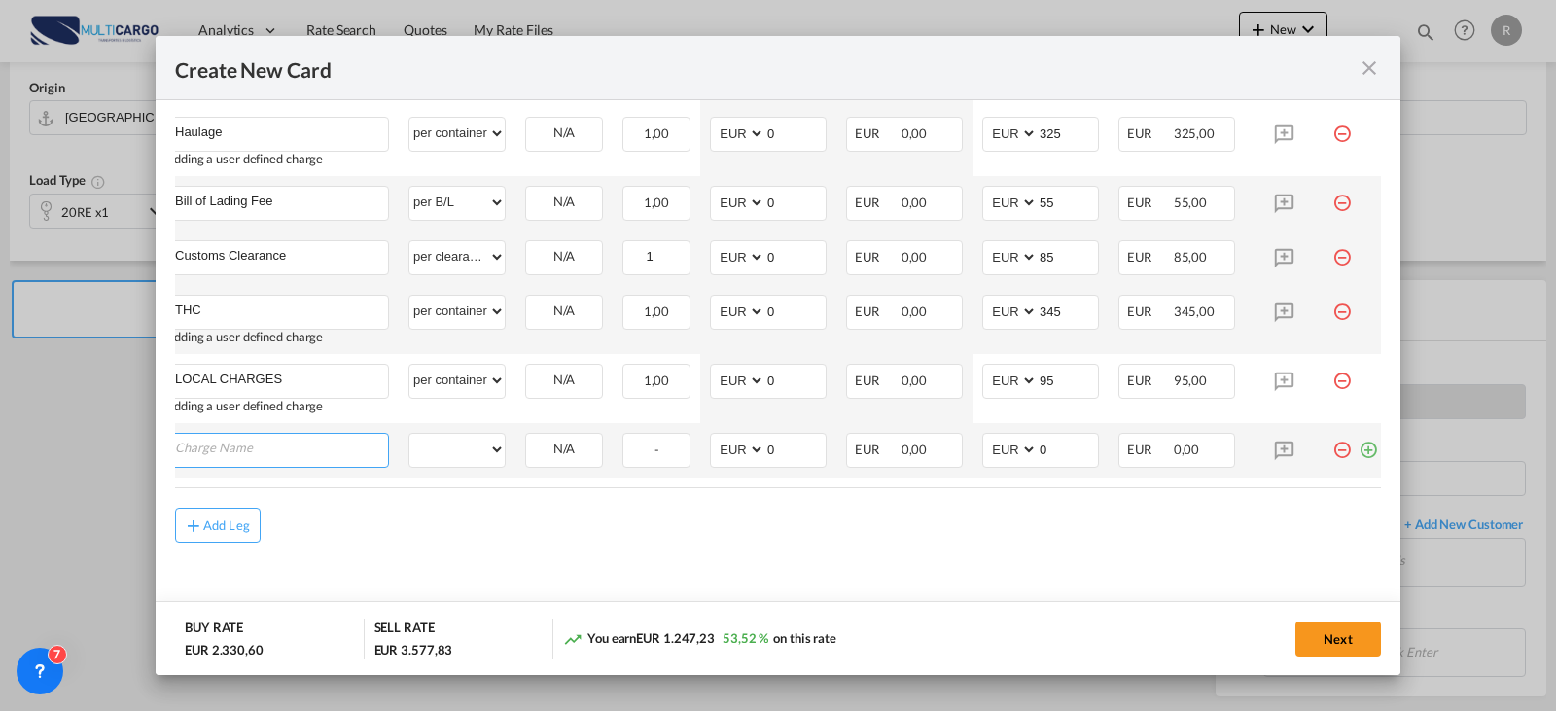
click at [282, 441] on input "Charge Name" at bounding box center [281, 448] width 213 height 29
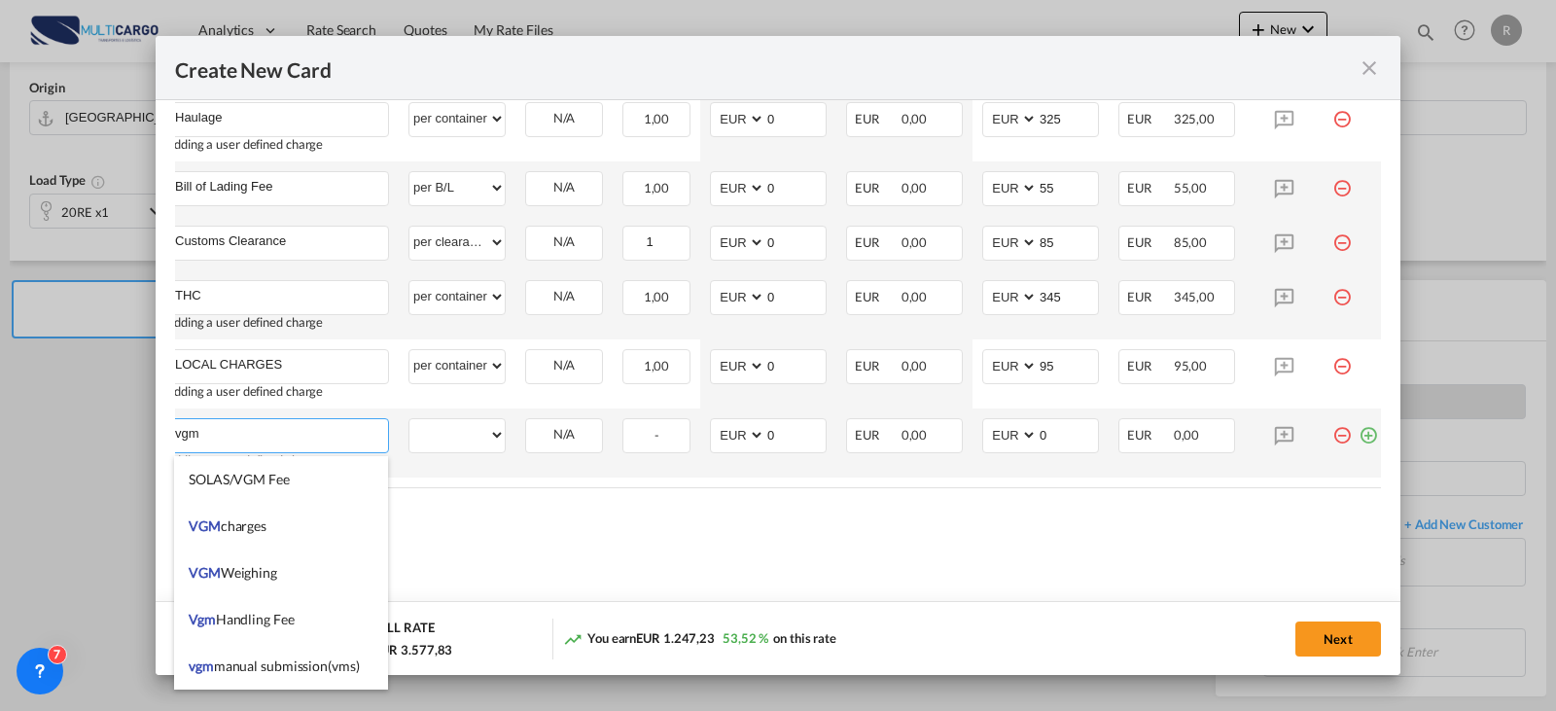
click at [261, 430] on input "vgm" at bounding box center [281, 433] width 213 height 29
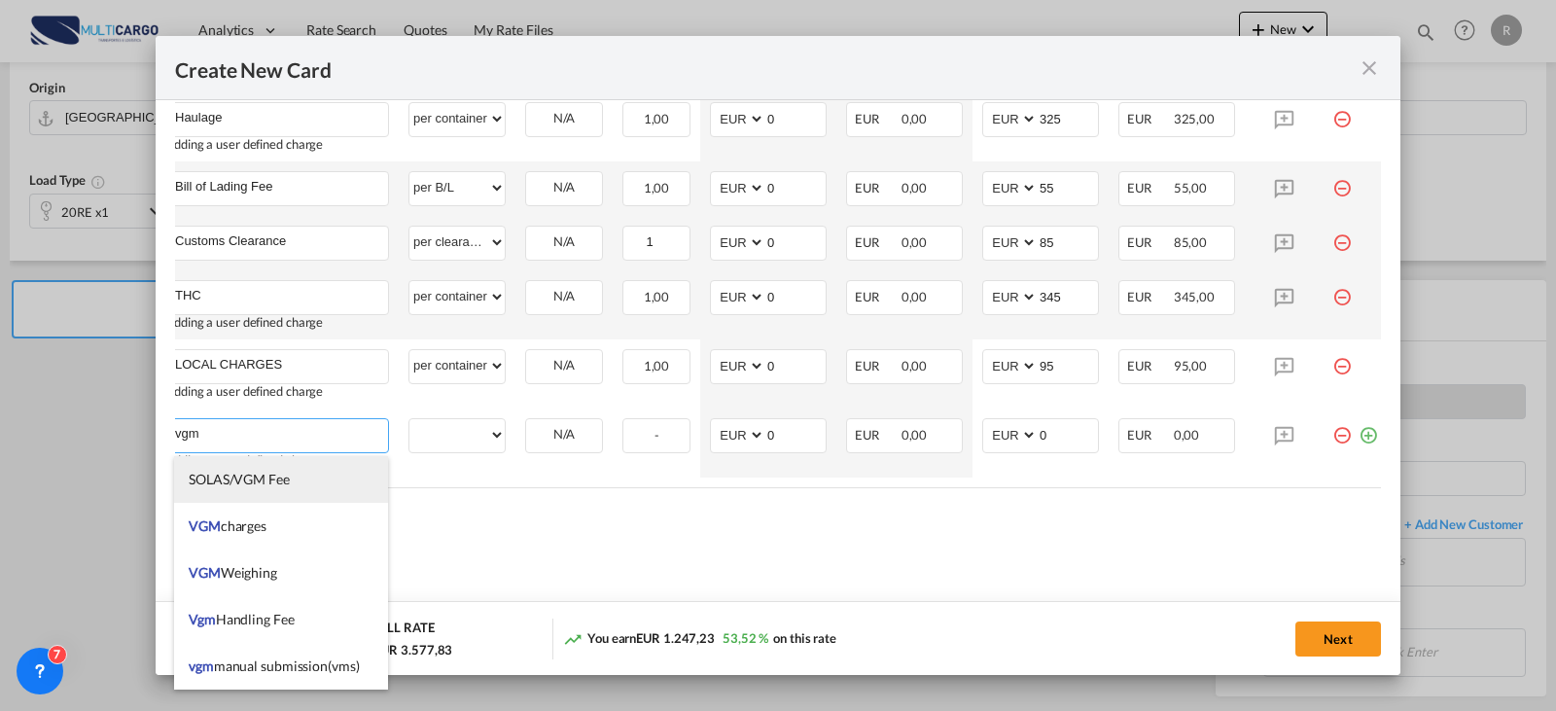
click at [279, 476] on span "SOLAS/VGM Fee" at bounding box center [239, 479] width 101 height 17
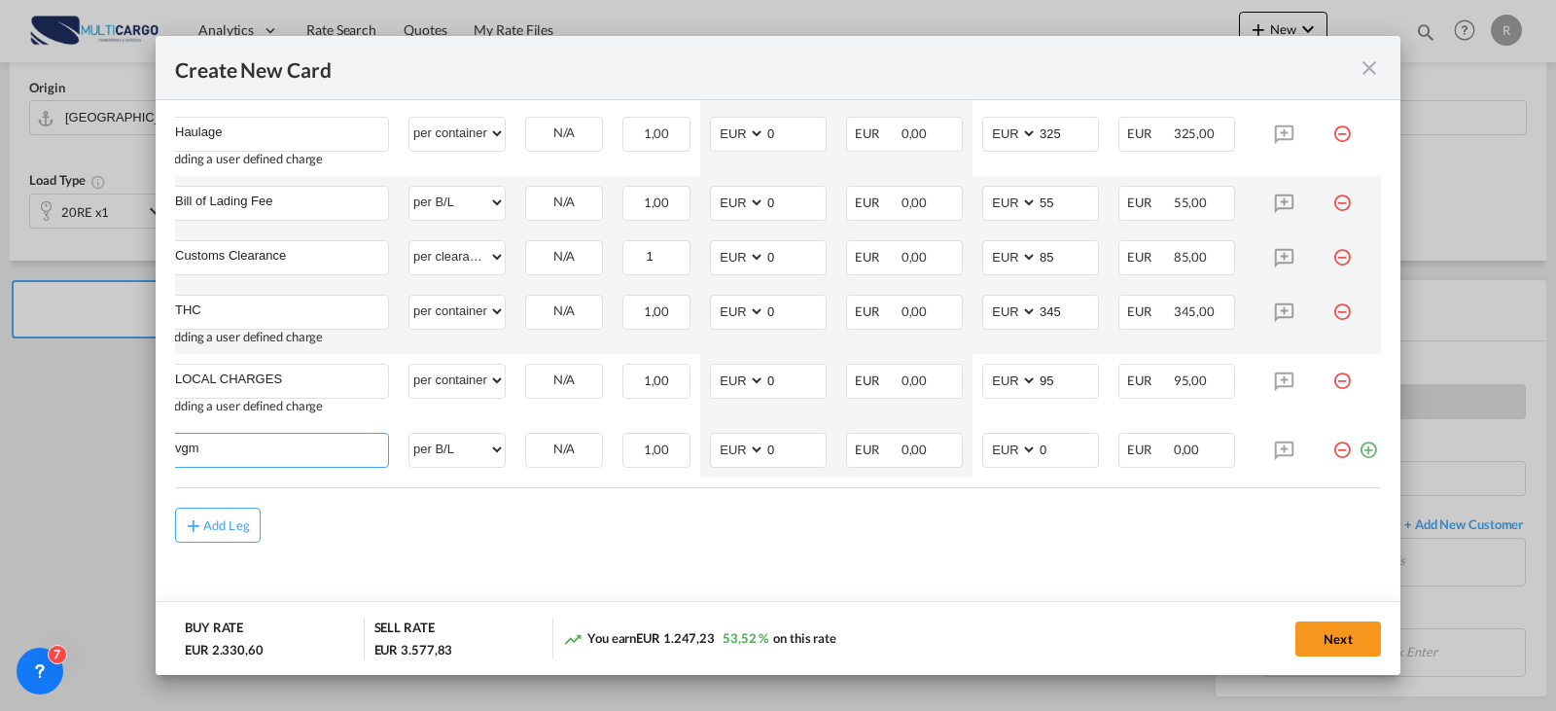
type input "SOLAS/VGM Fee"
click at [465, 445] on select "per equipment per container per B/L per shipping bill per shipment per pallet p…" at bounding box center [456, 449] width 95 height 31
select select "per container"
click at [409, 434] on select "per equipment per container per B/L per shipping bill per shipment per pallet p…" at bounding box center [456, 449] width 95 height 31
type input "30"
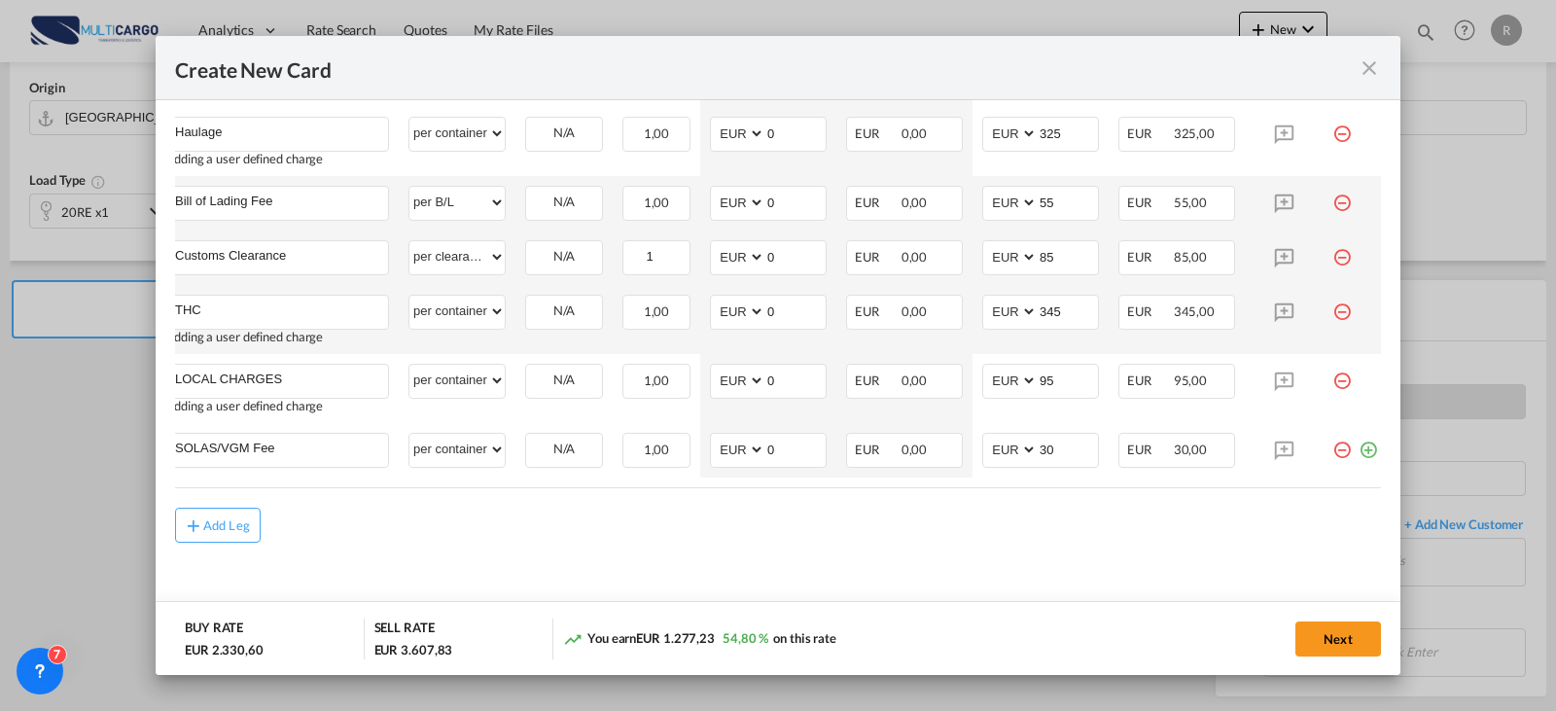
click at [1308, 639] on button "Next" at bounding box center [1339, 639] width 86 height 35
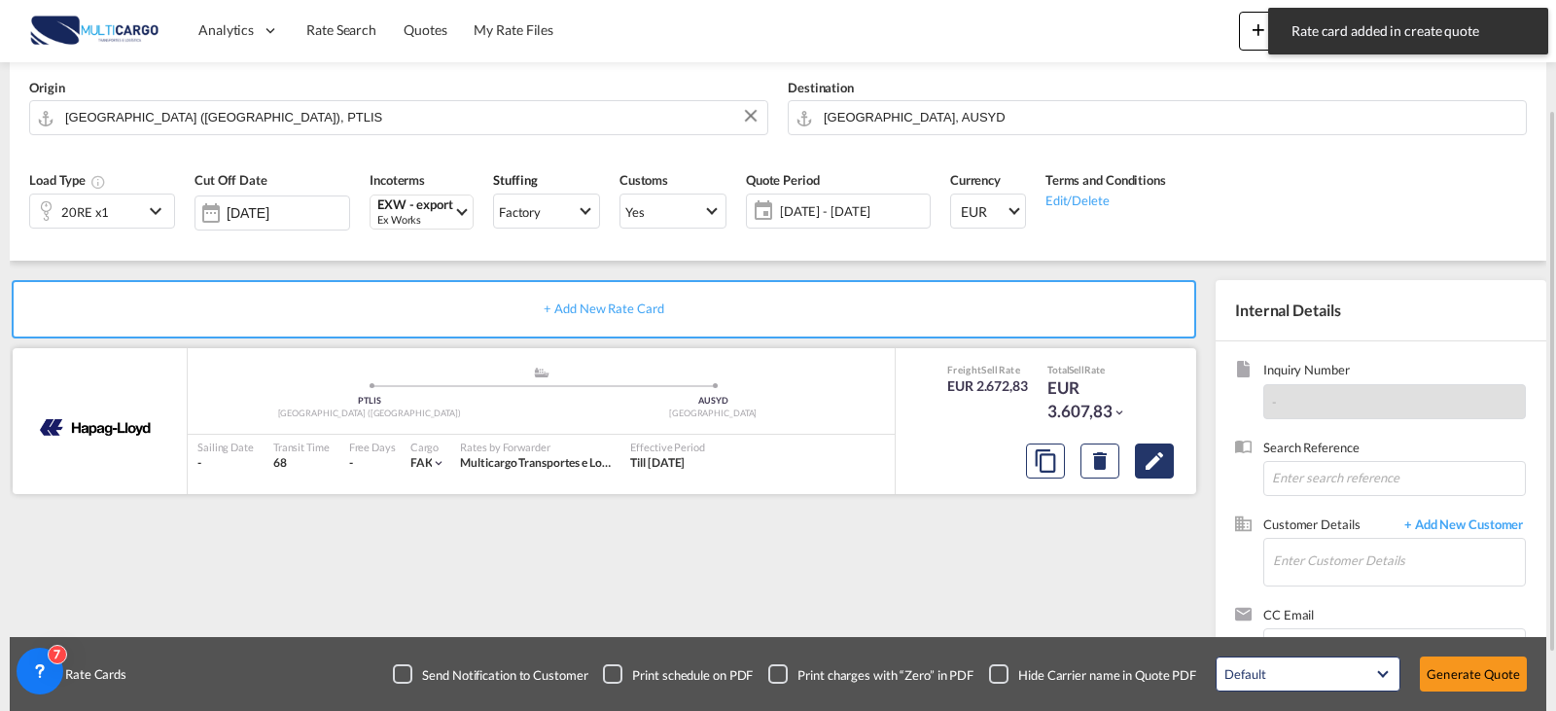
click at [1165, 458] on md-icon "Edit" at bounding box center [1154, 460] width 23 height 23
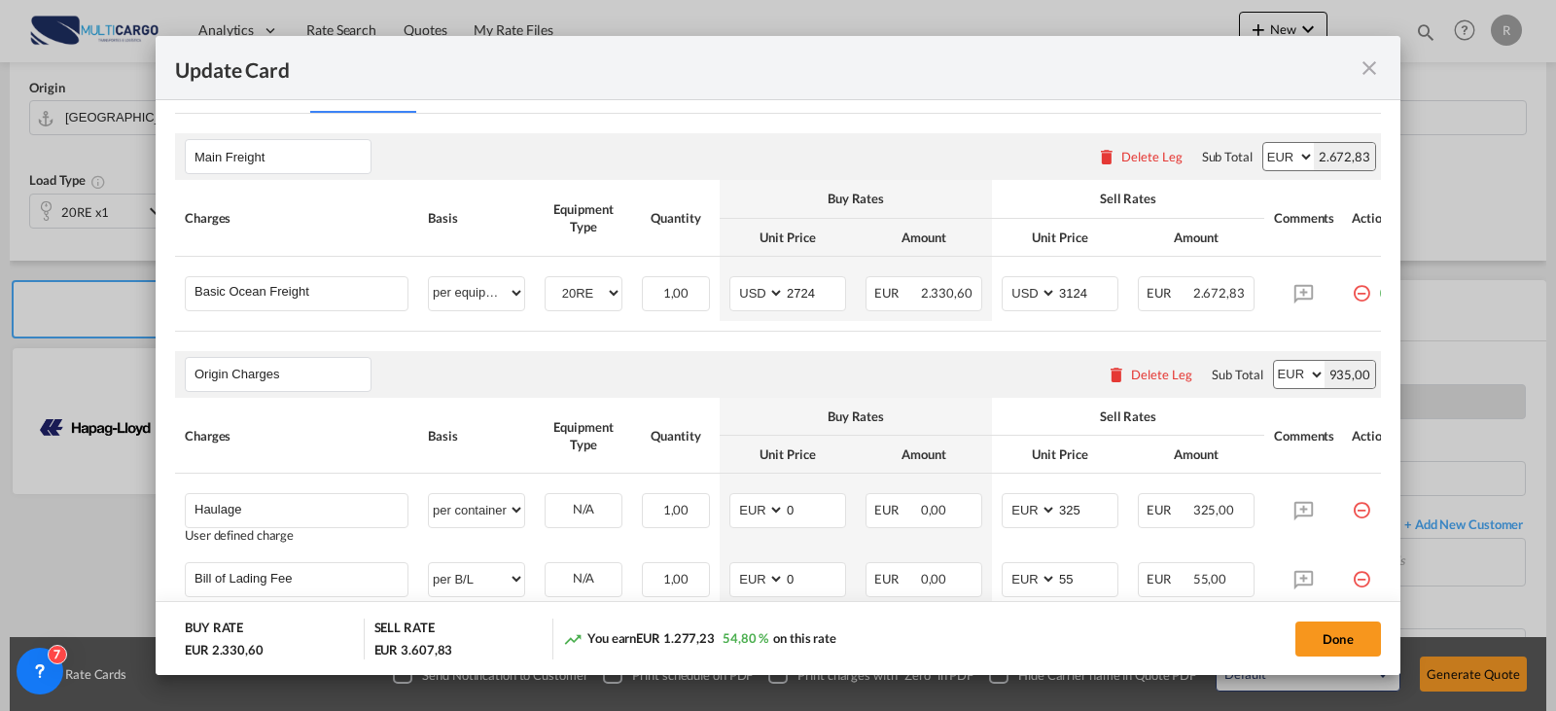
scroll to position [875, 0]
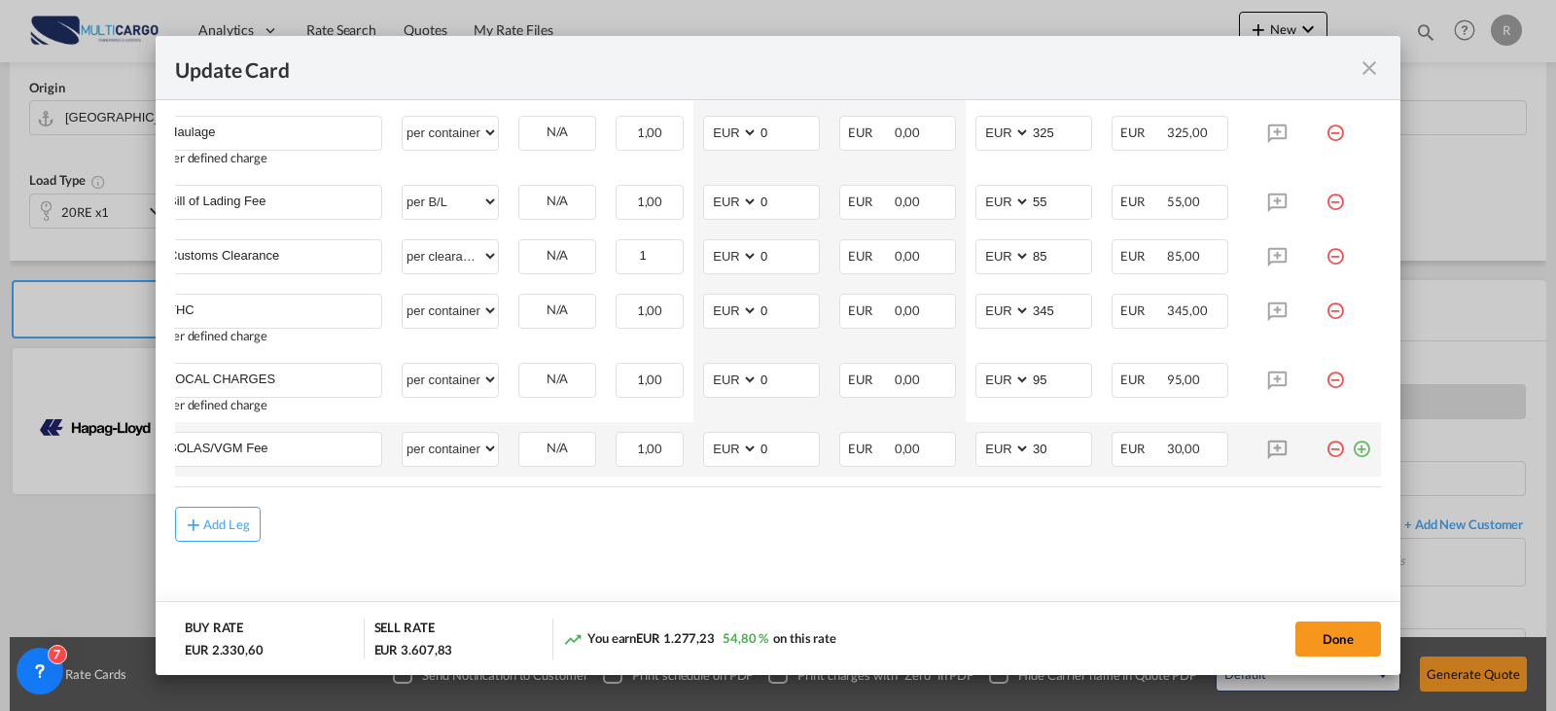
click at [1352, 451] on md-icon "icon-plus-circle-outline green-400-fg" at bounding box center [1361, 441] width 19 height 19
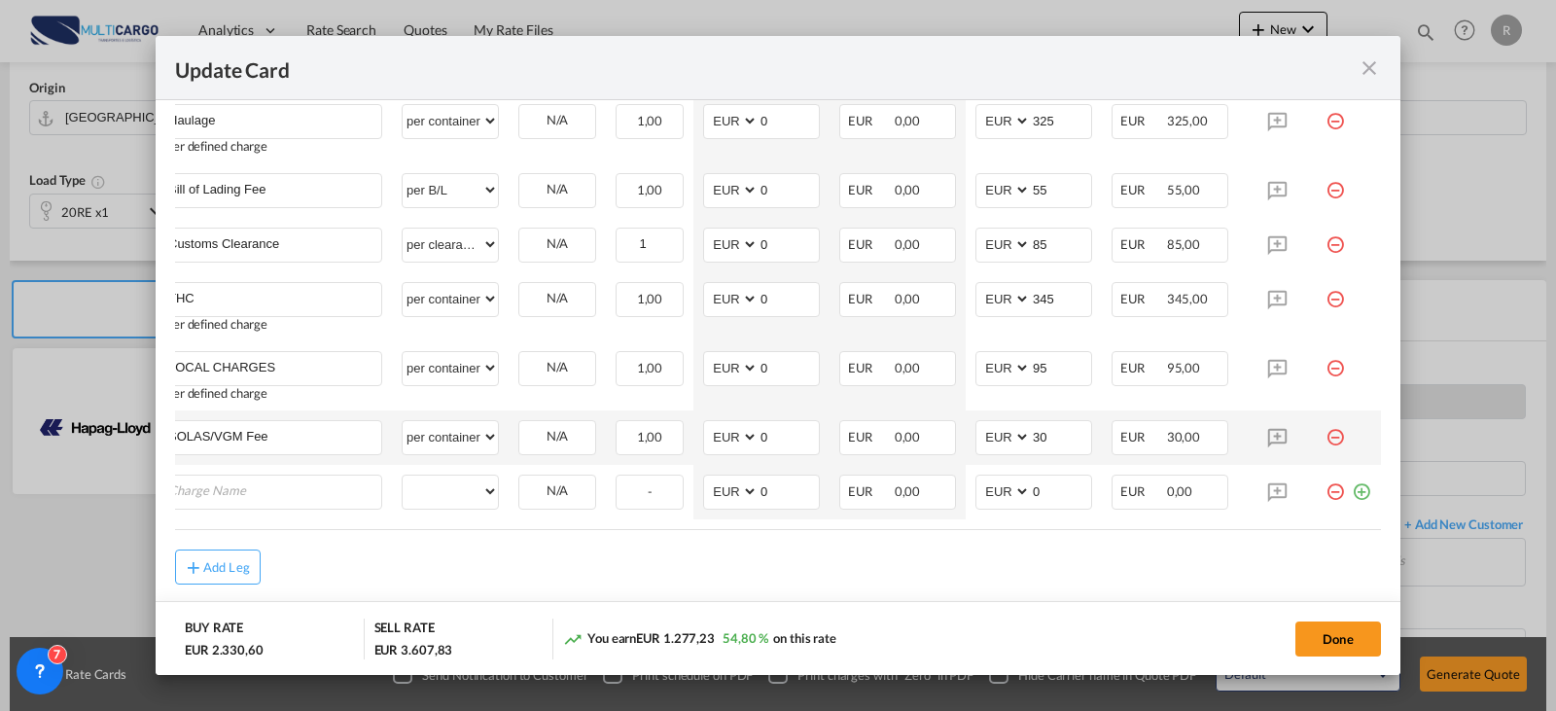
scroll to position [0, 19]
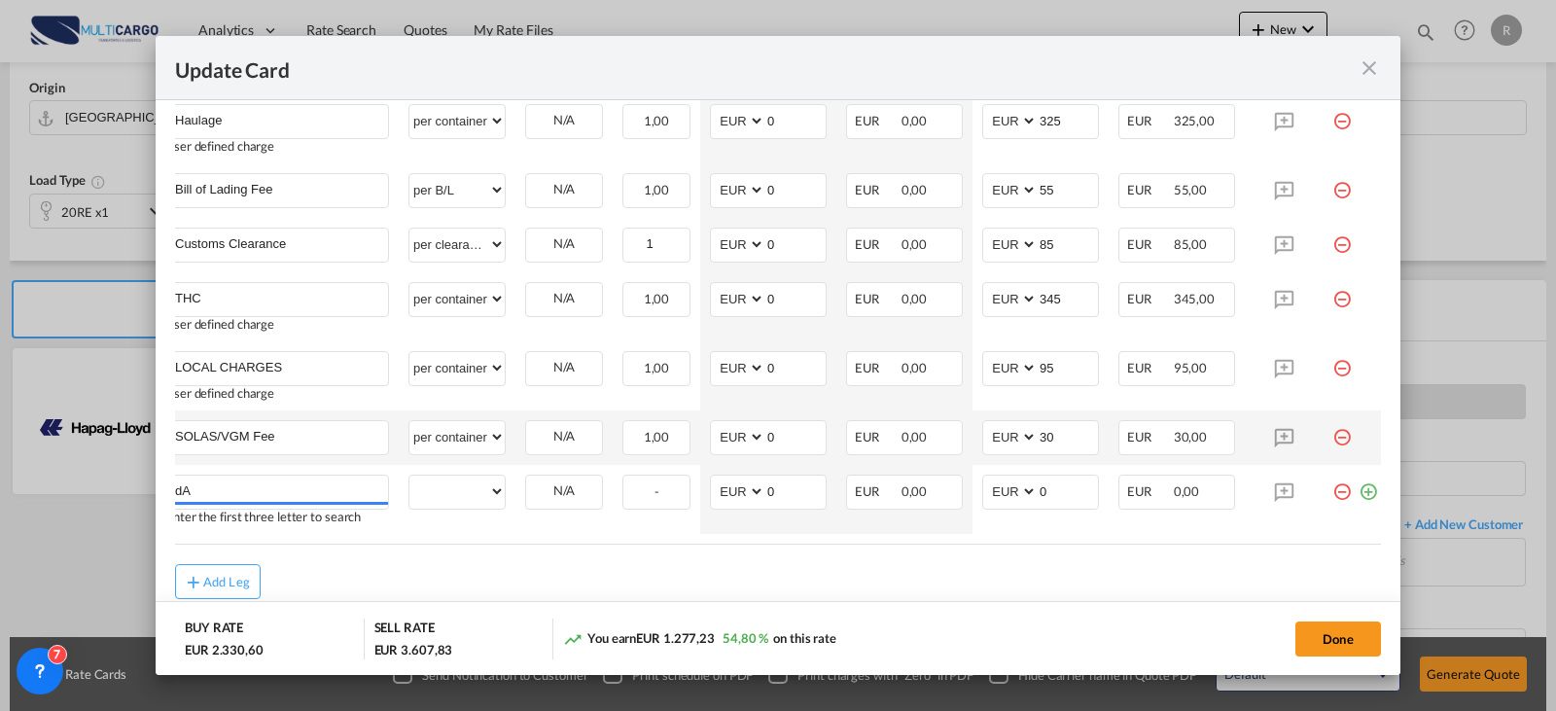
type input "d"
type input "DATALOGGER"
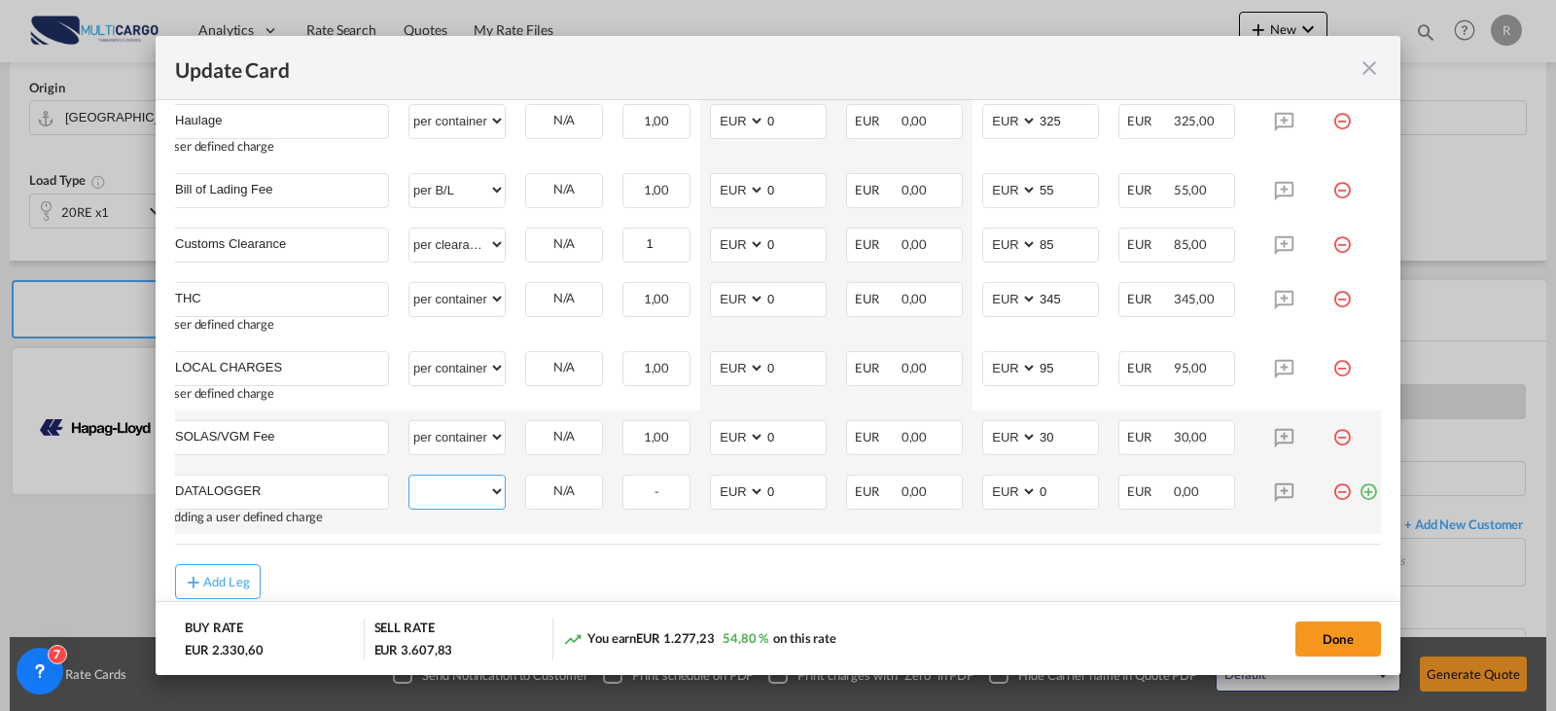
click at [461, 507] on select "per equipment per container per B/L per shipping bill per shipment per pallet p…" at bounding box center [456, 491] width 95 height 31
click at [409, 489] on select "per equipment per container per B/L per shipping bill per shipment per pallet p…" at bounding box center [456, 491] width 95 height 31
click at [570, 496] on select "20RE" at bounding box center [564, 492] width 76 height 26
click at [500, 504] on select "per equipment per container per B/L per shipping bill per shipment per pallet p…" at bounding box center [456, 491] width 95 height 31
select select "per_document"
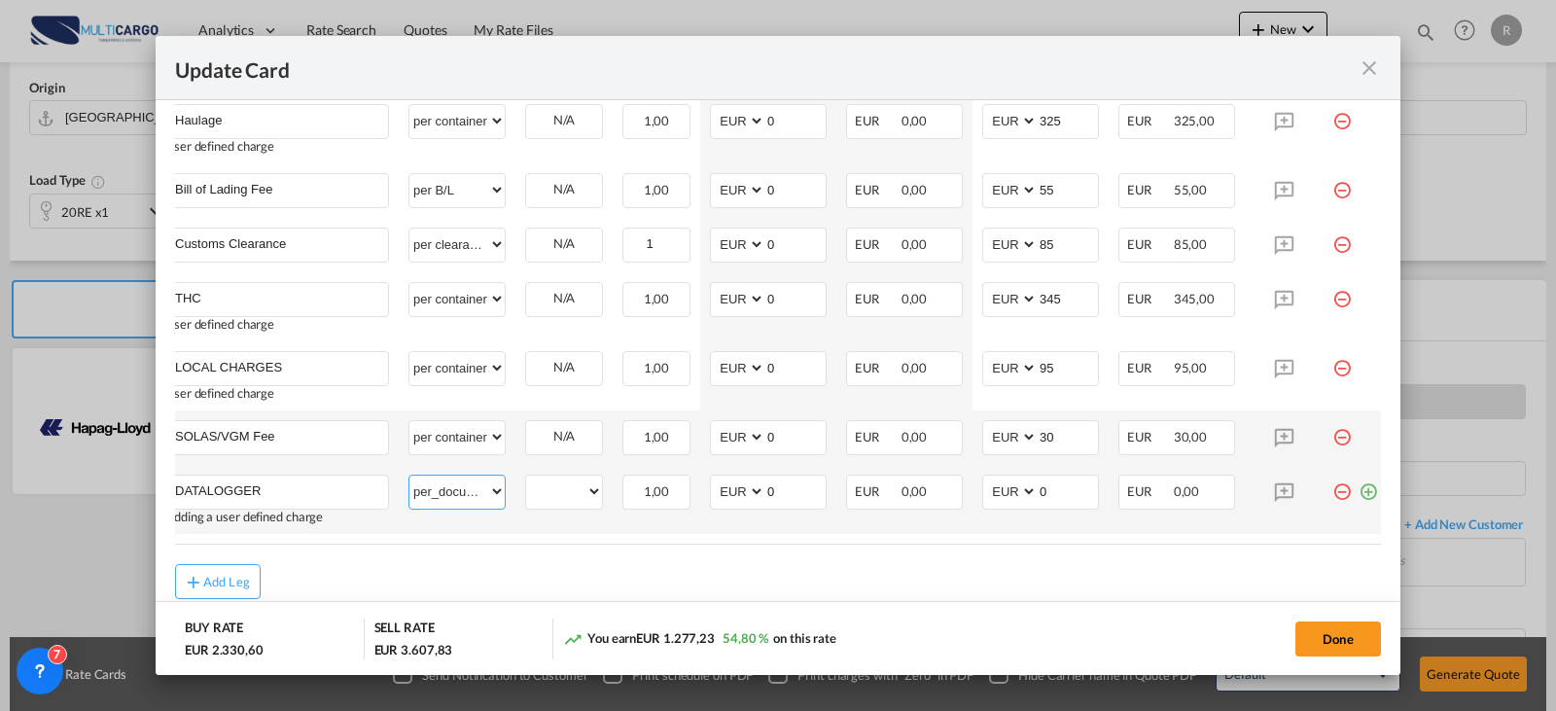
click at [409, 489] on select "per equipment per container per B/L per shipping bill per shipment per pallet p…" at bounding box center [456, 491] width 95 height 31
click at [1056, 504] on input "0" at bounding box center [1068, 490] width 60 height 29
click at [1056, 505] on input "0" at bounding box center [1068, 490] width 60 height 29
type input "60"
click at [661, 505] on input "1" at bounding box center [656, 490] width 65 height 29
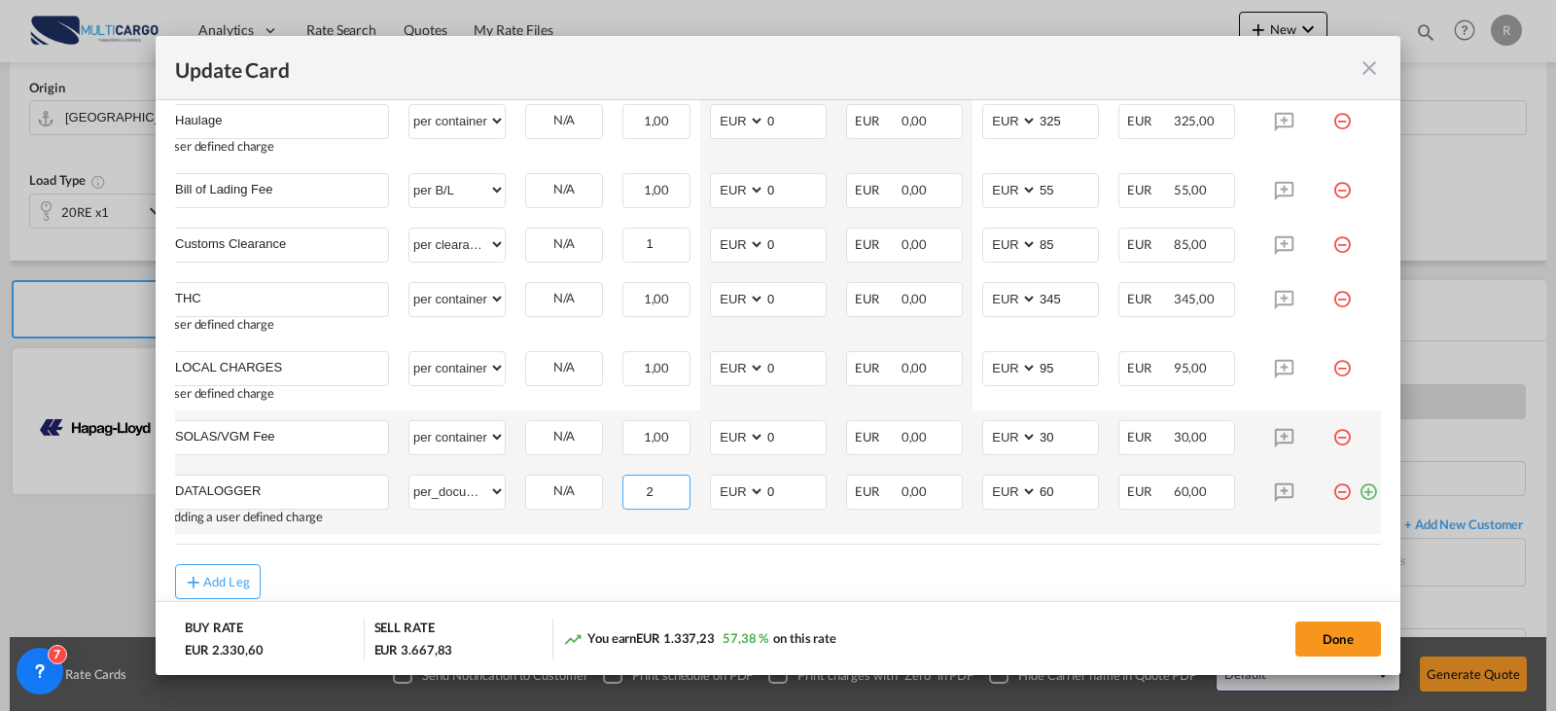
type input "2"
click at [679, 497] on input "2" at bounding box center [656, 490] width 65 height 29
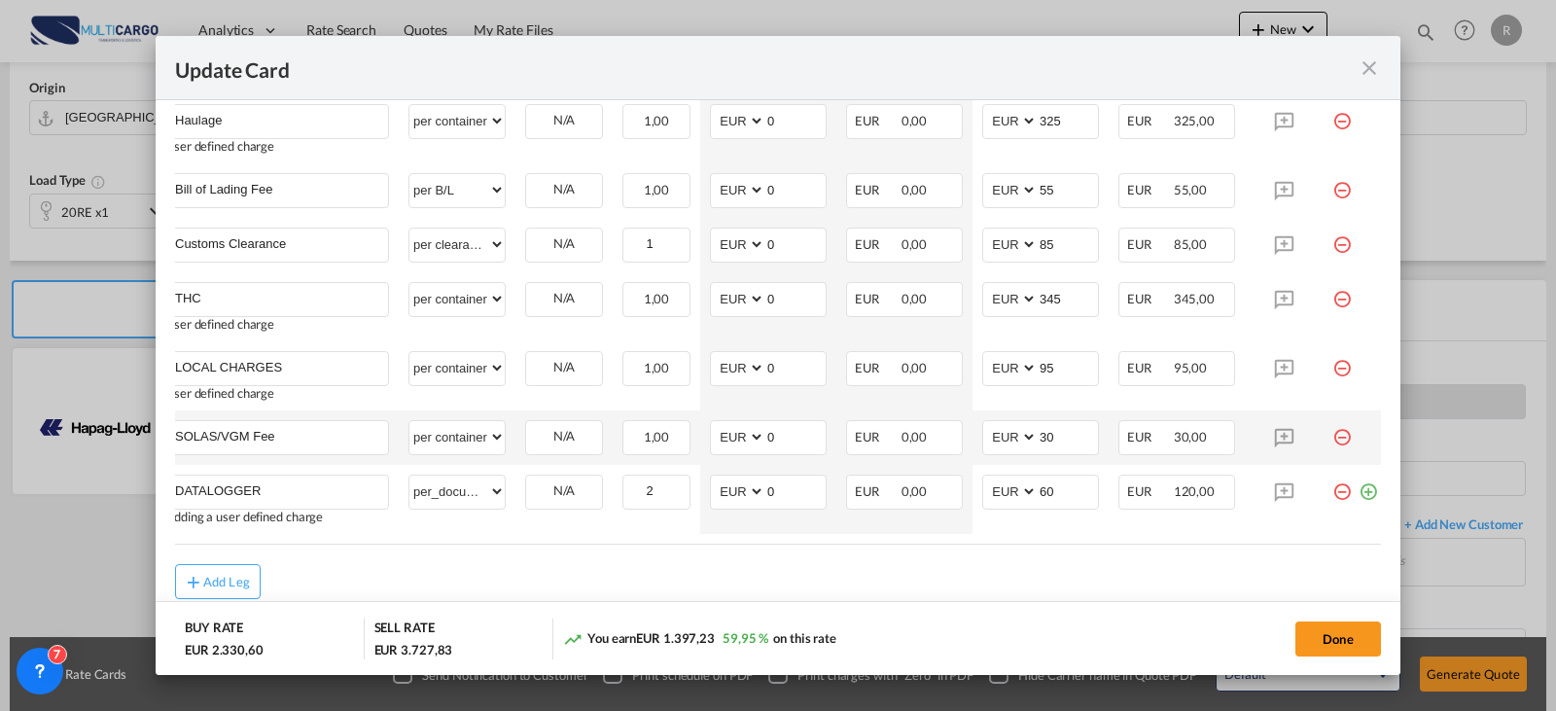
drag, startPoint x: 938, startPoint y: 617, endPoint x: 960, endPoint y: 623, distance: 23.1
click at [939, 617] on md-dialog-actions "BUY RATE EUR 2.330,60 SELL RATE EUR 3.727,83 You earn EUR 1.397,23 59,95 % on t…" at bounding box center [778, 638] width 1245 height 74
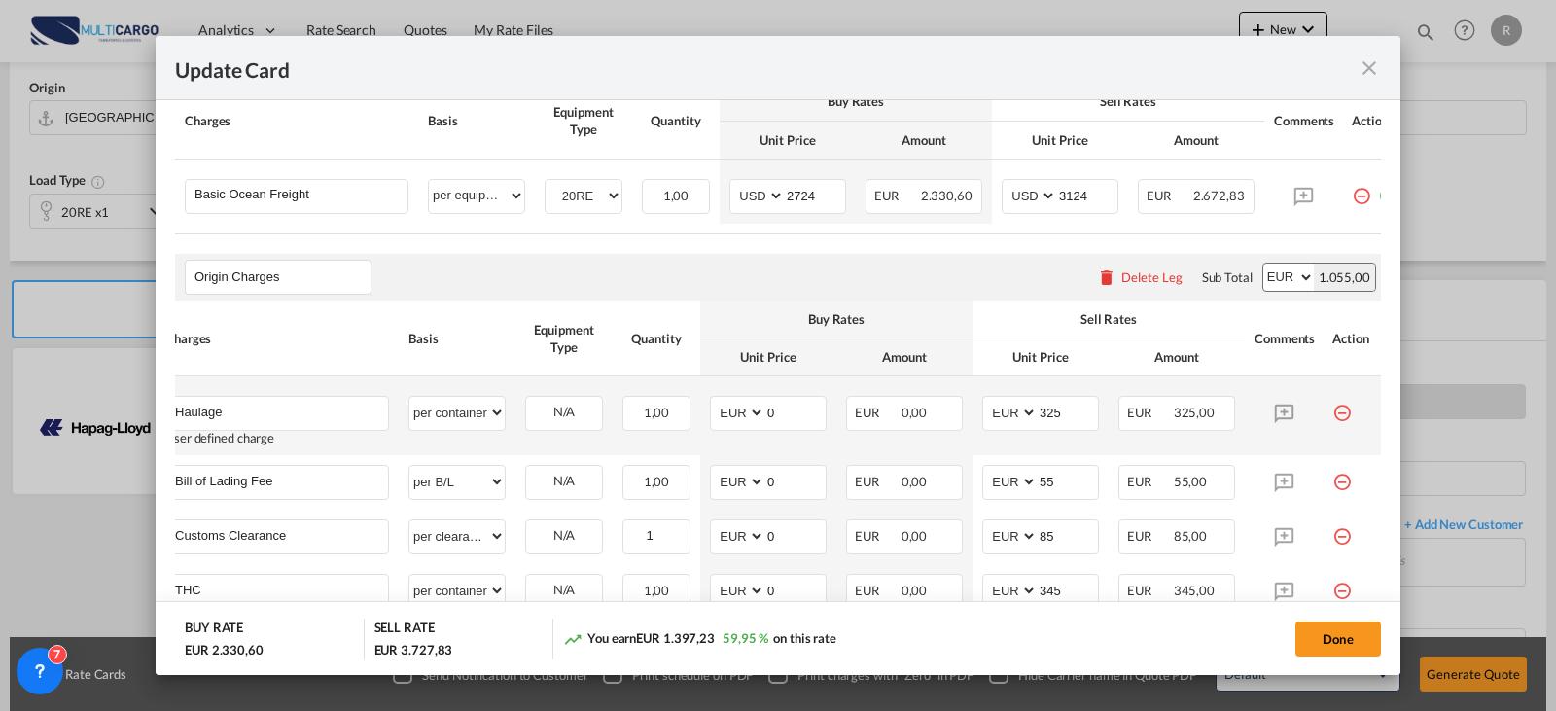
scroll to position [486, 0]
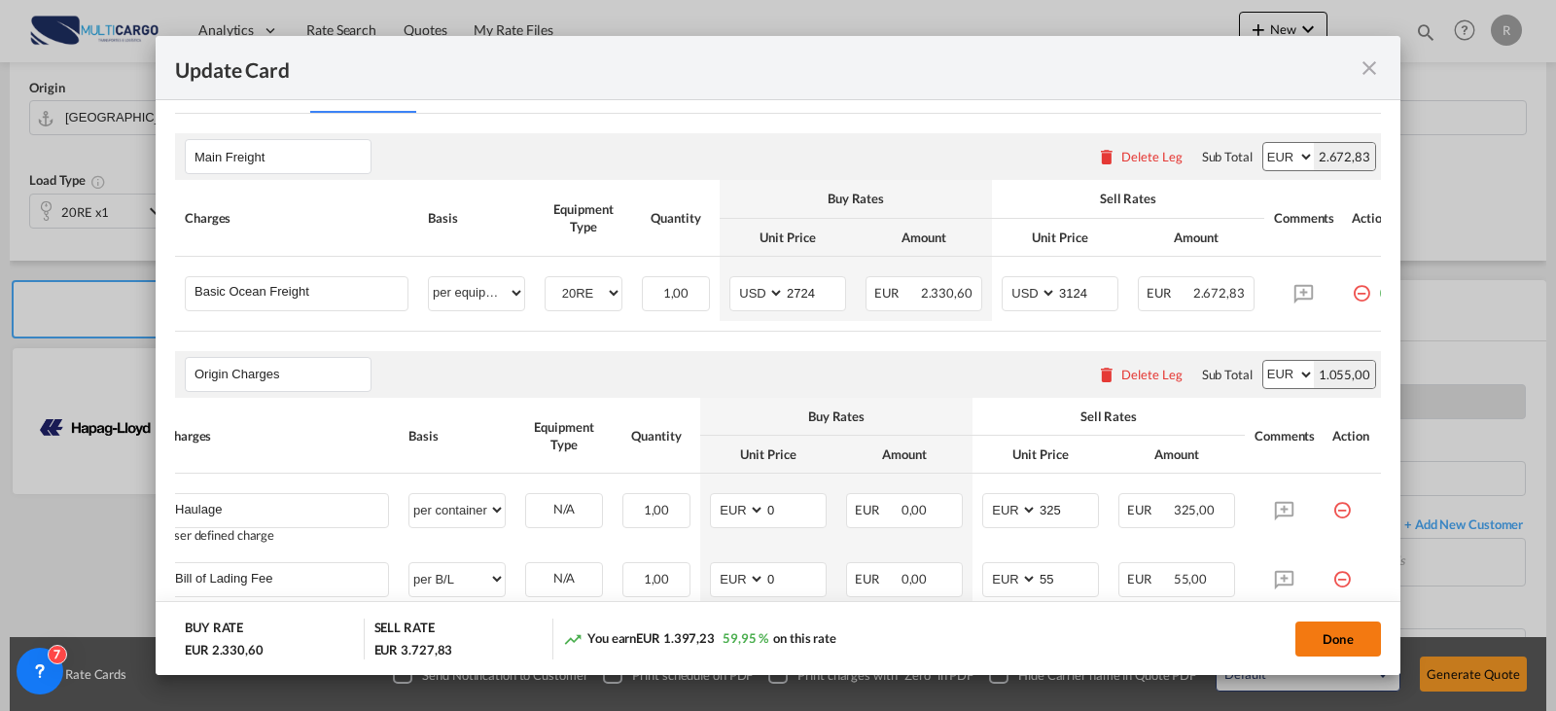
click at [1336, 646] on button "Done" at bounding box center [1339, 639] width 86 height 35
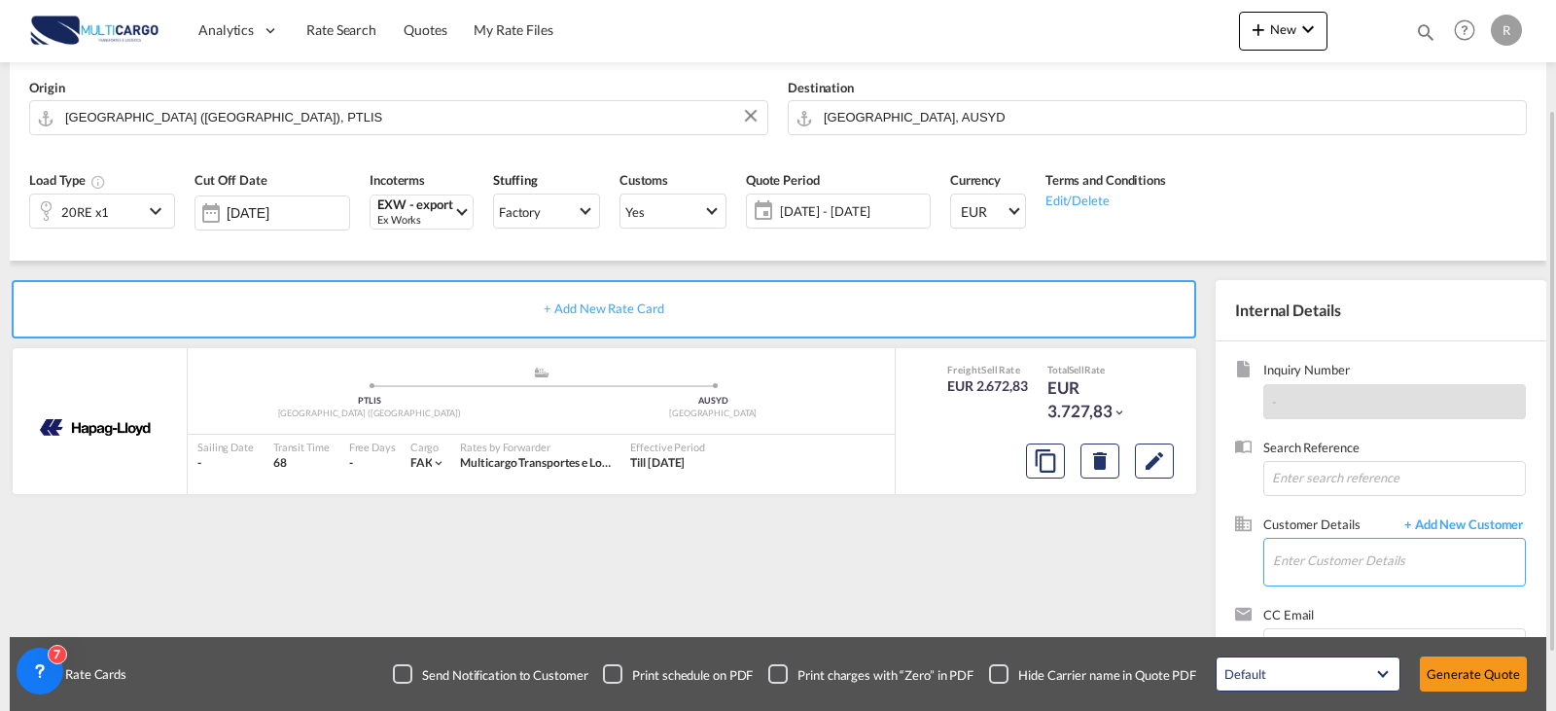
click at [1406, 572] on input "Enter Customer Details" at bounding box center [1399, 561] width 252 height 44
click at [1334, 557] on body "Analytics Reports Dashboard Rate Search Quotes My Rate Files Analytics" at bounding box center [778, 355] width 1556 height 711
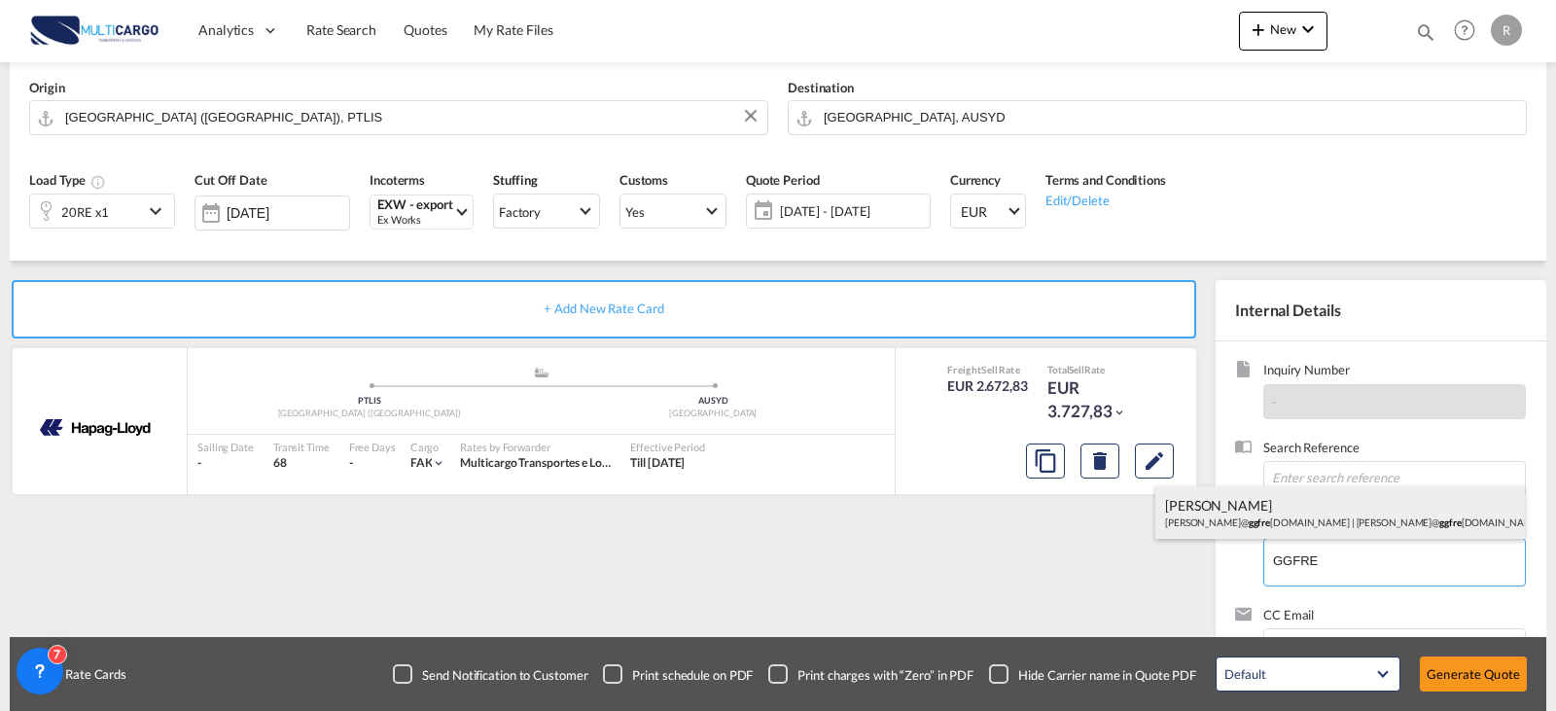
click at [1322, 507] on div "[PERSON_NAME] [PERSON_NAME]@ ggfre [DOMAIN_NAME] | [PERSON_NAME]@ ggfre [DOMAIN…" at bounding box center [1341, 512] width 370 height 53
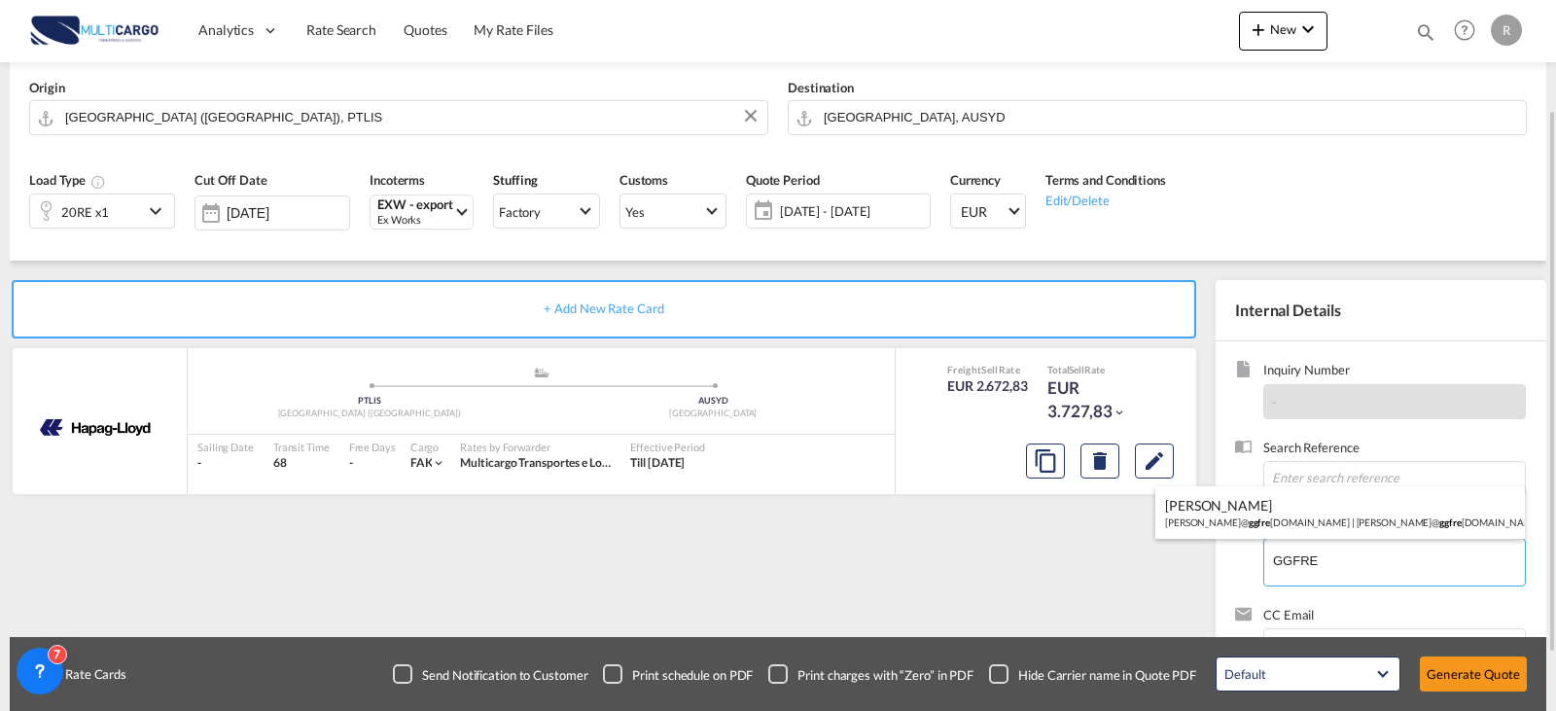
type input "[PERSON_NAME][EMAIL_ADDRESS][DOMAIN_NAME], [PERSON_NAME], [PERSON_NAME][EMAIL_A…"
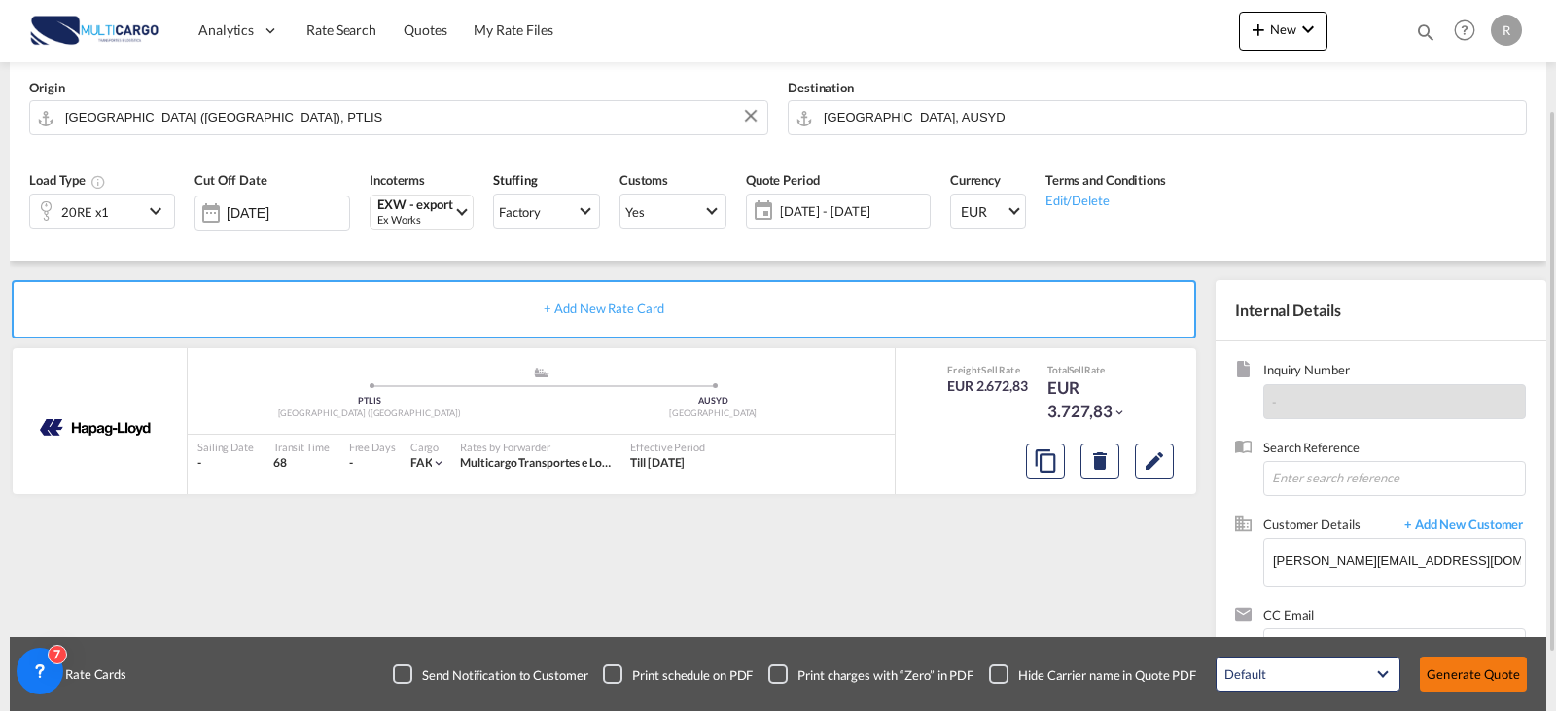
click at [1485, 672] on button "Generate Quote" at bounding box center [1473, 674] width 107 height 35
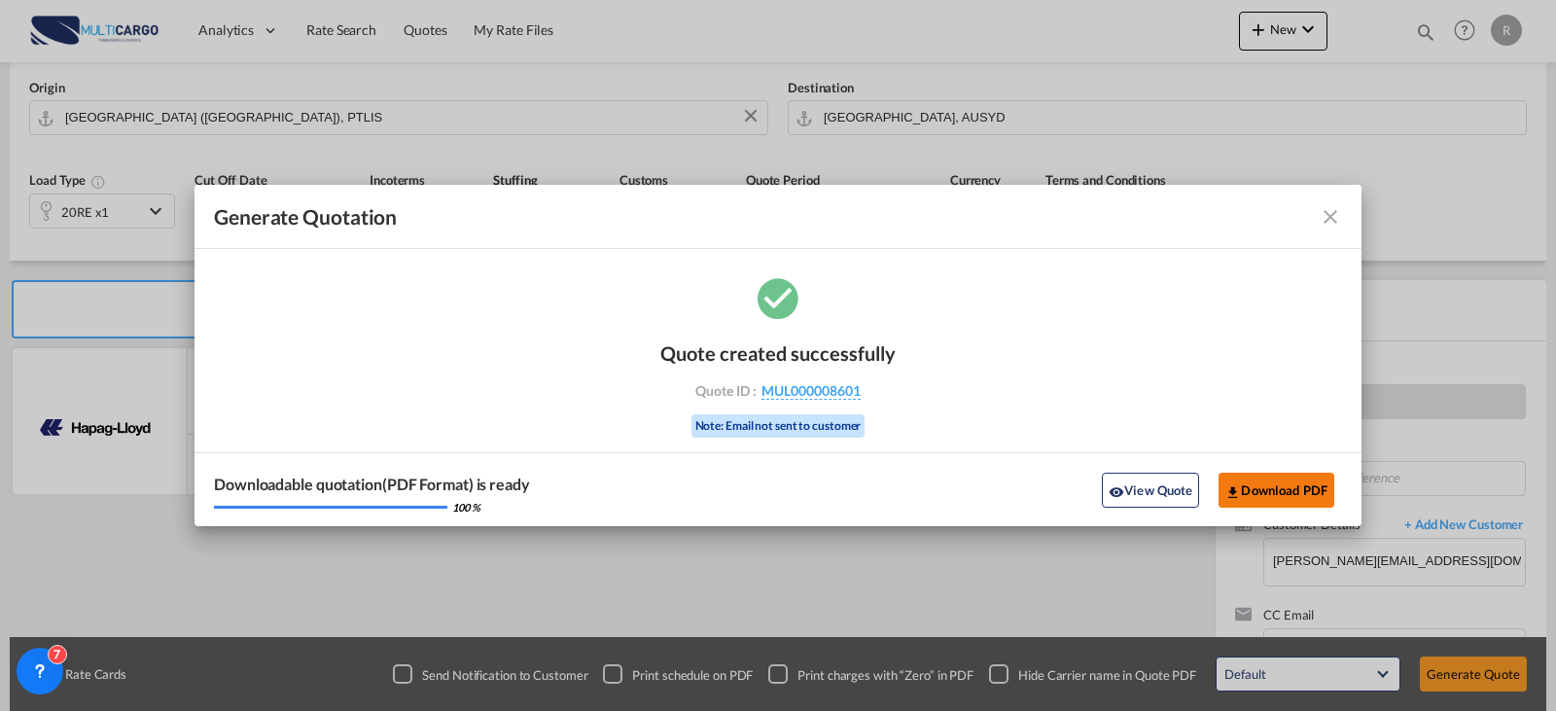
click at [1299, 490] on button "Download PDF" at bounding box center [1277, 490] width 116 height 35
